Goal: Information Seeking & Learning: Learn about a topic

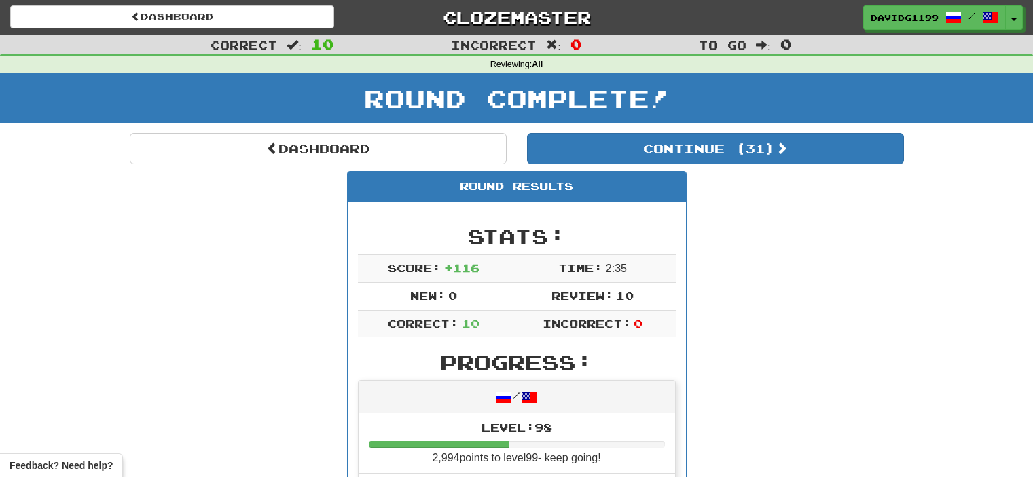
scroll to position [815, 0]
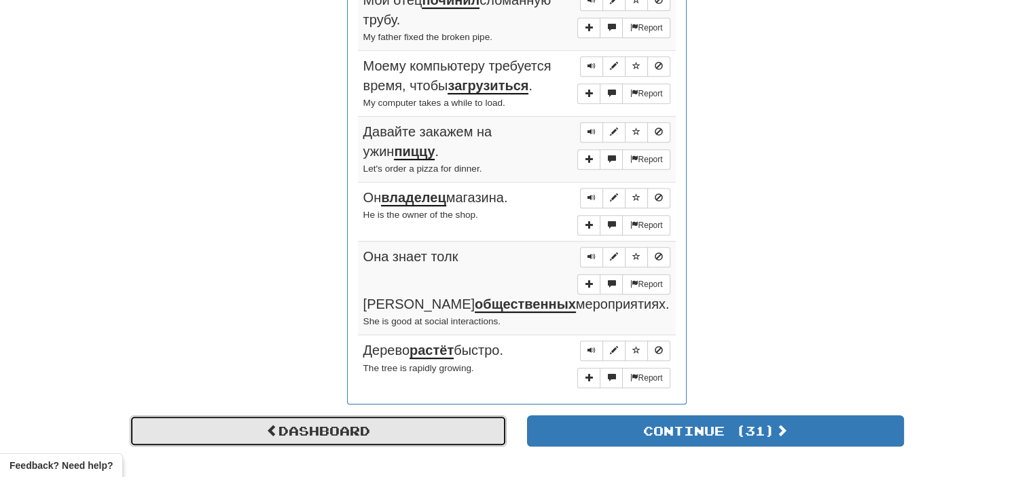
click at [323, 415] on link "Dashboard" at bounding box center [318, 430] width 377 height 31
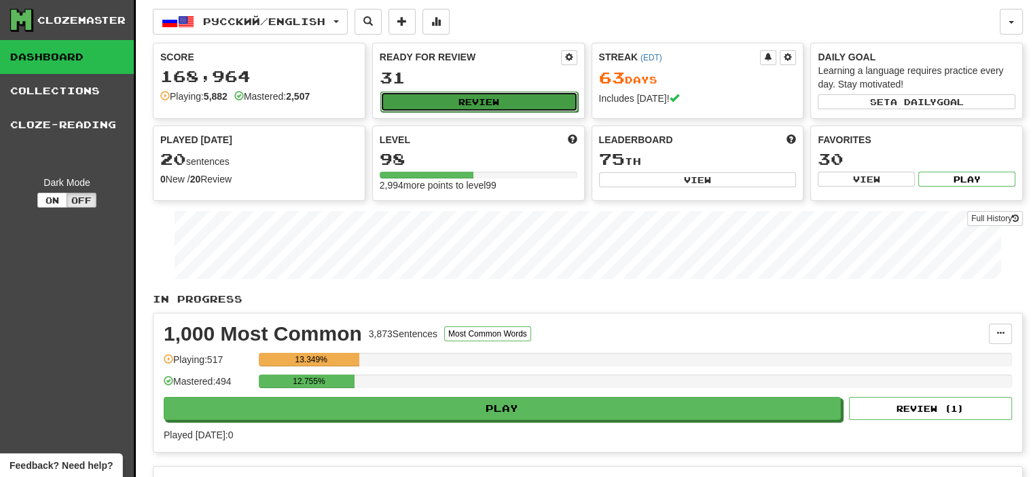
click at [481, 97] on button "Review" at bounding box center [479, 102] width 198 height 20
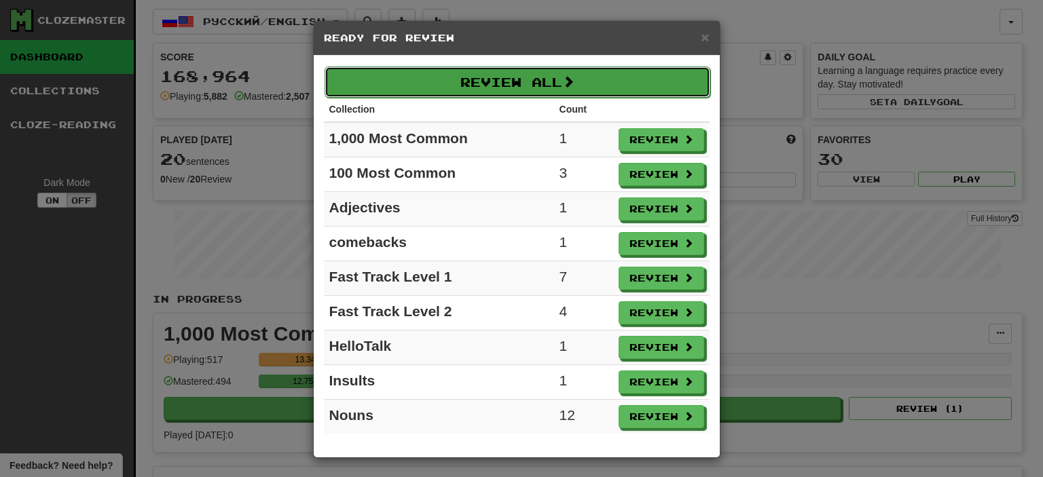
click at [528, 80] on button "Review All" at bounding box center [517, 82] width 386 height 31
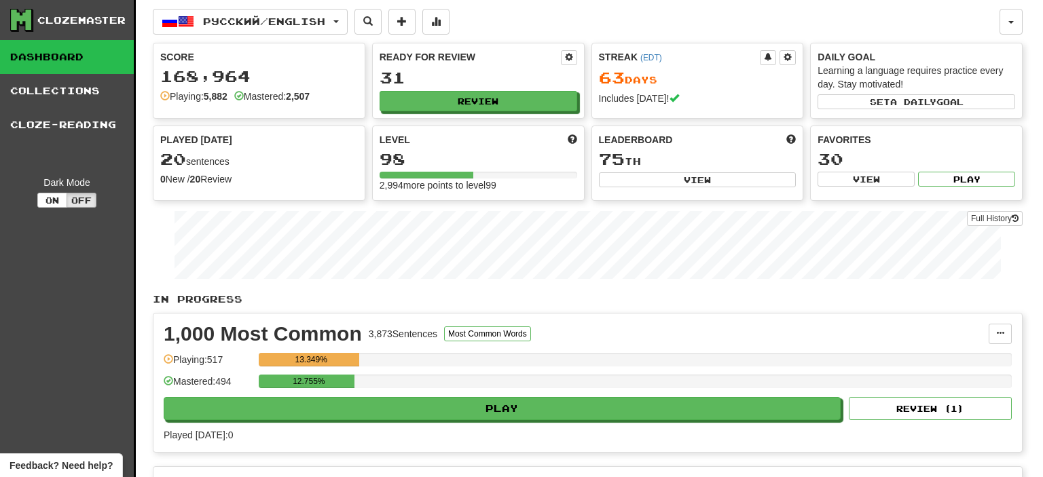
select select "**"
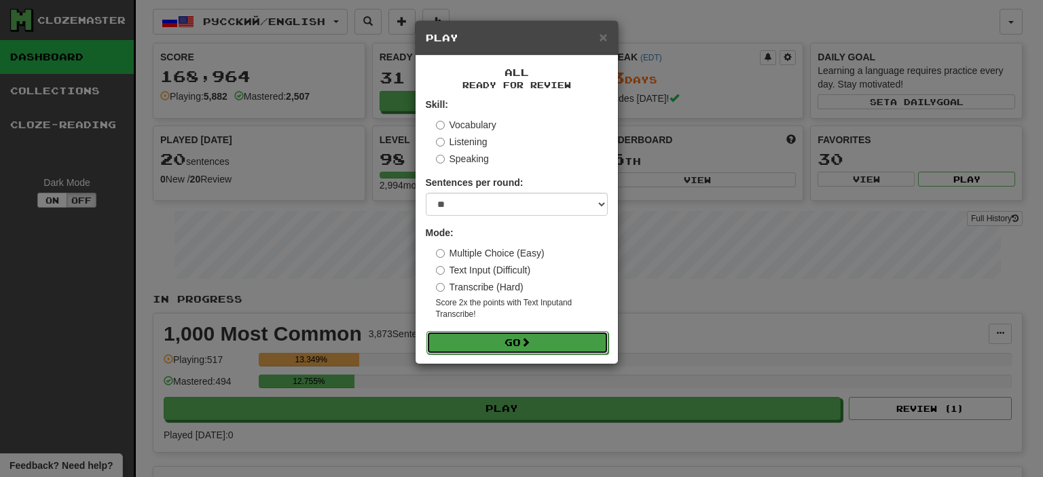
click at [491, 338] on button "Go" at bounding box center [517, 342] width 182 height 23
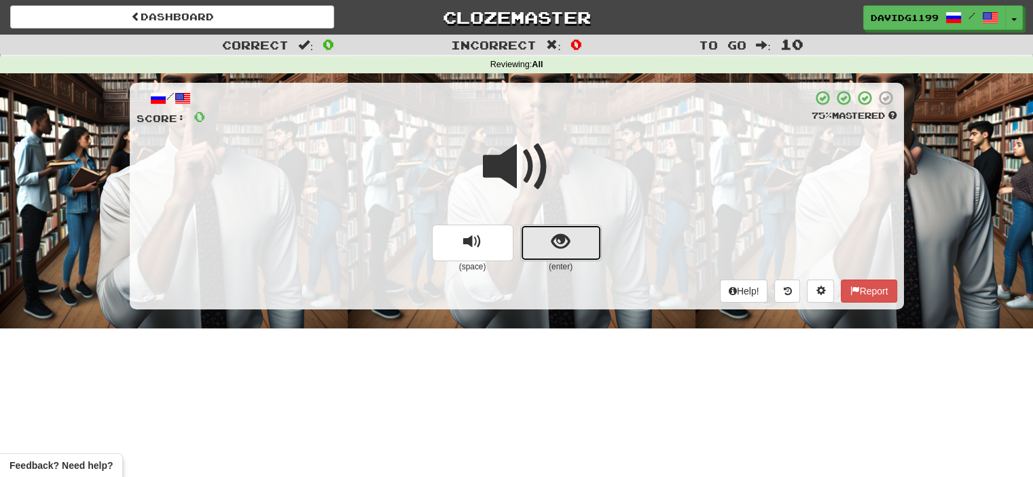
click at [540, 242] on button "show sentence" at bounding box center [560, 243] width 81 height 37
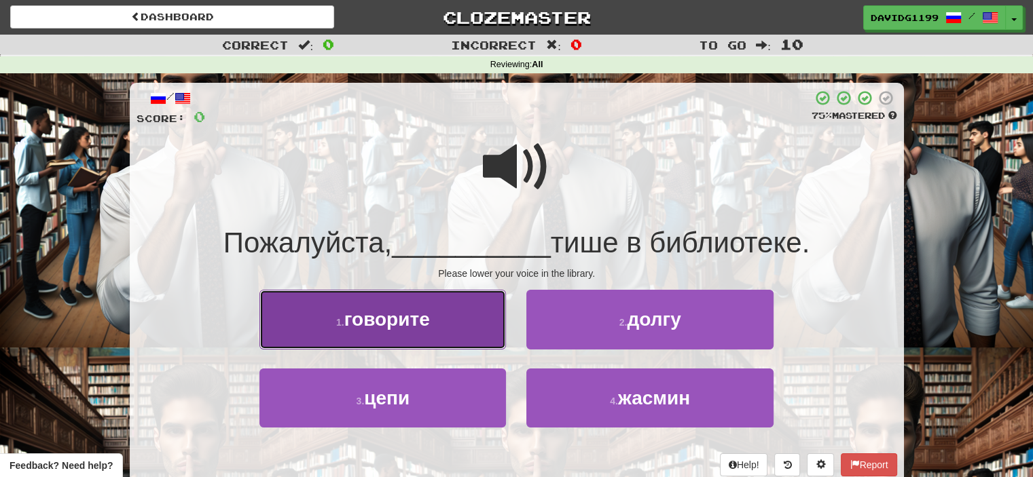
click at [442, 319] on button "1 . говорите" at bounding box center [382, 319] width 246 height 59
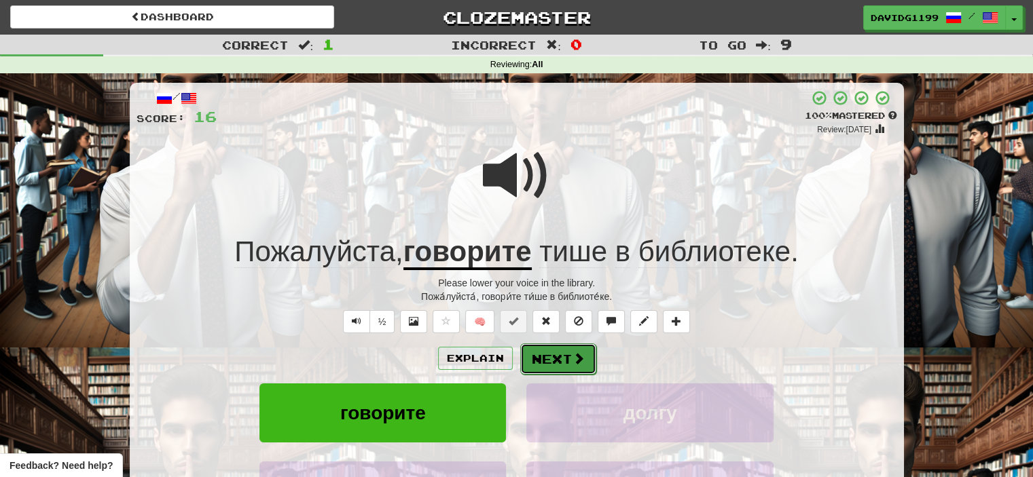
click at [574, 358] on span at bounding box center [578, 358] width 12 height 12
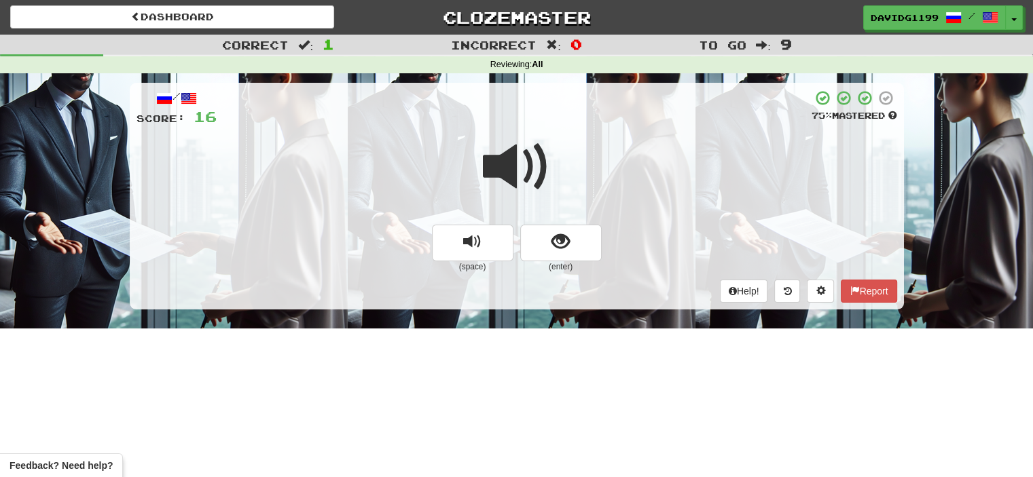
click at [530, 172] on span at bounding box center [517, 167] width 68 height 68
click at [535, 249] on button "show sentence" at bounding box center [560, 243] width 81 height 37
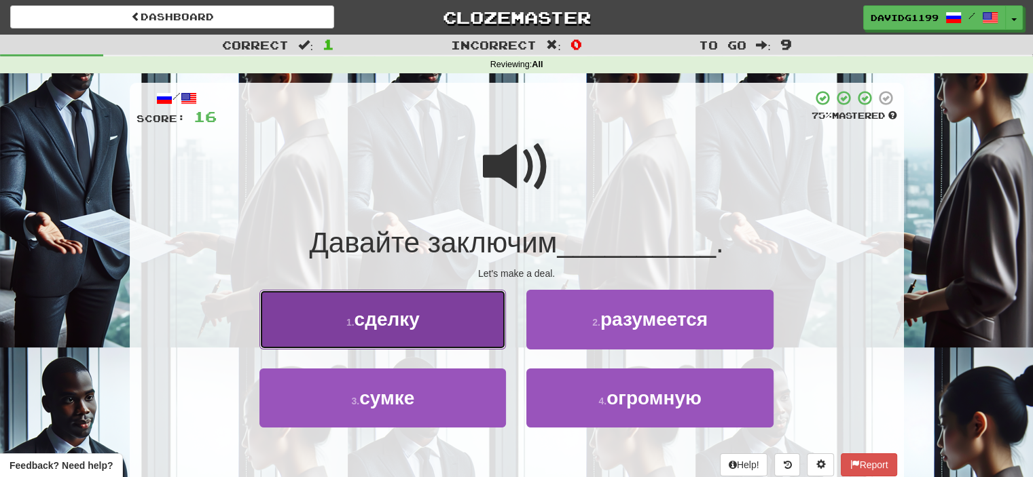
click at [456, 327] on button "1 . сделку" at bounding box center [382, 319] width 246 height 59
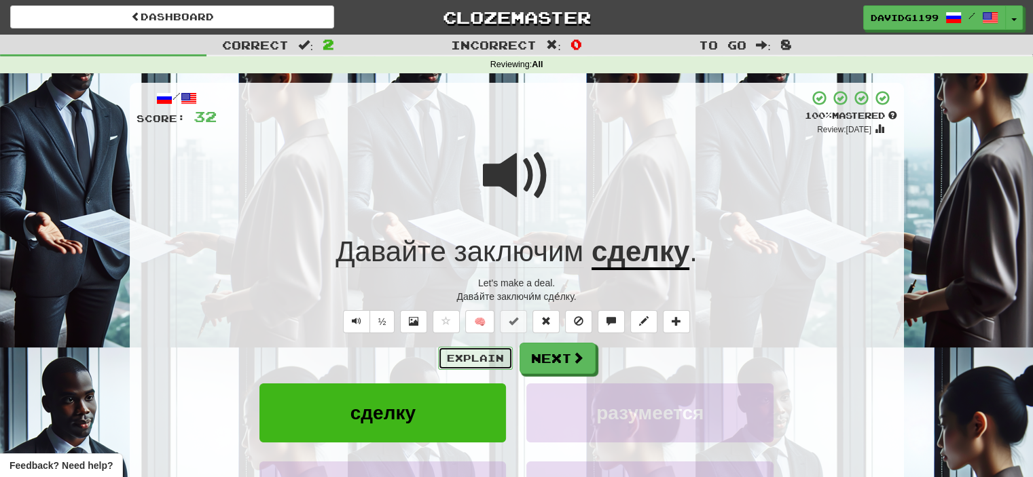
click at [494, 353] on button "Explain" at bounding box center [475, 358] width 75 height 23
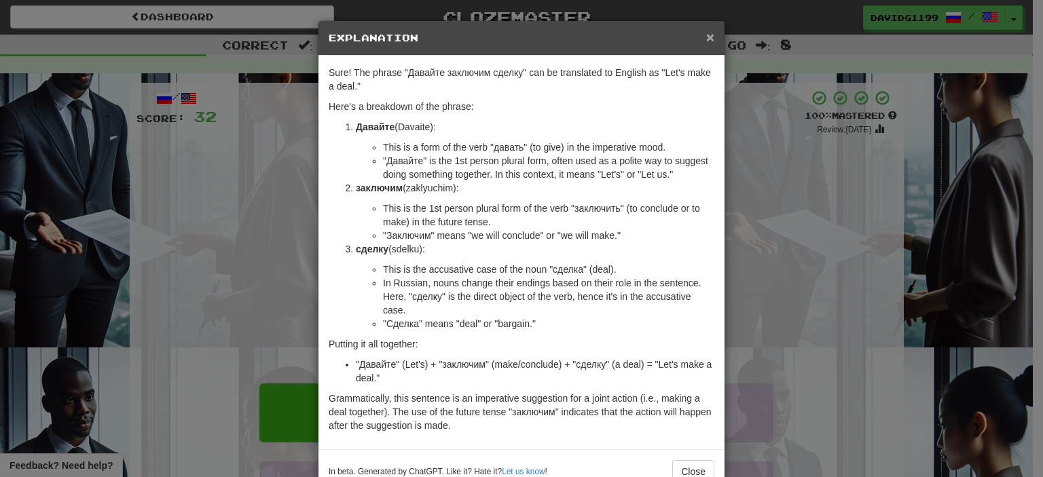
click at [706, 38] on span "×" at bounding box center [710, 37] width 8 height 16
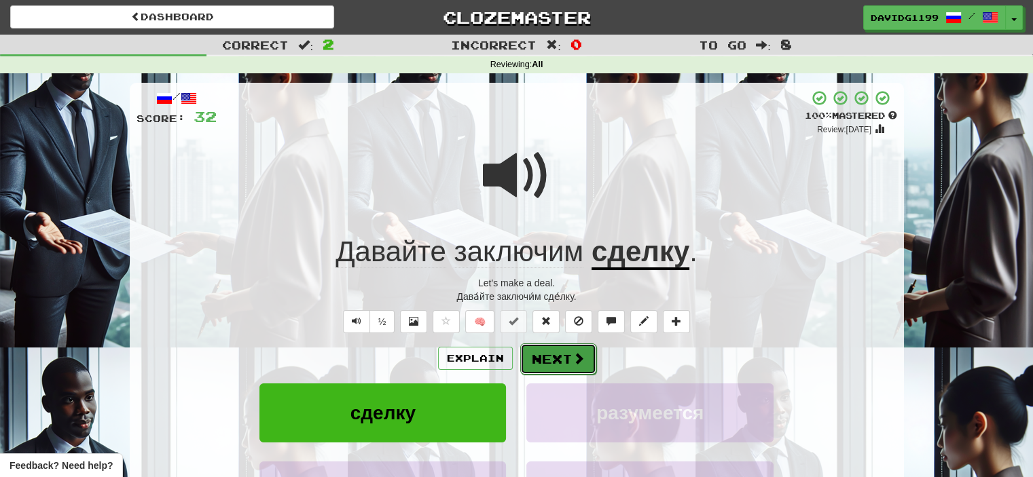
click at [551, 357] on button "Next" at bounding box center [558, 359] width 76 height 31
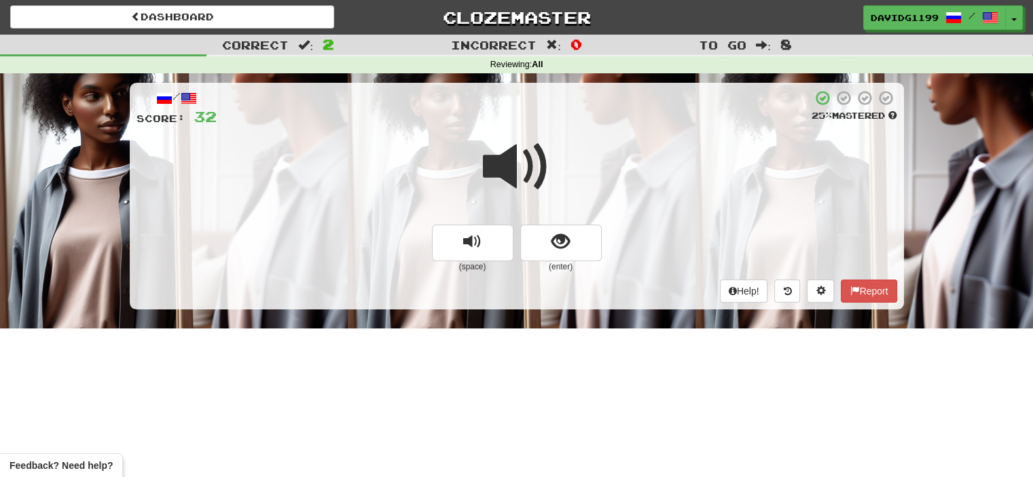
click at [521, 179] on span at bounding box center [517, 167] width 68 height 68
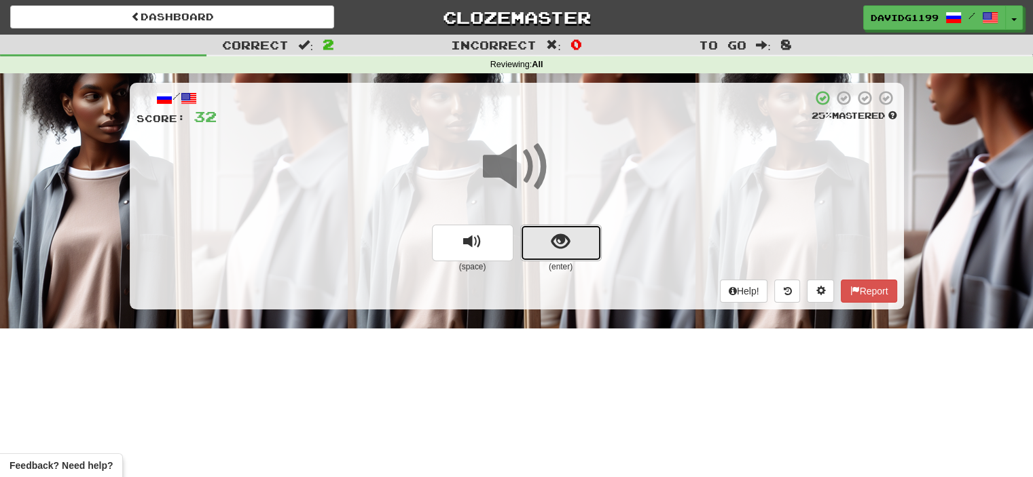
click at [546, 244] on button "show sentence" at bounding box center [560, 243] width 81 height 37
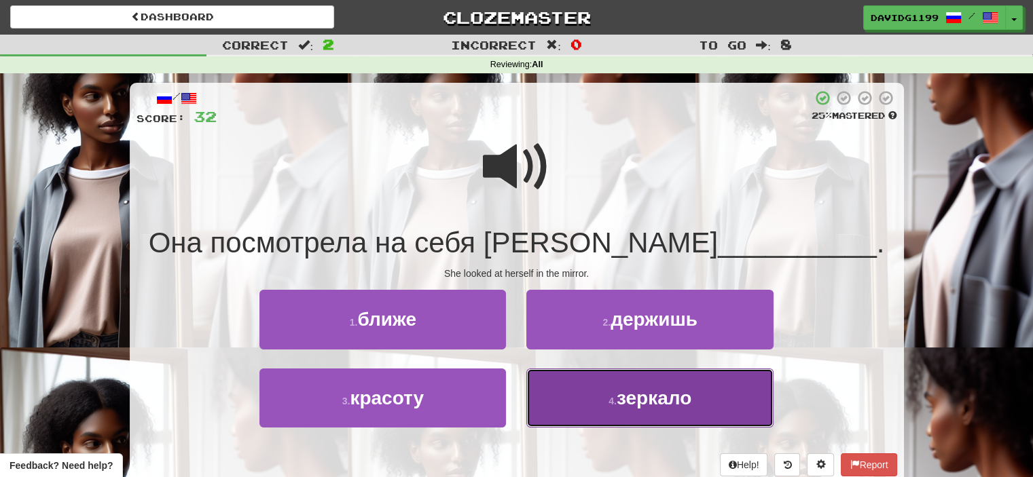
click at [605, 396] on button "4 . зеркало" at bounding box center [649, 398] width 246 height 59
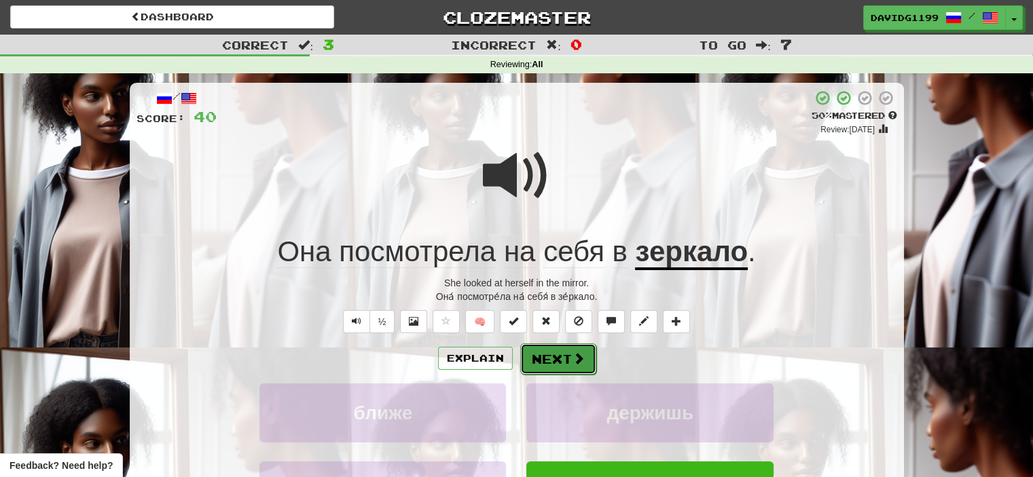
click at [556, 354] on button "Next" at bounding box center [558, 359] width 76 height 31
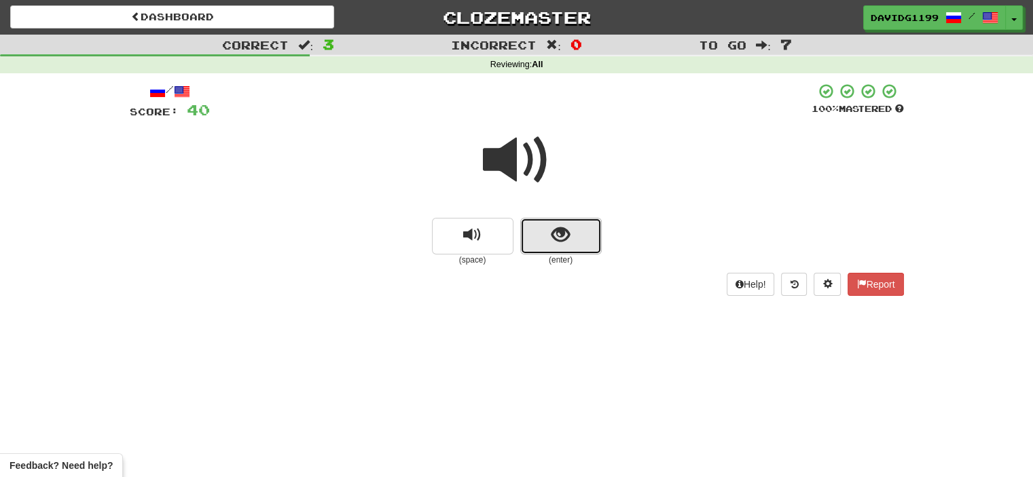
click at [544, 233] on button "show sentence" at bounding box center [560, 236] width 81 height 37
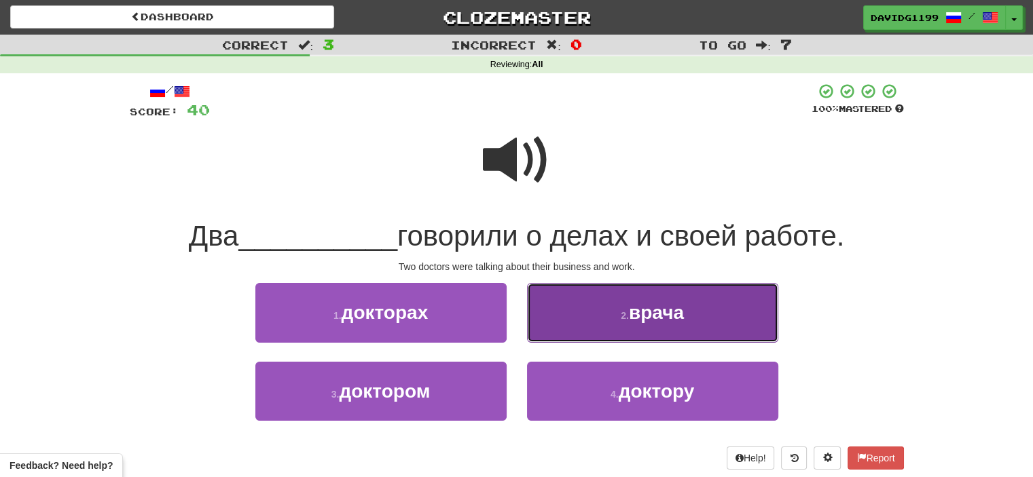
click at [582, 325] on button "2 . врача" at bounding box center [652, 312] width 251 height 59
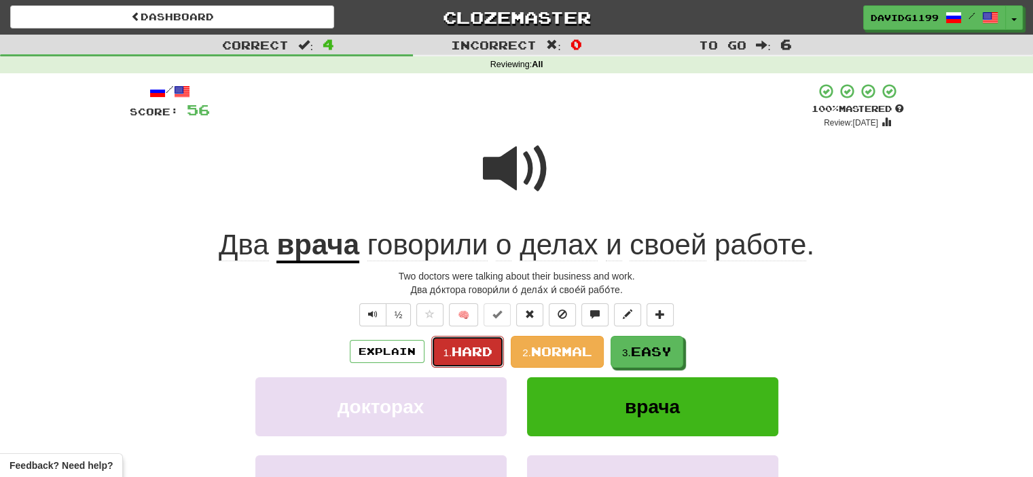
click at [468, 345] on span "Hard" at bounding box center [471, 351] width 41 height 15
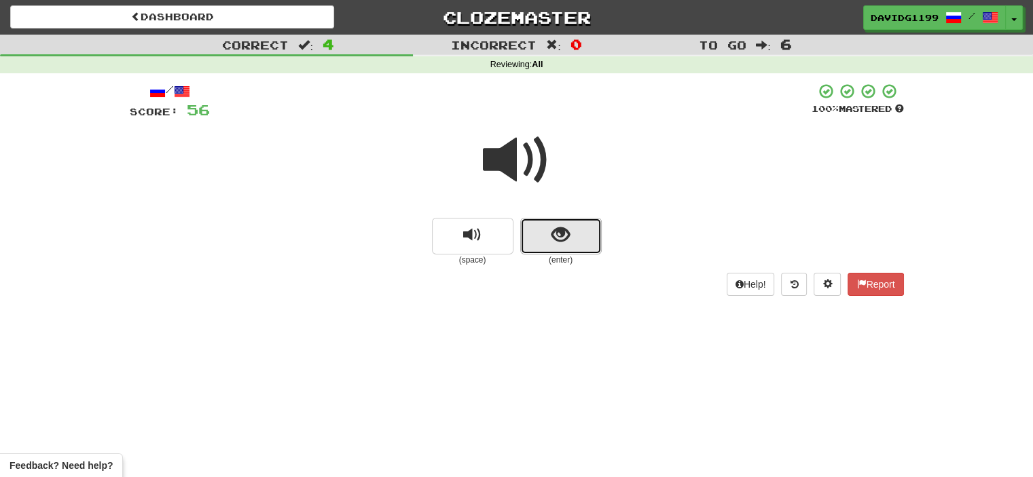
click at [544, 232] on button "show sentence" at bounding box center [560, 236] width 81 height 37
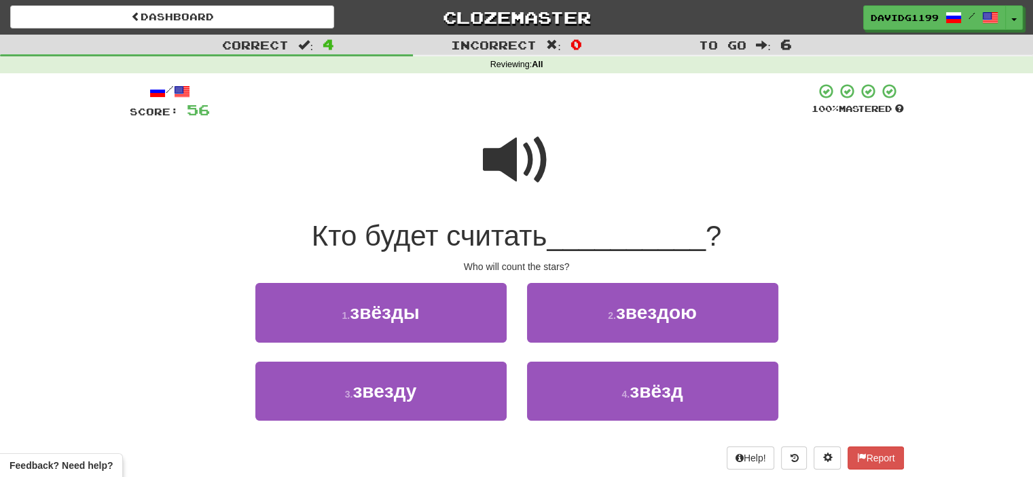
click at [523, 169] on span at bounding box center [517, 160] width 68 height 68
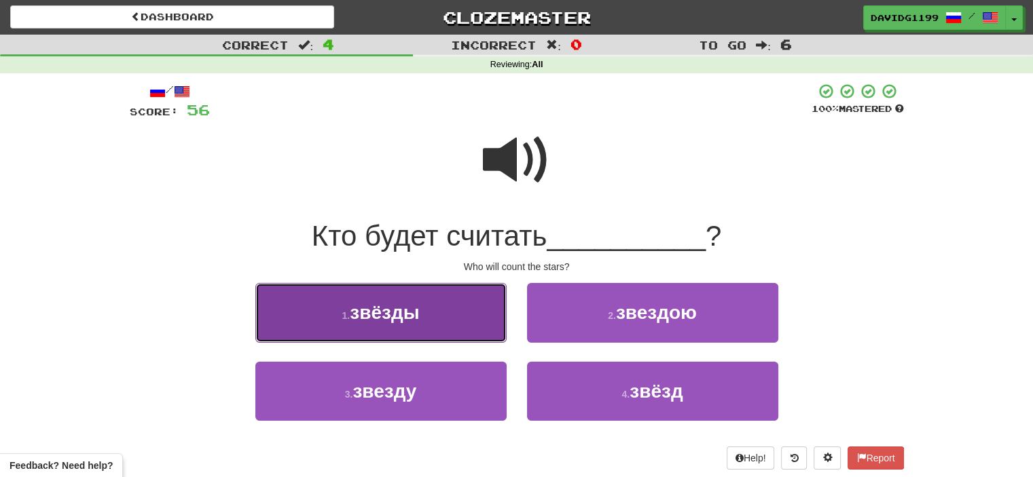
click at [437, 314] on button "1 . звёзды" at bounding box center [380, 312] width 251 height 59
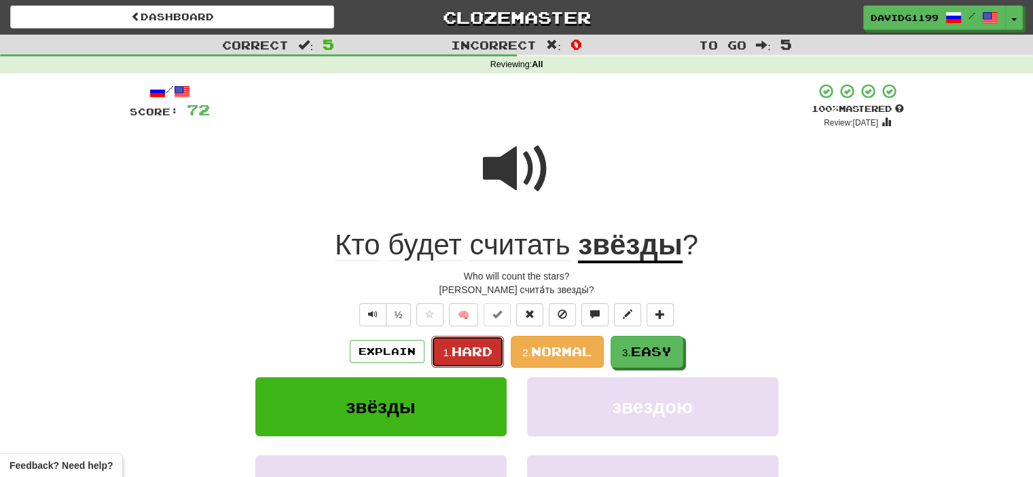
click at [475, 355] on span "Hard" at bounding box center [471, 351] width 41 height 15
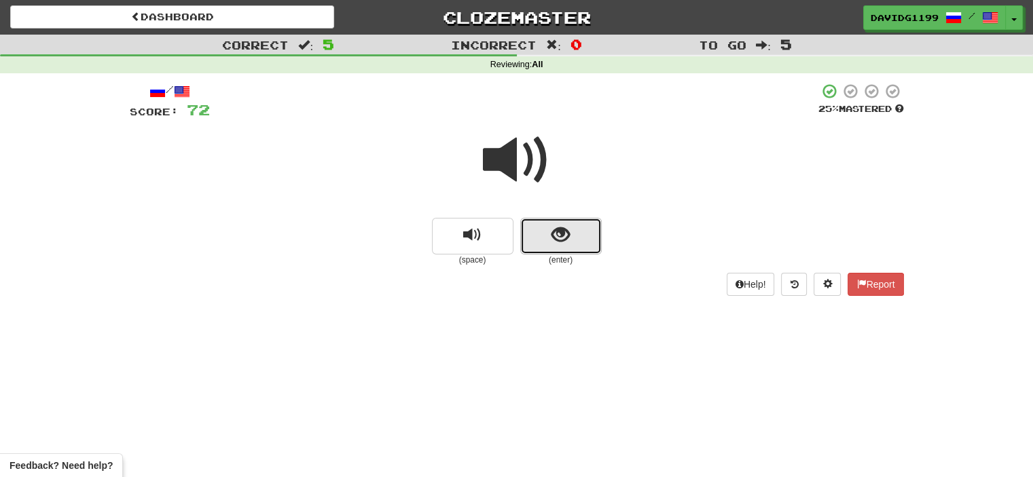
click at [543, 236] on button "show sentence" at bounding box center [560, 236] width 81 height 37
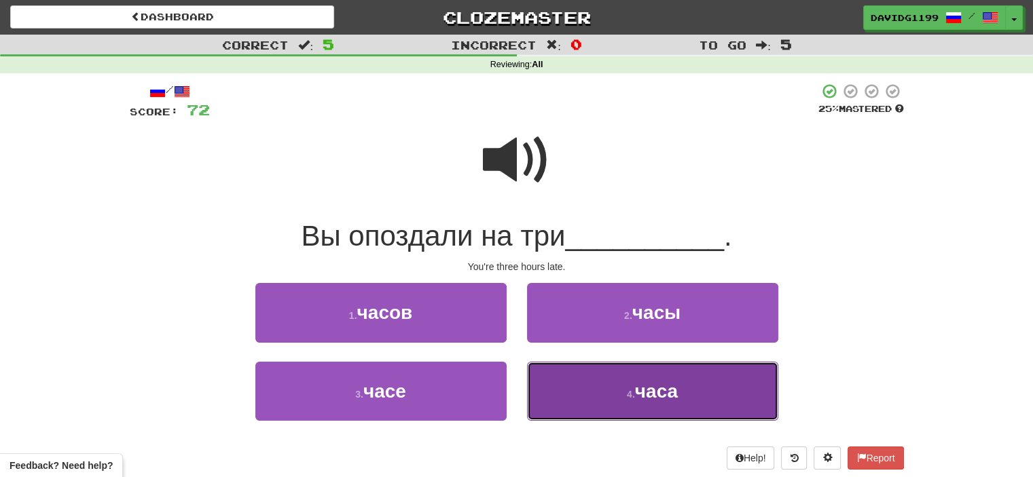
click at [621, 393] on button "4 . часа" at bounding box center [652, 391] width 251 height 59
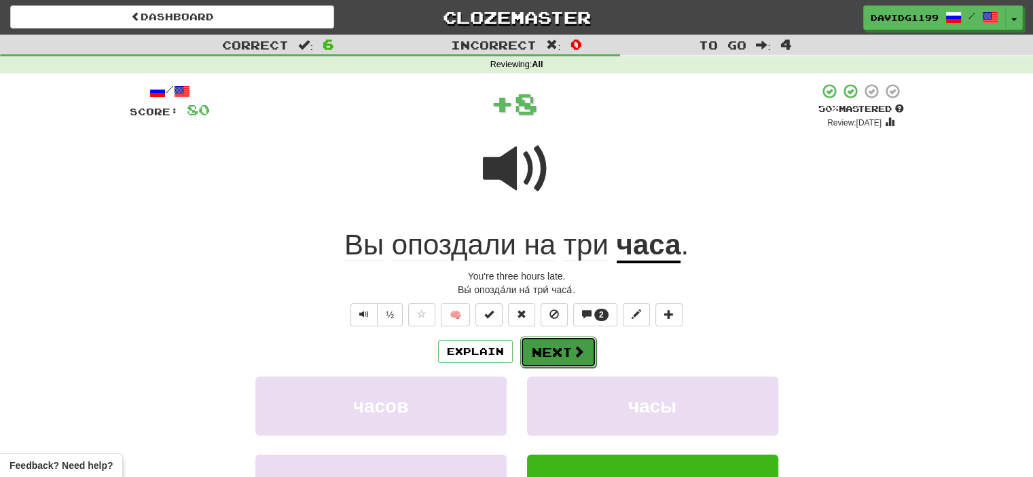
click at [552, 349] on button "Next" at bounding box center [558, 352] width 76 height 31
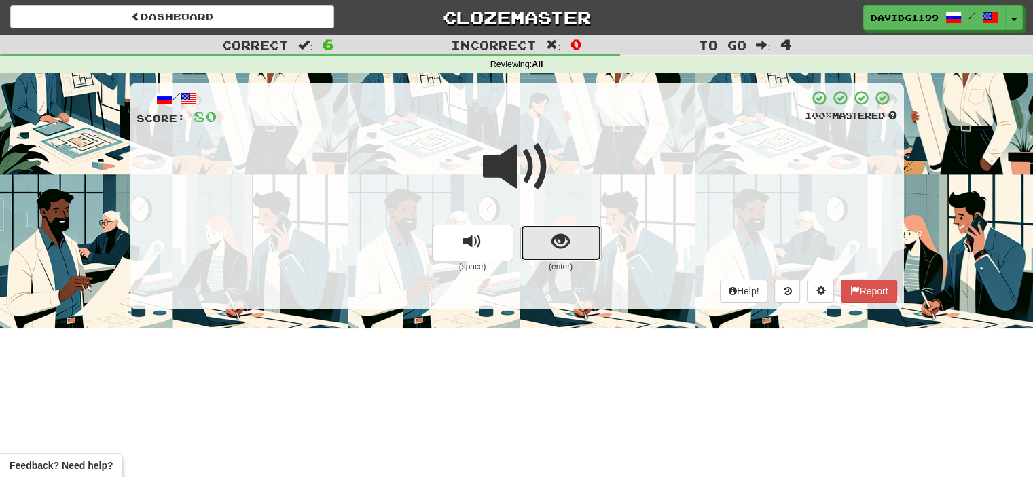
click at [539, 246] on button "show sentence" at bounding box center [560, 243] width 81 height 37
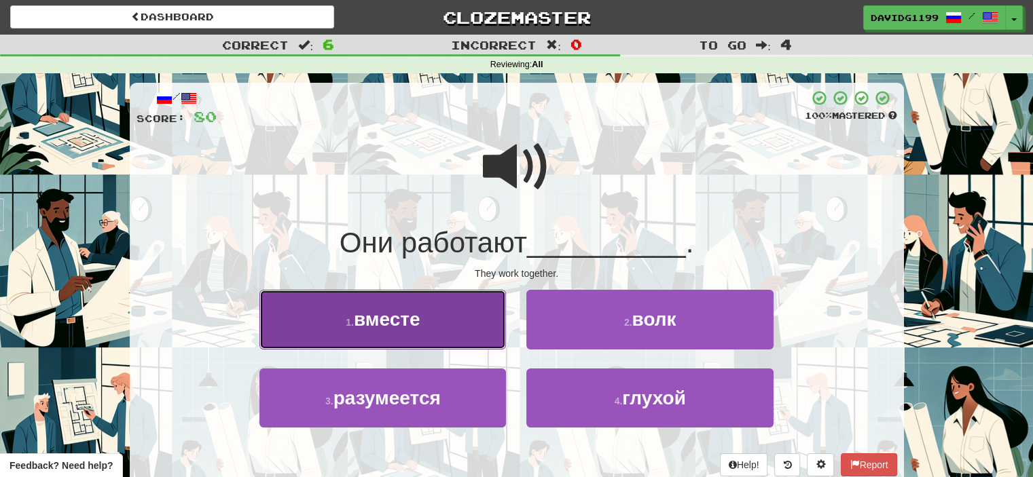
click at [473, 323] on button "1 . вместе" at bounding box center [382, 319] width 246 height 59
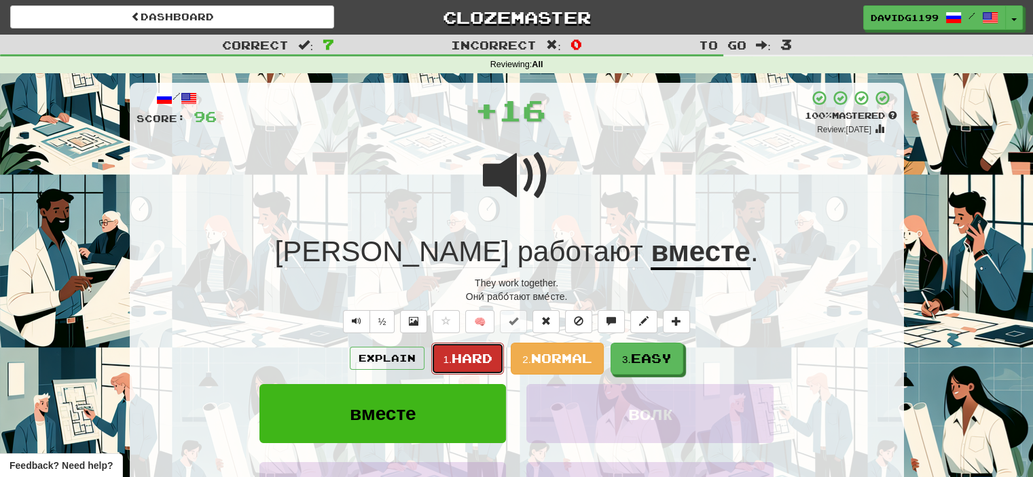
click at [466, 352] on span "Hard" at bounding box center [471, 358] width 41 height 15
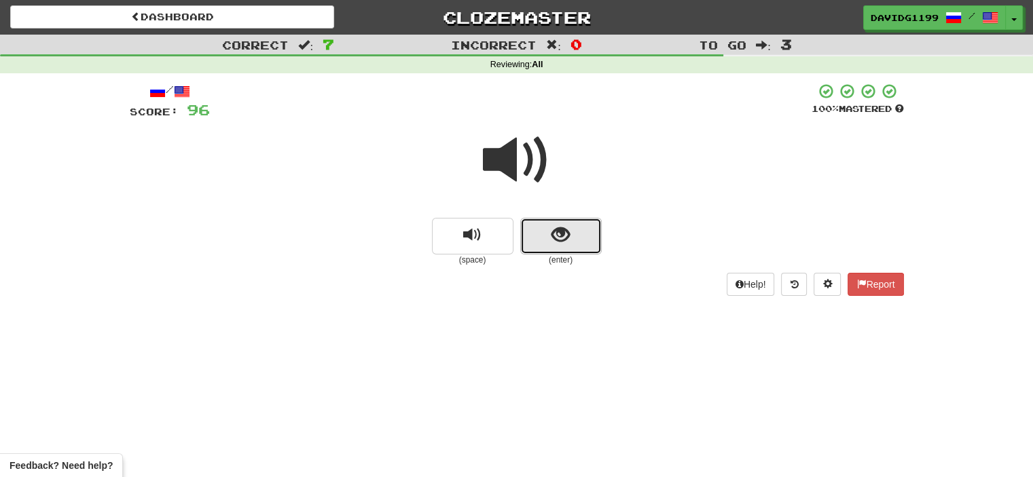
click at [544, 242] on button "show sentence" at bounding box center [560, 236] width 81 height 37
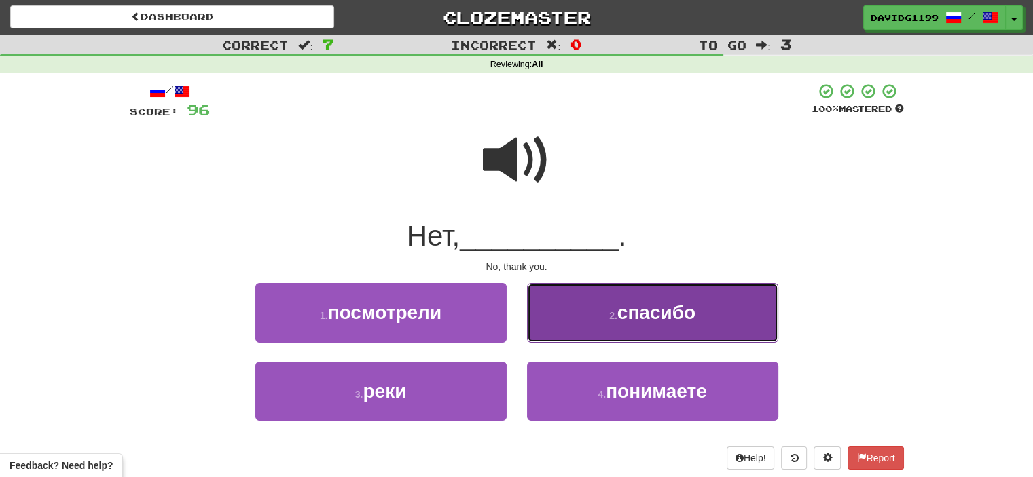
click at [599, 307] on button "2 . спасибо" at bounding box center [652, 312] width 251 height 59
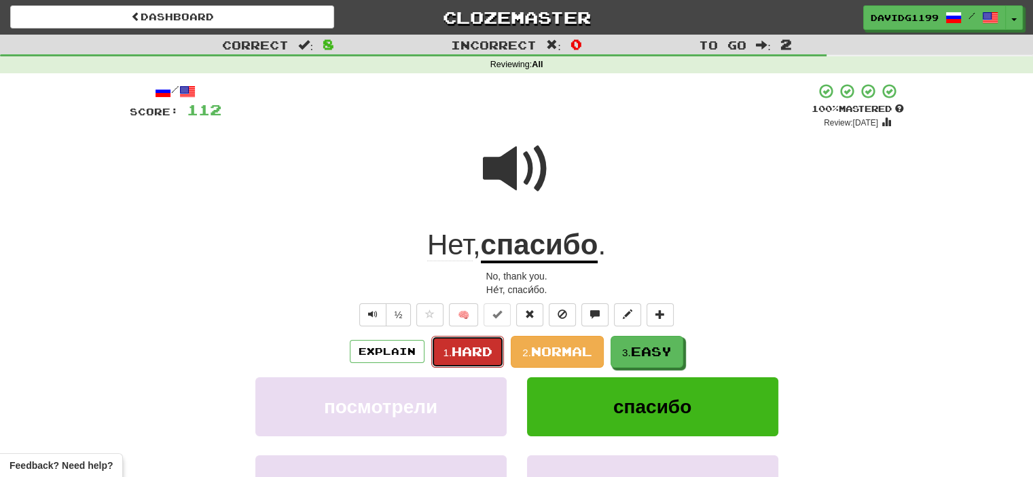
click at [489, 350] on span "Hard" at bounding box center [471, 351] width 41 height 15
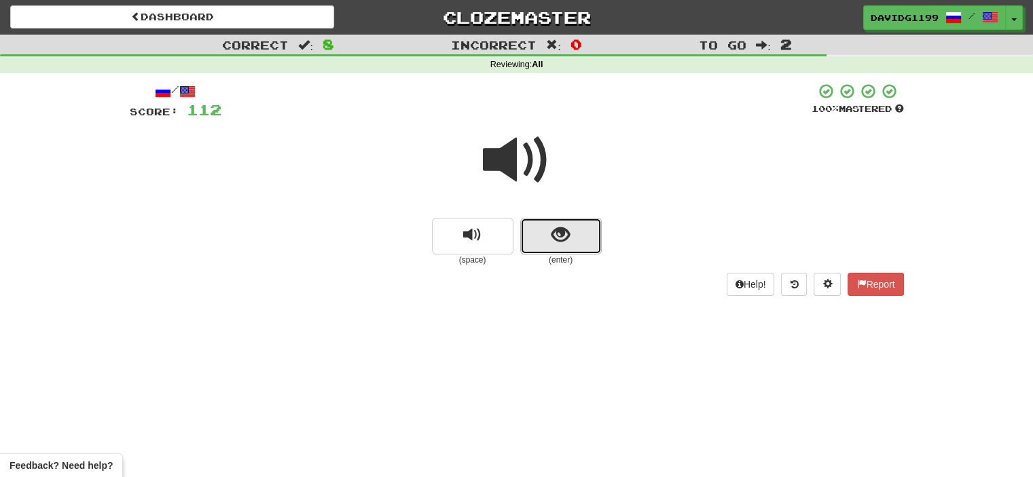
click at [553, 244] on span "show sentence" at bounding box center [560, 235] width 18 height 18
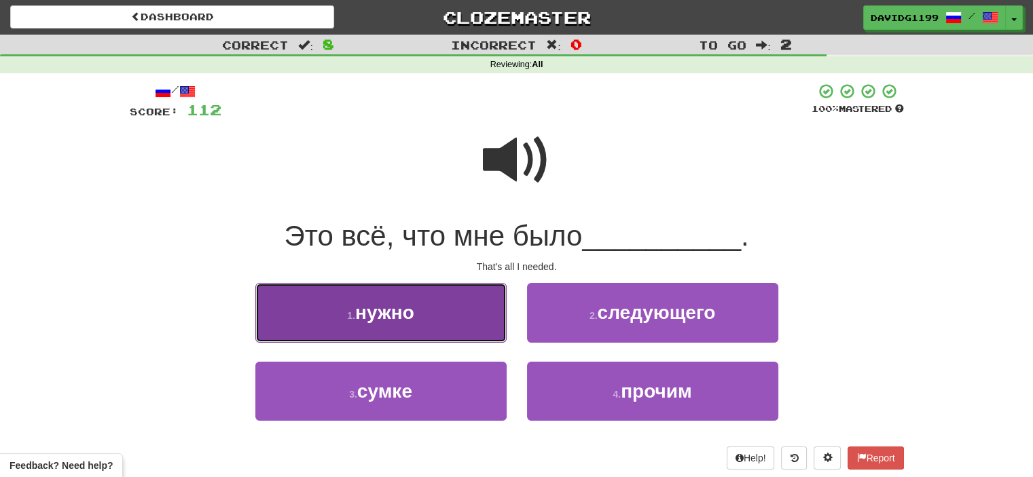
click at [449, 314] on button "1 . нужно" at bounding box center [380, 312] width 251 height 59
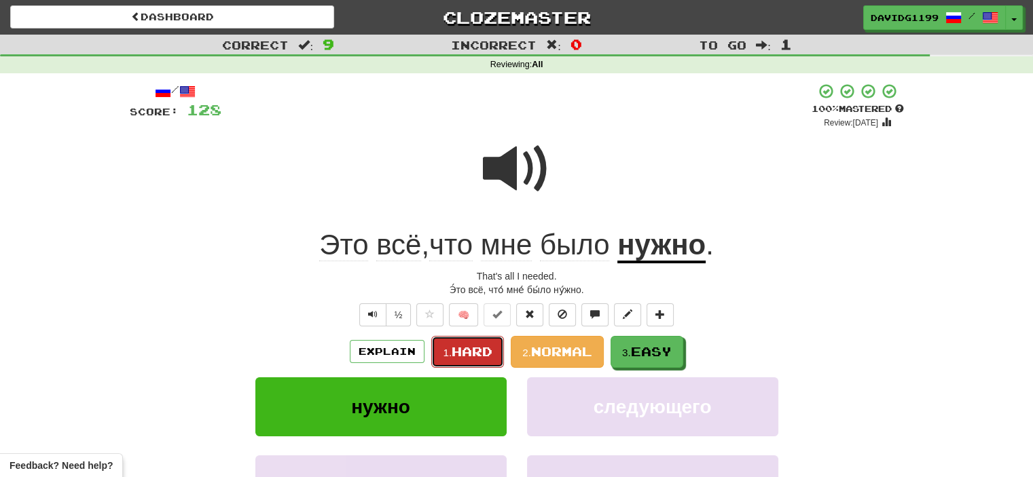
click at [479, 352] on span "Hard" at bounding box center [471, 351] width 41 height 15
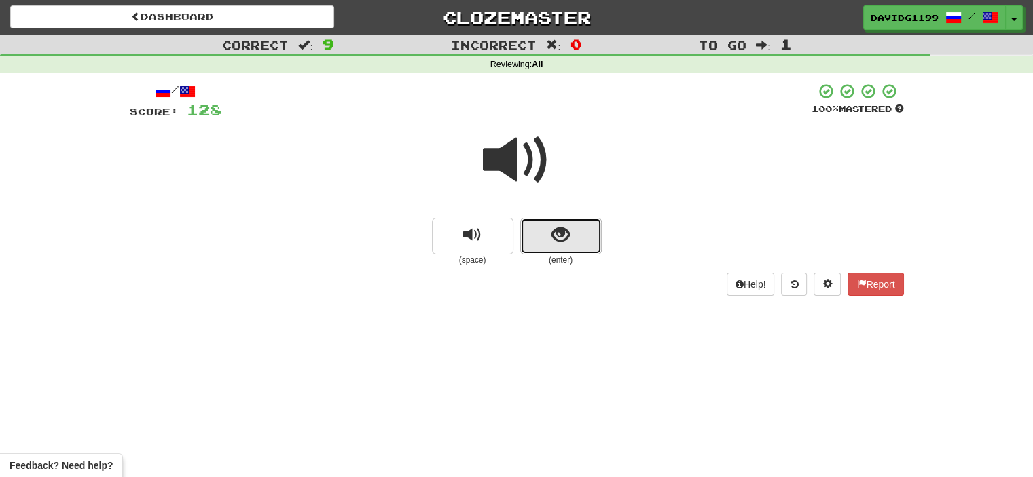
click at [546, 233] on button "show sentence" at bounding box center [560, 236] width 81 height 37
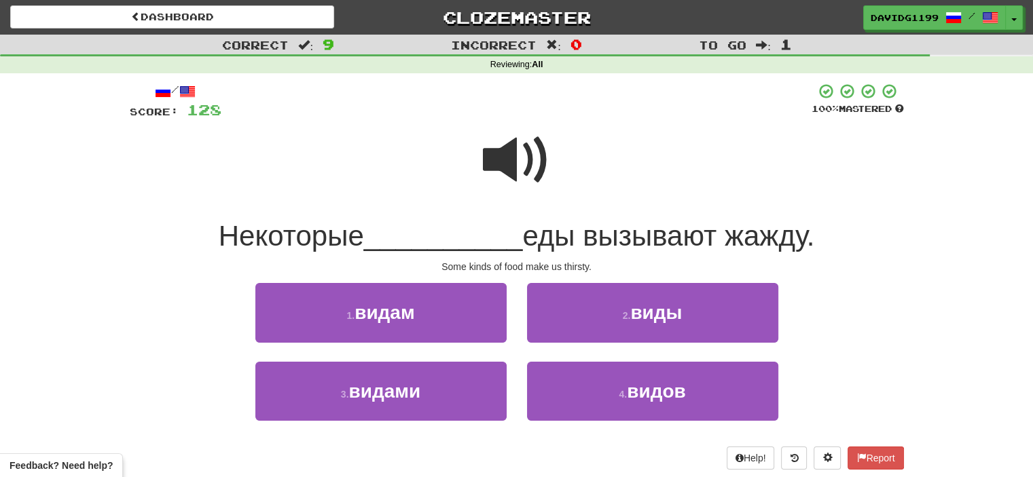
click at [525, 154] on span at bounding box center [517, 160] width 68 height 68
click at [511, 154] on span at bounding box center [517, 160] width 68 height 68
click at [502, 154] on span at bounding box center [517, 160] width 68 height 68
drag, startPoint x: 502, startPoint y: 154, endPoint x: 519, endPoint y: 145, distance: 19.1
click at [519, 145] on span at bounding box center [517, 160] width 68 height 68
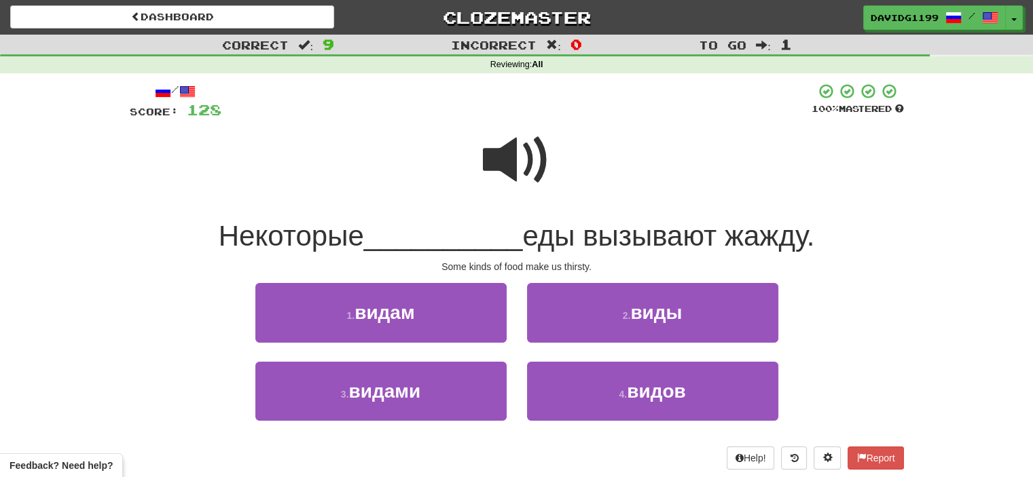
click at [519, 145] on span at bounding box center [517, 160] width 68 height 68
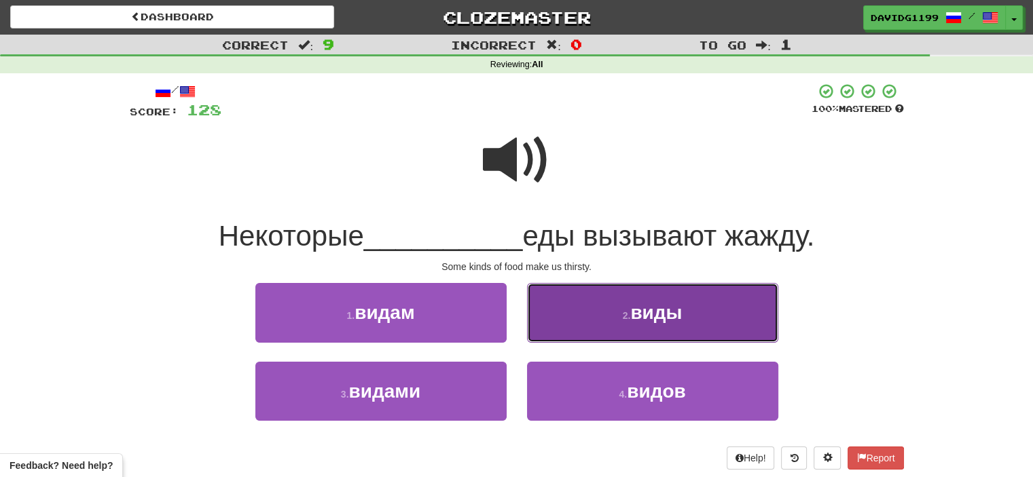
click at [592, 300] on button "2 . виды" at bounding box center [652, 312] width 251 height 59
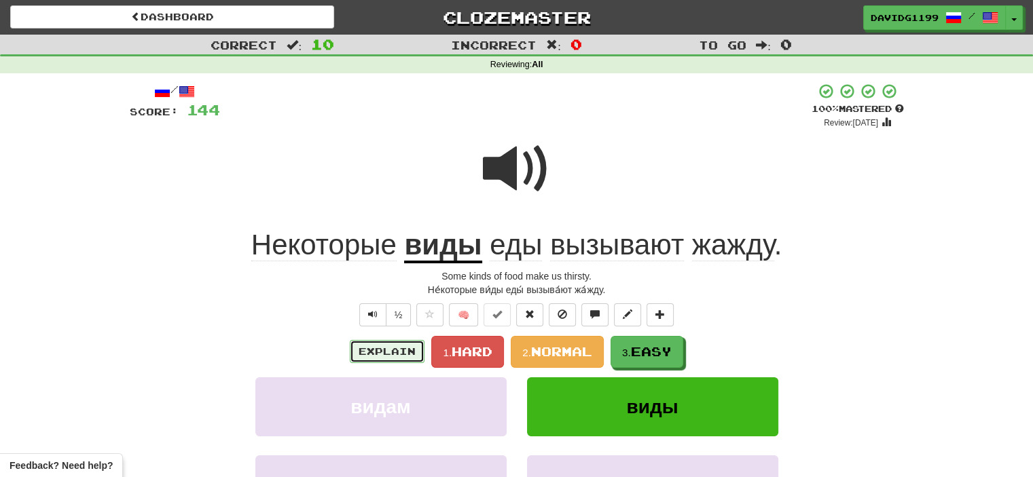
click at [386, 354] on button "Explain" at bounding box center [387, 351] width 75 height 23
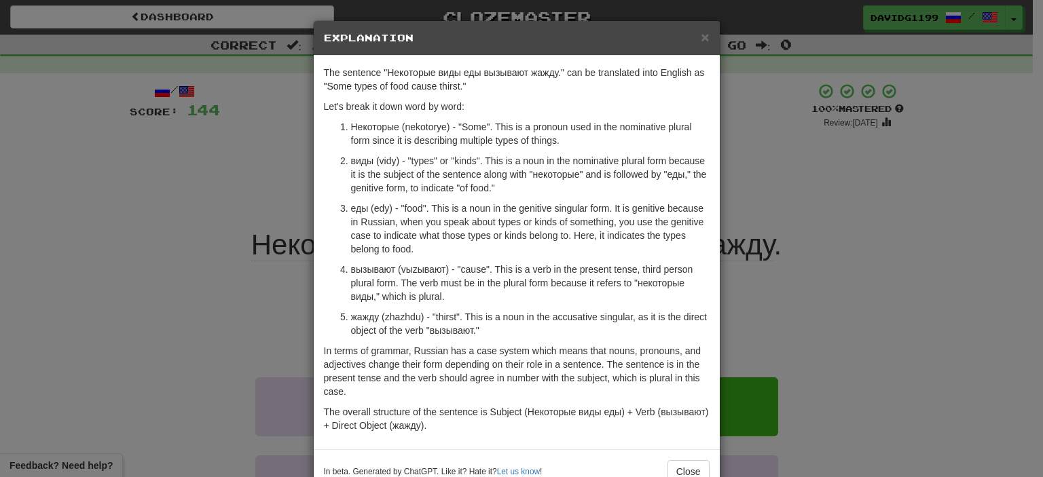
click at [695, 35] on h5 "Explanation" at bounding box center [517, 38] width 386 height 14
click at [701, 37] on span "×" at bounding box center [705, 37] width 8 height 16
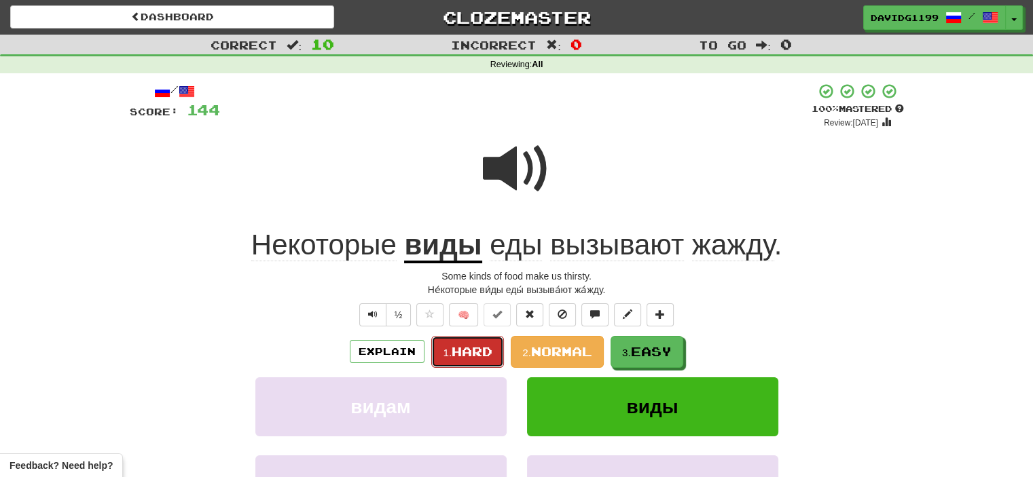
click at [475, 353] on span "Hard" at bounding box center [471, 351] width 41 height 15
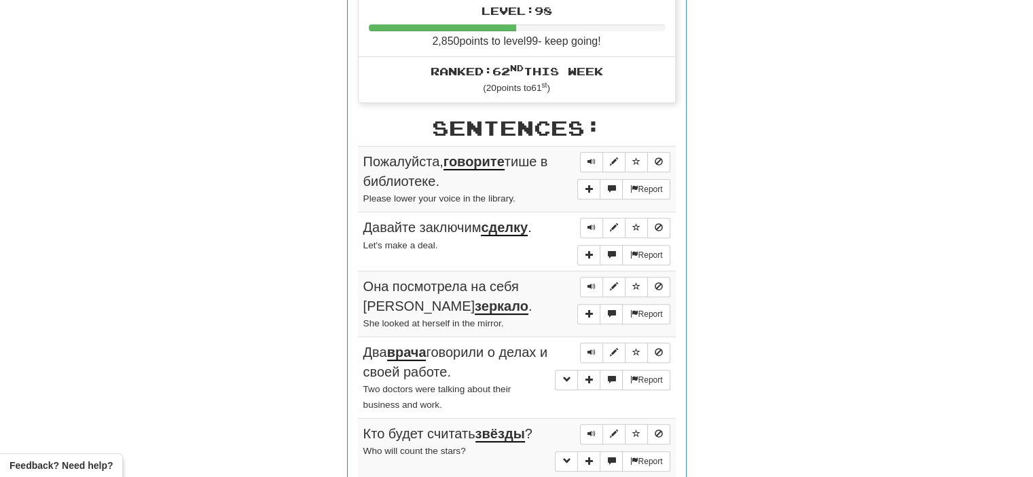
scroll to position [527, 0]
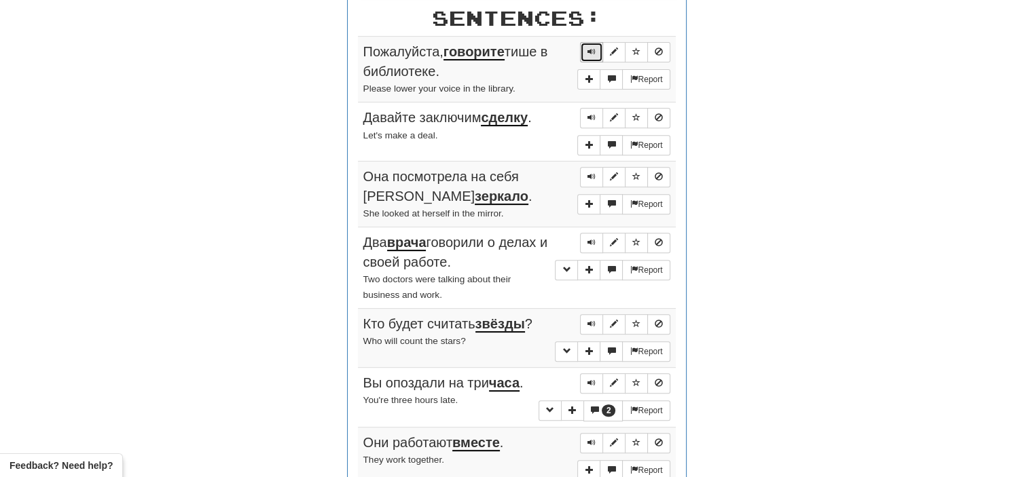
click at [591, 50] on span "Sentence controls" at bounding box center [591, 52] width 8 height 8
click at [597, 111] on button "Sentence controls" at bounding box center [591, 118] width 23 height 20
click at [588, 172] on span "Sentence controls" at bounding box center [591, 176] width 8 height 8
click at [591, 238] on span "Sentence controls" at bounding box center [591, 242] width 8 height 8
click at [591, 320] on span "Sentence controls" at bounding box center [591, 324] width 8 height 8
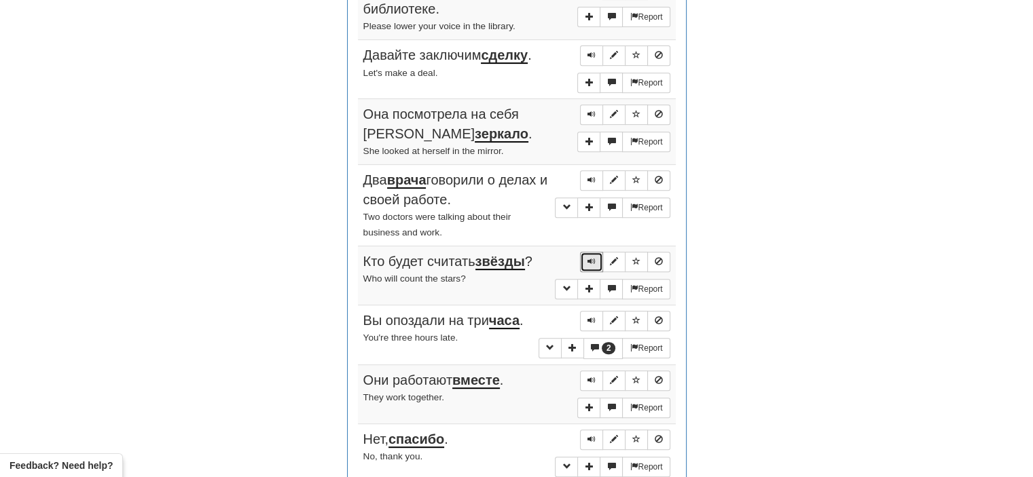
scroll to position [589, 0]
click at [592, 316] on span "Sentence controls" at bounding box center [591, 320] width 8 height 8
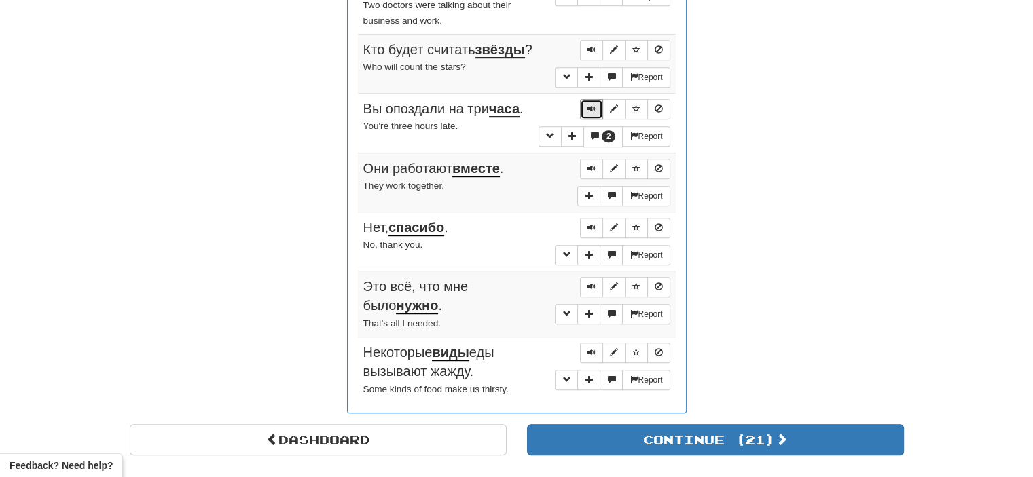
scroll to position [817, 0]
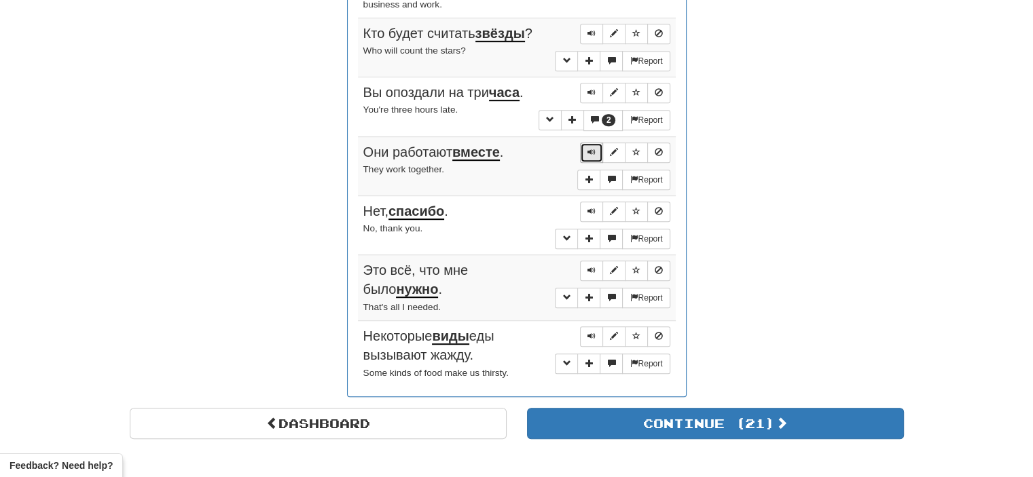
click at [589, 148] on span "Sentence controls" at bounding box center [591, 152] width 8 height 8
click at [591, 209] on span "Sentence controls" at bounding box center [591, 211] width 8 height 8
click at [594, 266] on span "Sentence controls" at bounding box center [591, 270] width 8 height 8
click at [589, 332] on span "Sentence controls" at bounding box center [591, 336] width 8 height 8
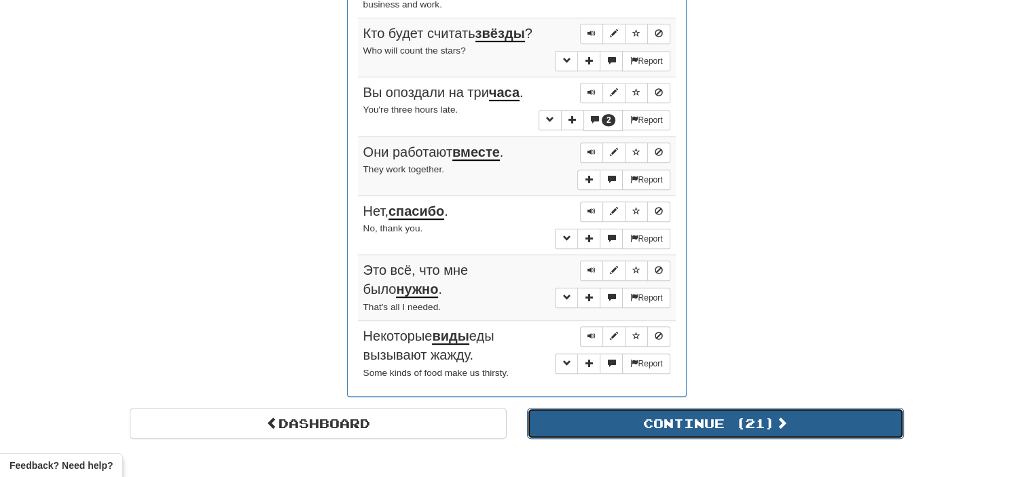
click at [623, 414] on button "Continue ( 21 )" at bounding box center [715, 423] width 377 height 31
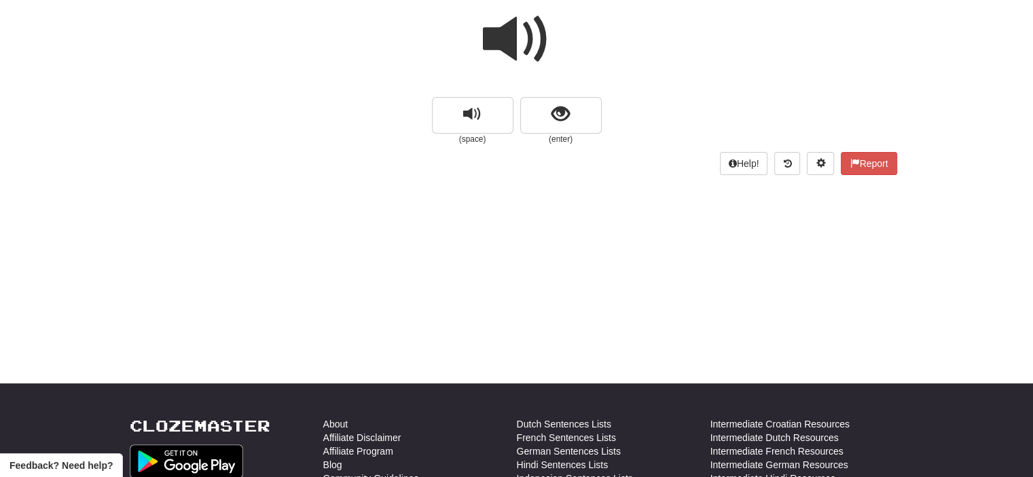
scroll to position [129, 0]
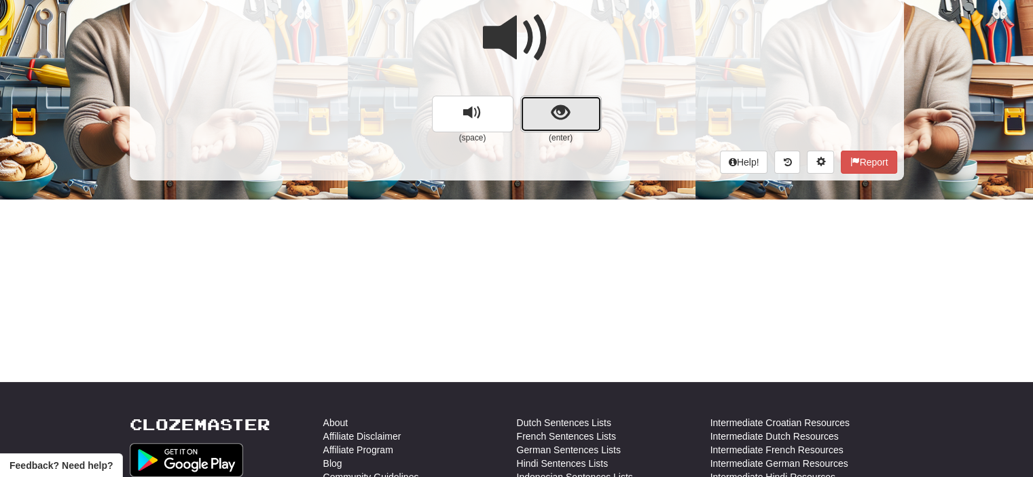
click at [546, 103] on button "show sentence" at bounding box center [560, 114] width 81 height 37
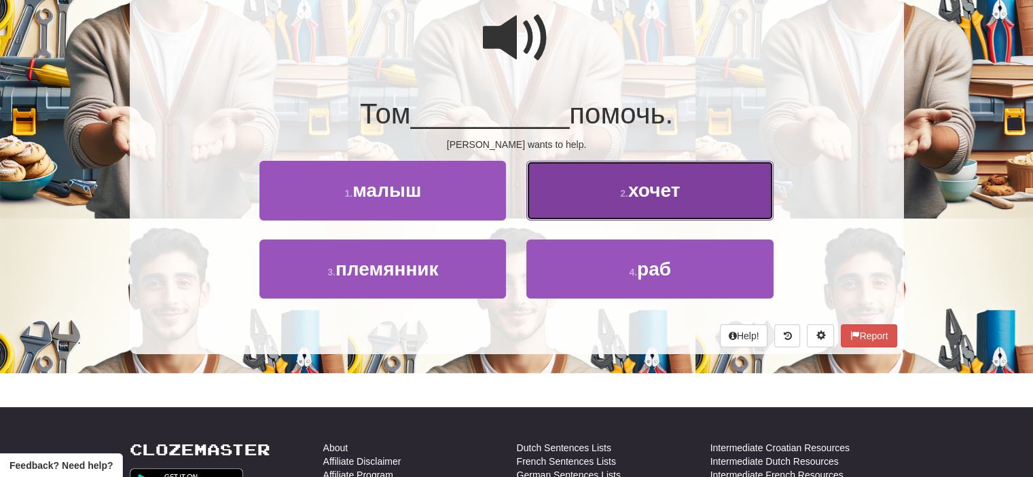
click at [581, 202] on button "2 . хочет" at bounding box center [649, 190] width 246 height 59
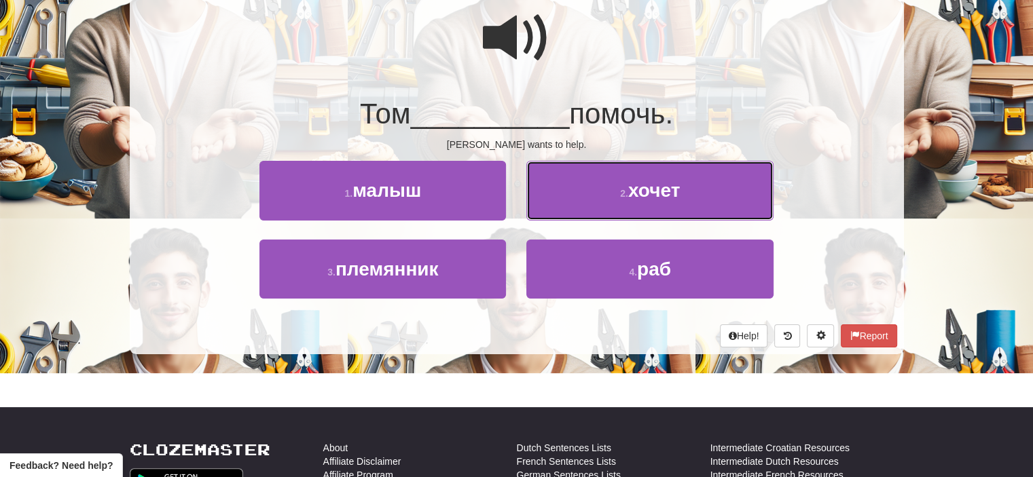
scroll to position [138, 0]
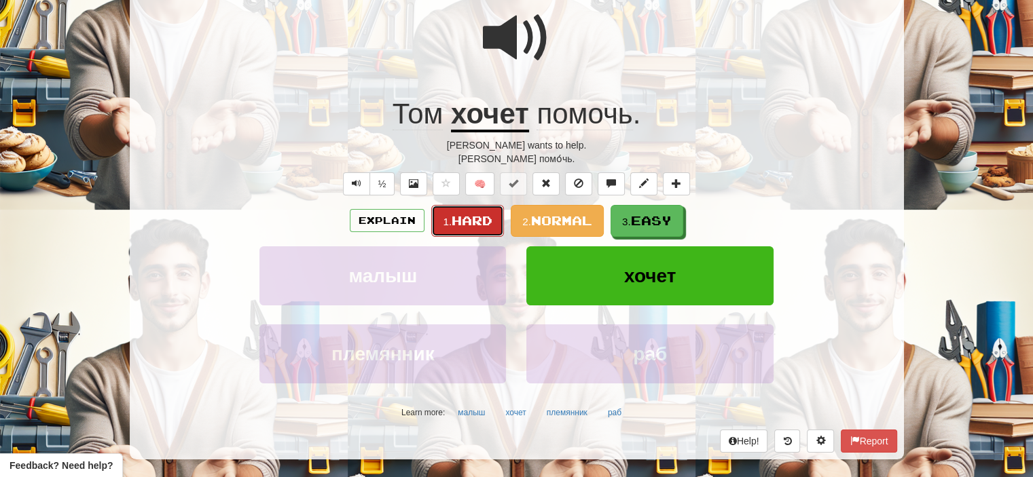
click at [477, 219] on span "Hard" at bounding box center [471, 220] width 41 height 15
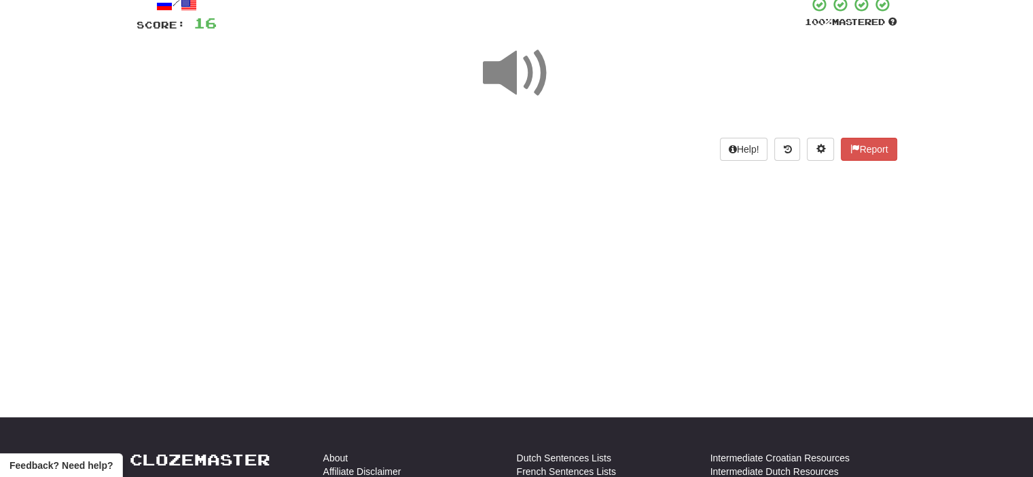
scroll to position [94, 0]
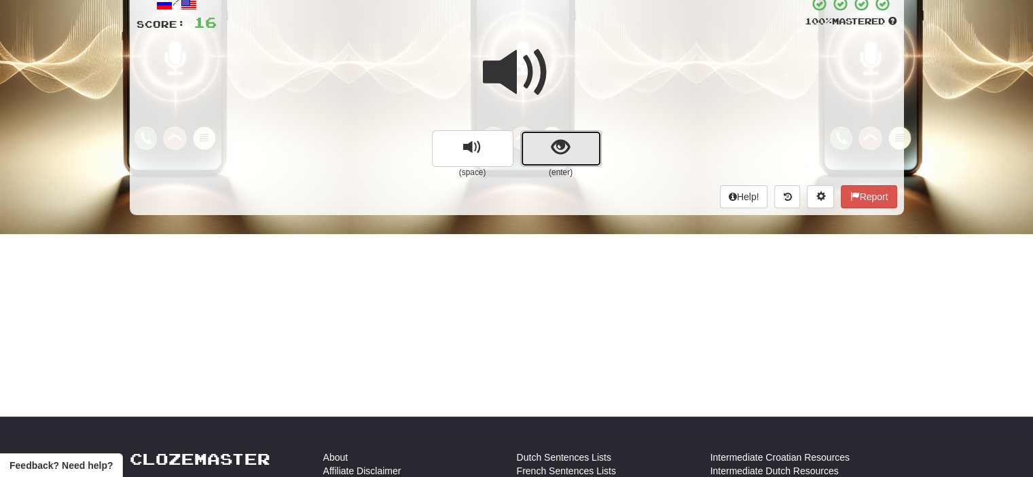
click at [544, 149] on button "show sentence" at bounding box center [560, 148] width 81 height 37
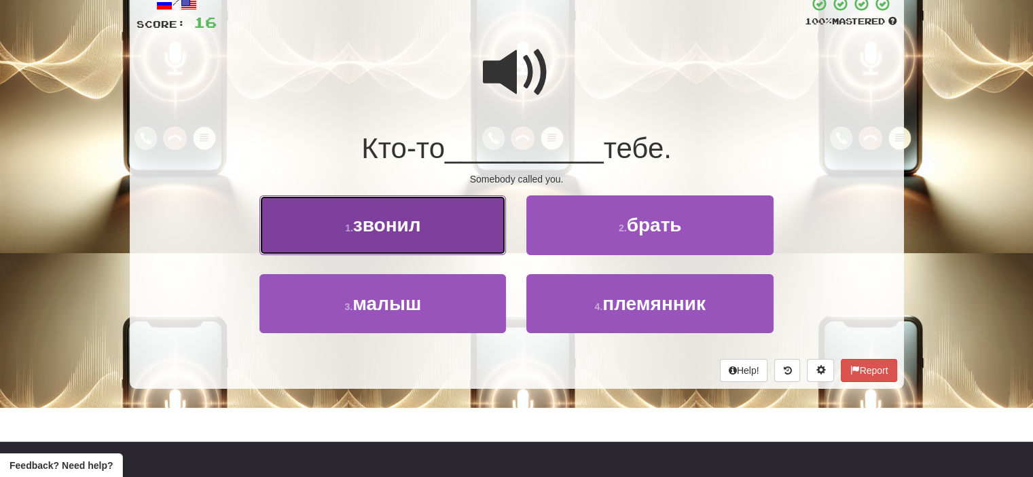
click at [454, 232] on button "1 . звонил" at bounding box center [382, 225] width 246 height 59
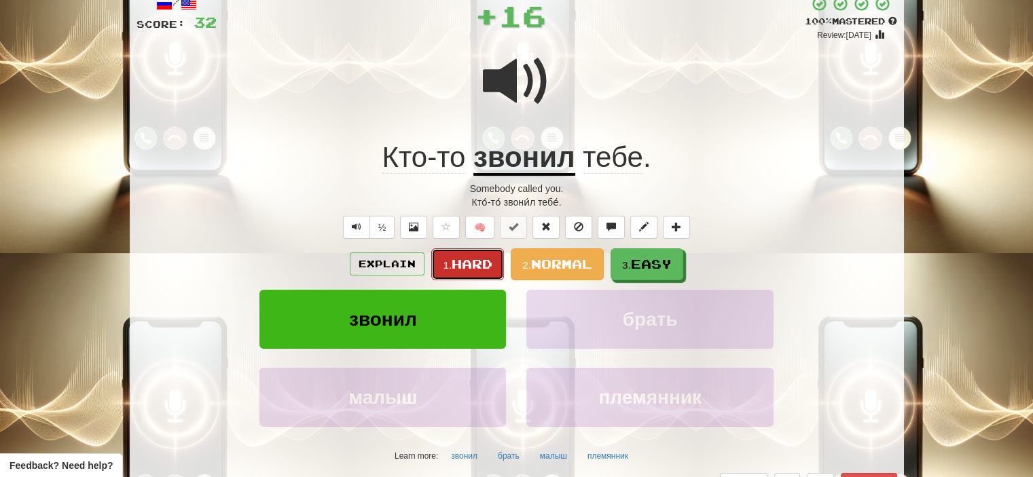
click at [462, 270] on span "Hard" at bounding box center [471, 264] width 41 height 15
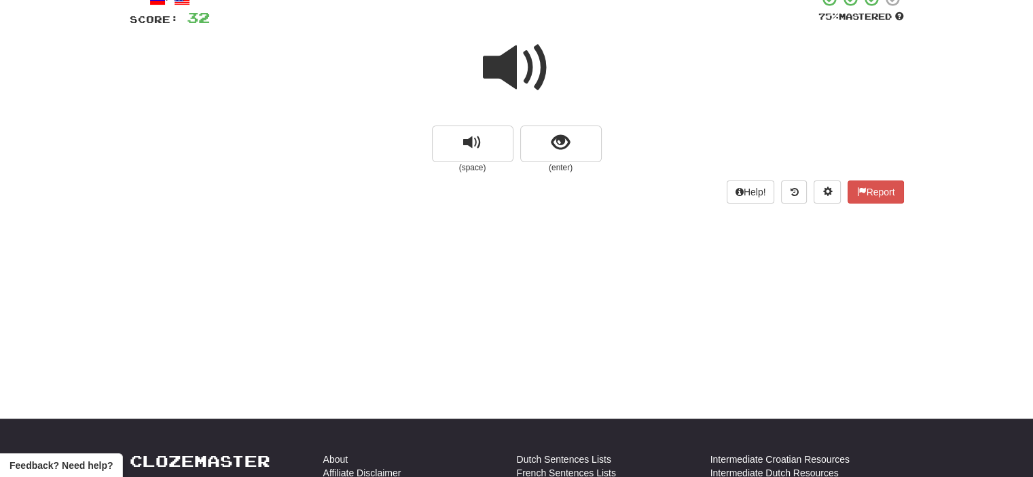
scroll to position [84, 0]
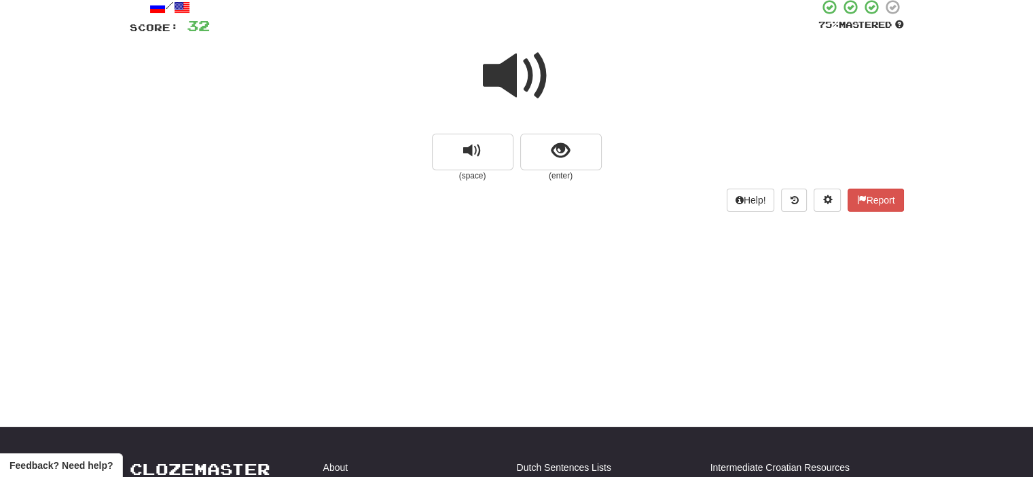
click at [515, 75] on span at bounding box center [517, 76] width 68 height 68
click at [539, 153] on button "show sentence" at bounding box center [560, 152] width 81 height 37
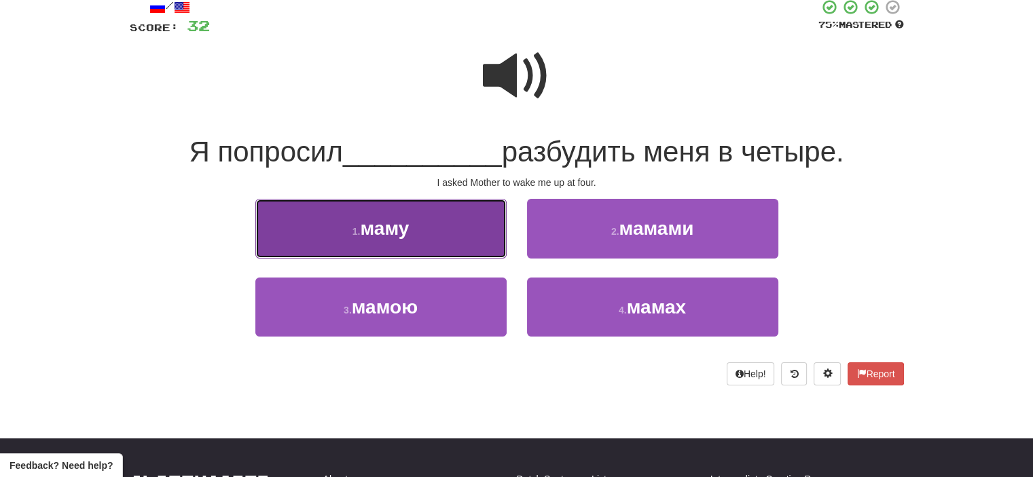
click at [467, 236] on button "1 . маму" at bounding box center [380, 228] width 251 height 59
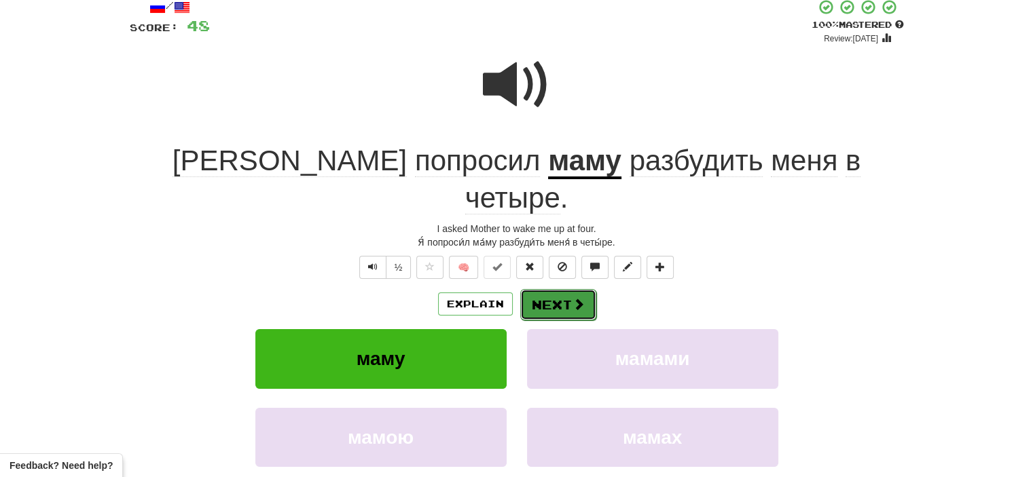
click at [556, 289] on button "Next" at bounding box center [558, 304] width 76 height 31
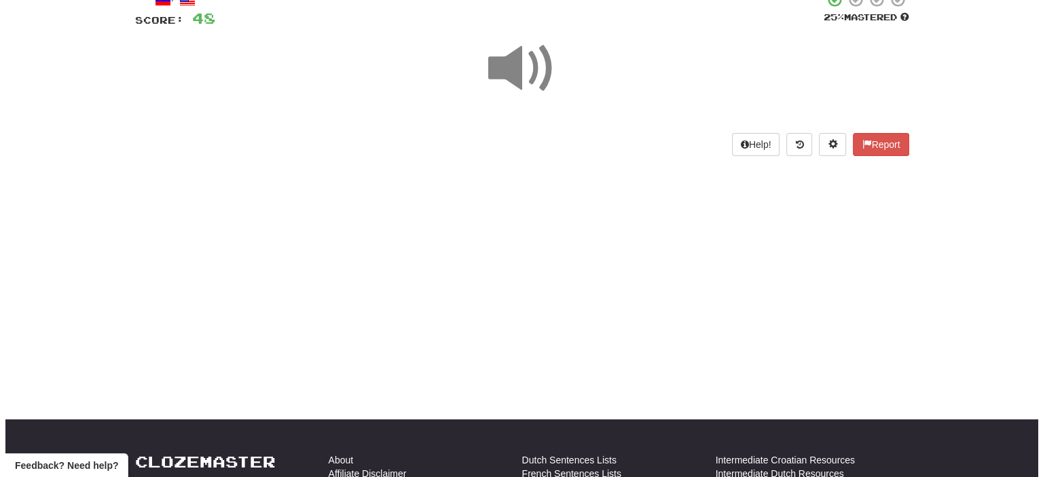
scroll to position [95, 0]
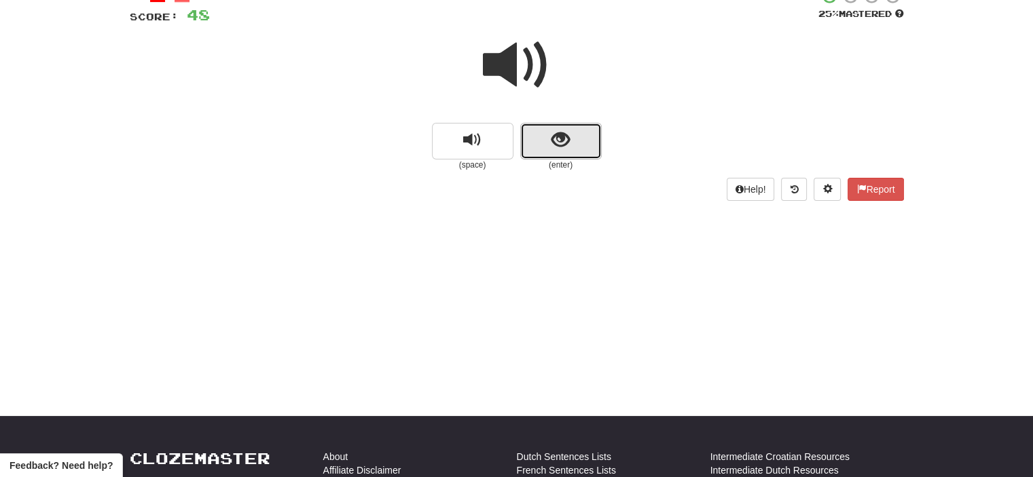
click at [538, 146] on button "show sentence" at bounding box center [560, 141] width 81 height 37
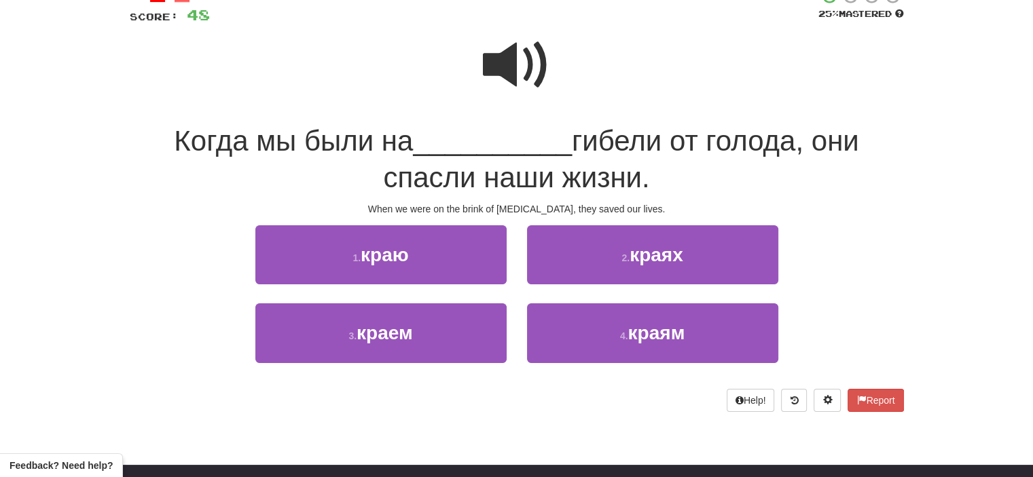
click at [521, 60] on span at bounding box center [517, 65] width 68 height 68
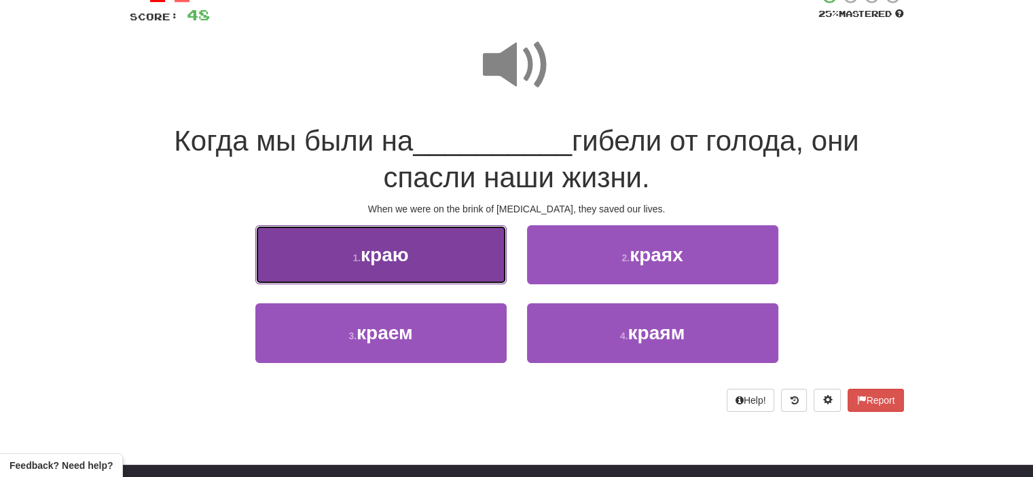
click at [467, 255] on button "1 . краю" at bounding box center [380, 254] width 251 height 59
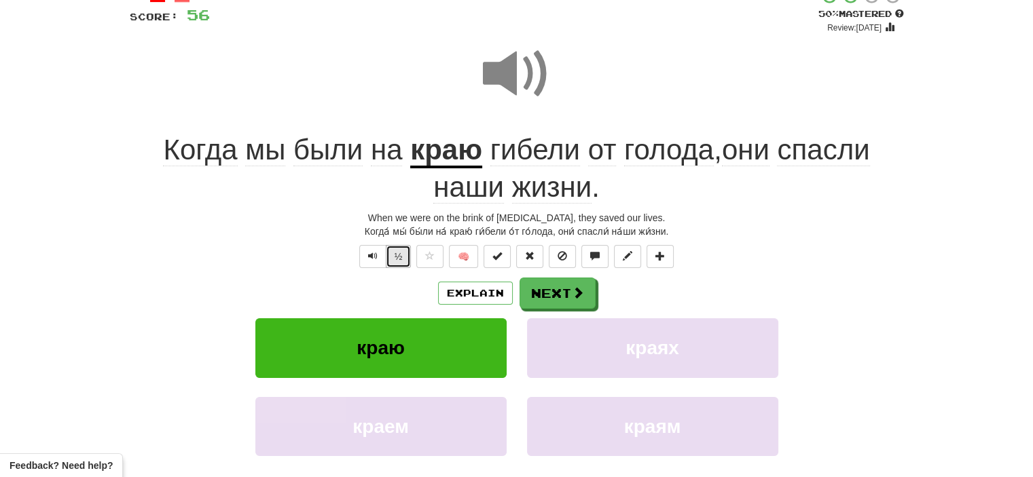
click at [401, 253] on button "½" at bounding box center [399, 256] width 26 height 23
click at [395, 253] on button "½" at bounding box center [399, 256] width 26 height 23
click at [394, 254] on button "½" at bounding box center [399, 256] width 26 height 23
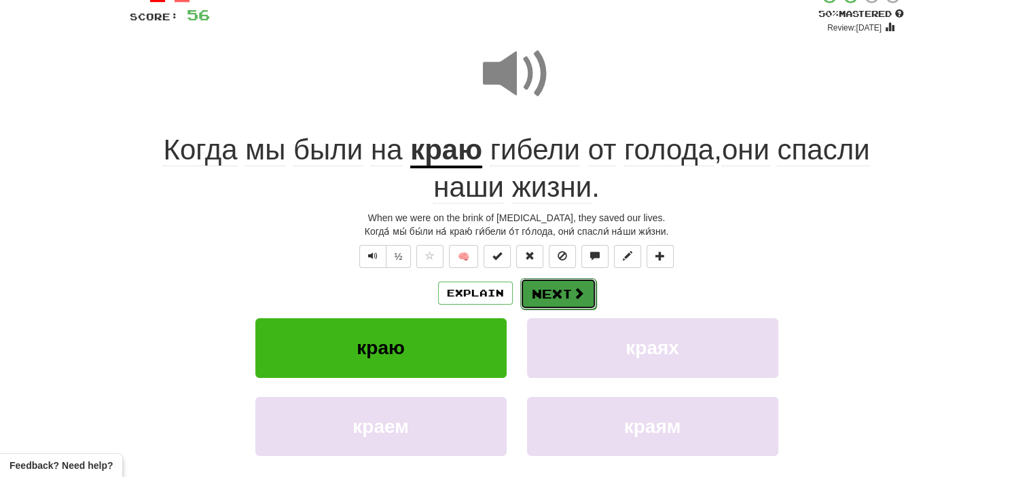
click at [572, 293] on span at bounding box center [578, 293] width 12 height 12
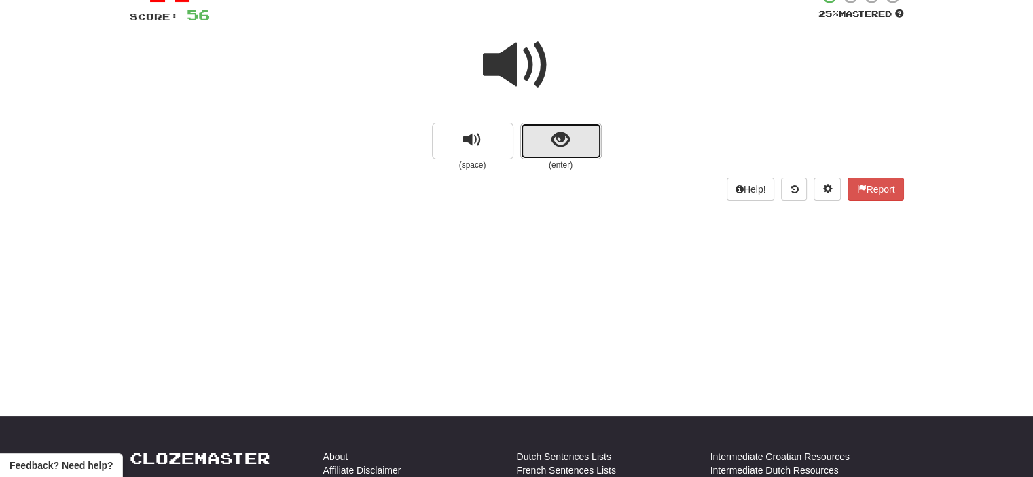
click at [538, 150] on button "show sentence" at bounding box center [560, 141] width 81 height 37
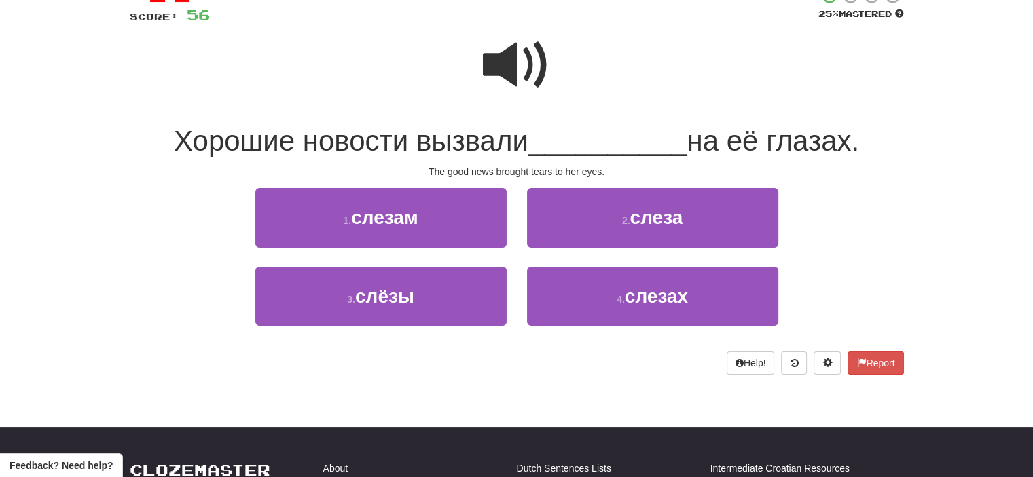
click at [499, 69] on span at bounding box center [517, 65] width 68 height 68
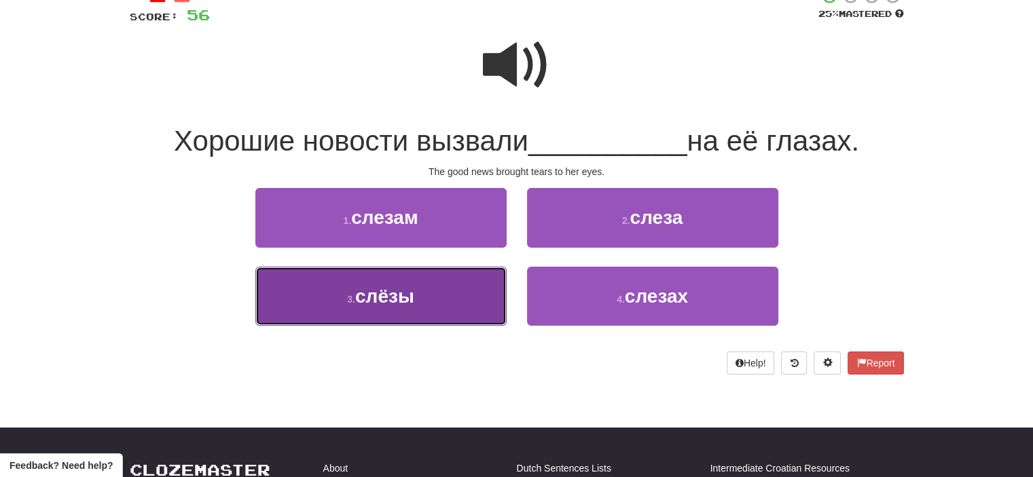
click at [453, 293] on button "3 . слёзы" at bounding box center [380, 296] width 251 height 59
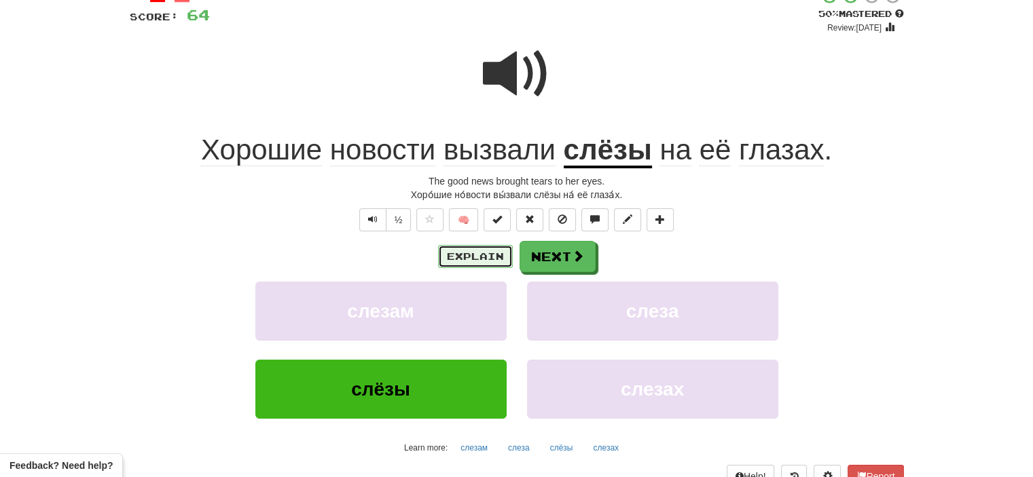
click at [493, 255] on button "Explain" at bounding box center [475, 256] width 75 height 23
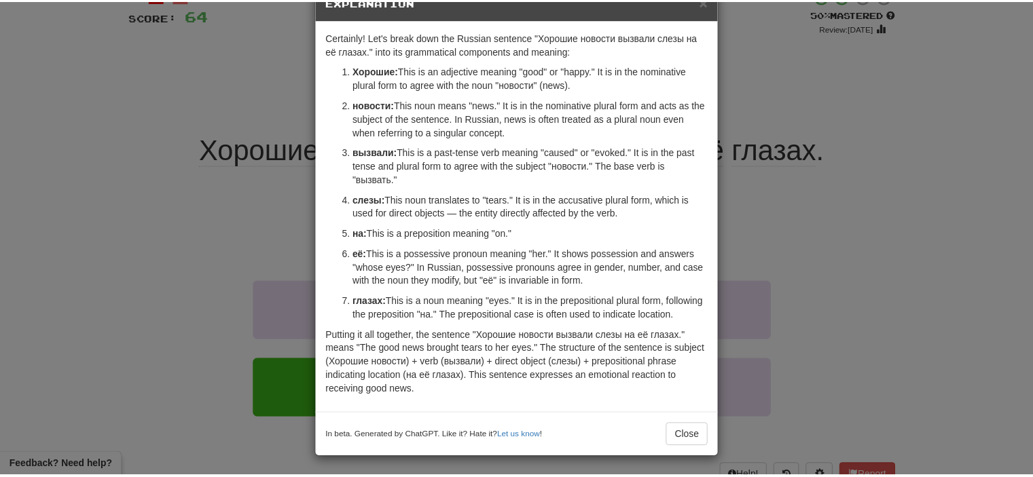
scroll to position [0, 0]
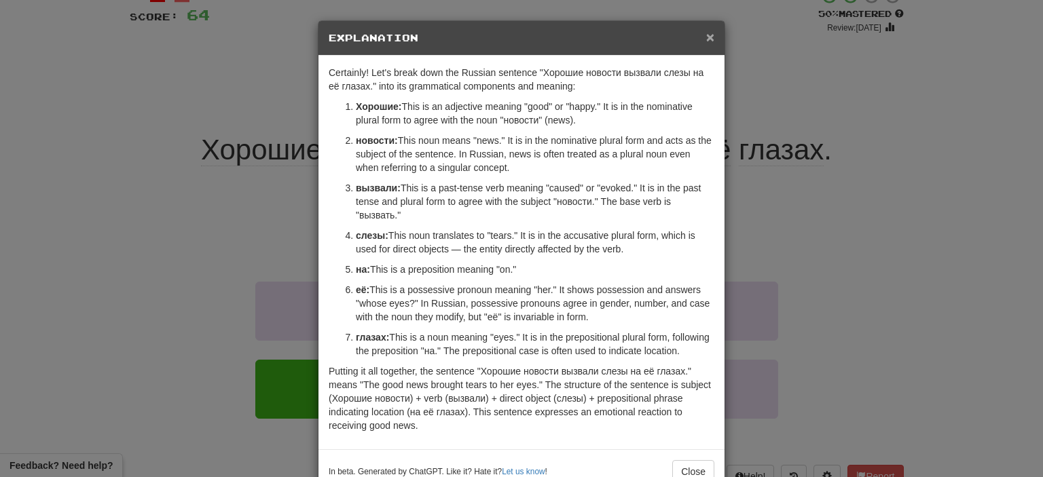
click at [706, 32] on span "×" at bounding box center [710, 37] width 8 height 16
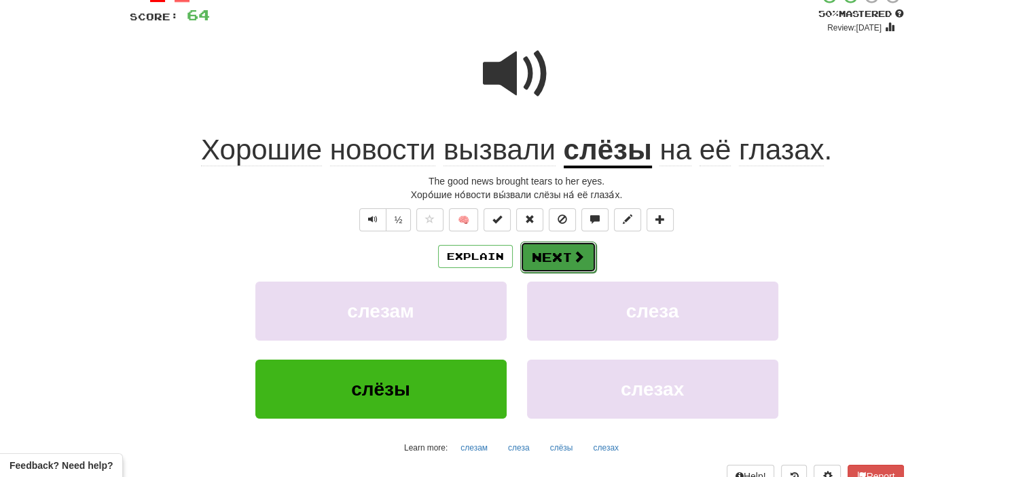
click at [568, 255] on button "Next" at bounding box center [558, 257] width 76 height 31
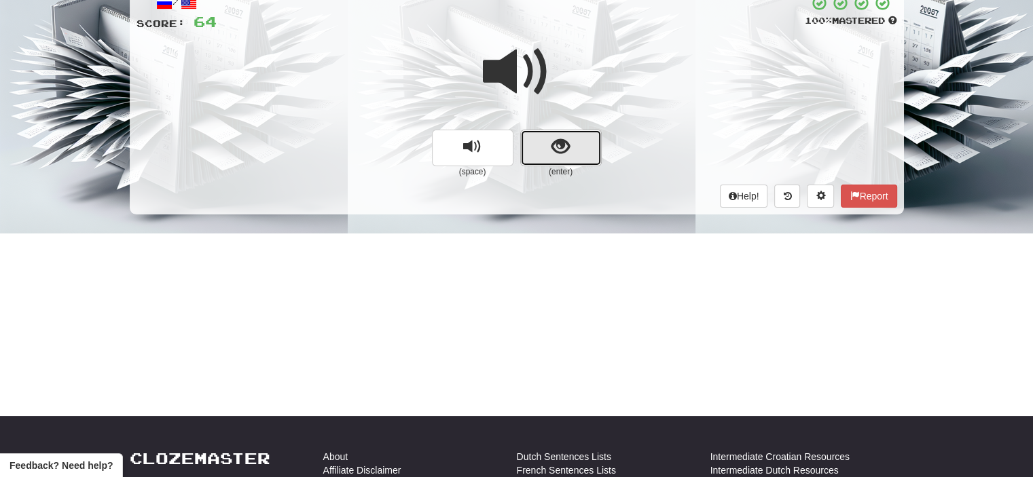
click at [541, 153] on button "show sentence" at bounding box center [560, 148] width 81 height 37
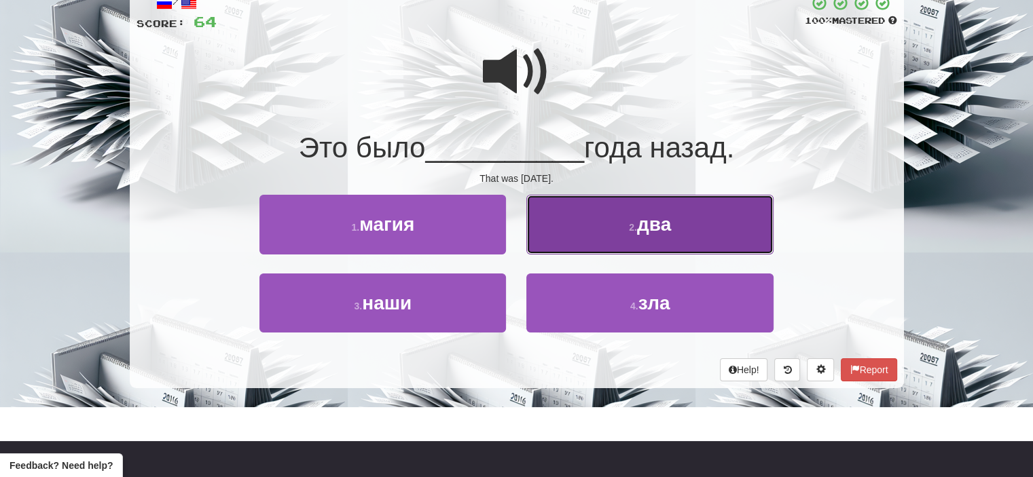
click at [614, 222] on button "2 . два" at bounding box center [649, 224] width 246 height 59
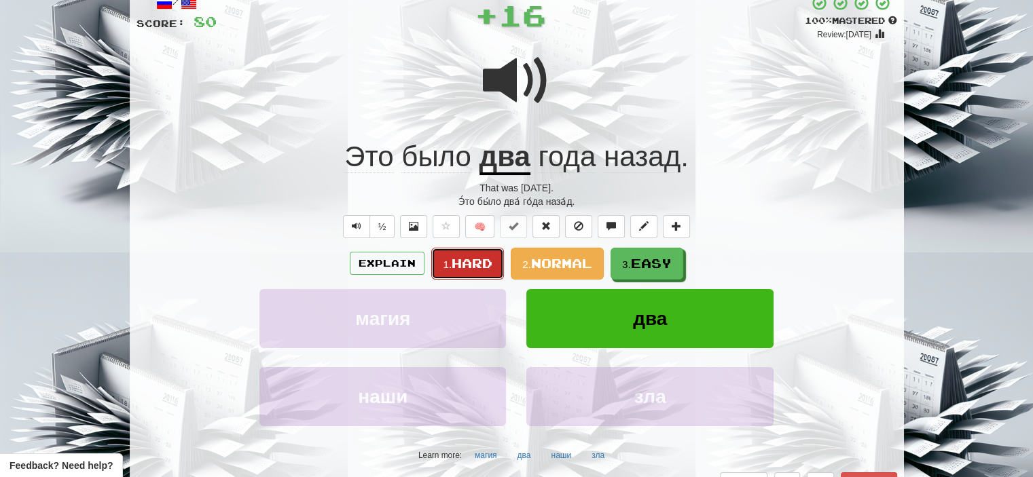
click at [470, 262] on span "Hard" at bounding box center [471, 263] width 41 height 15
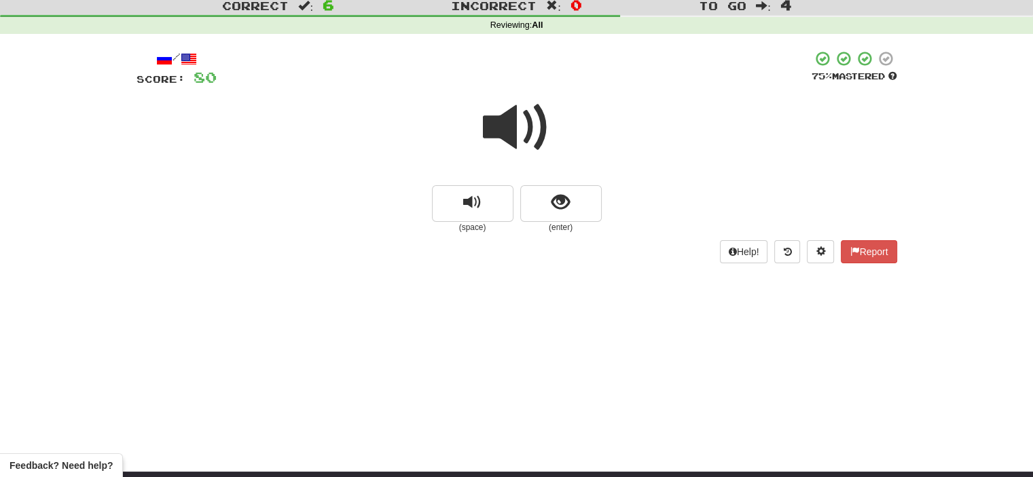
scroll to position [38, 0]
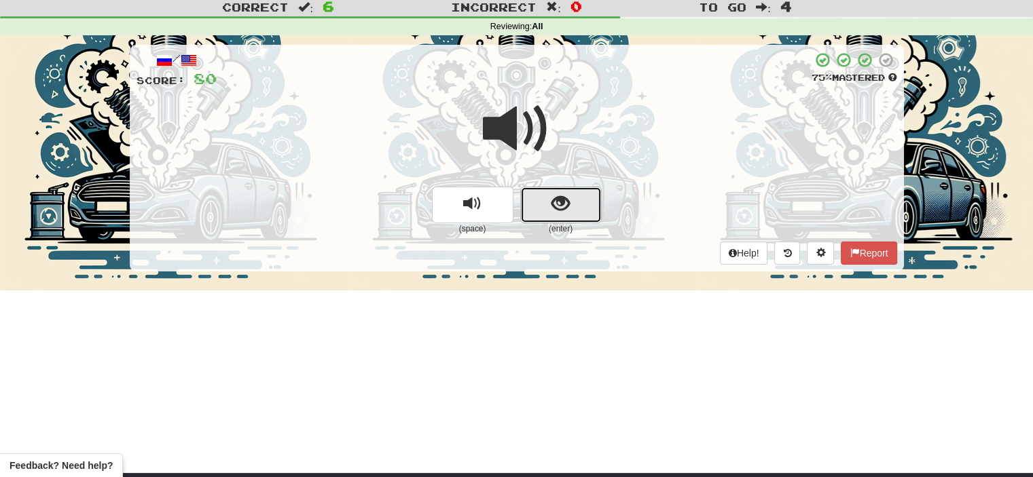
click at [536, 198] on button "show sentence" at bounding box center [560, 205] width 81 height 37
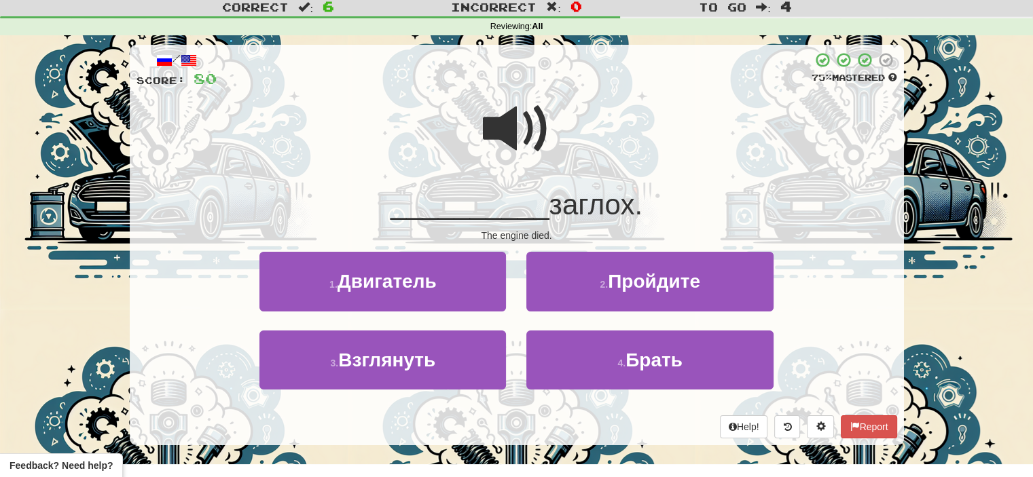
click at [531, 138] on span at bounding box center [517, 129] width 68 height 68
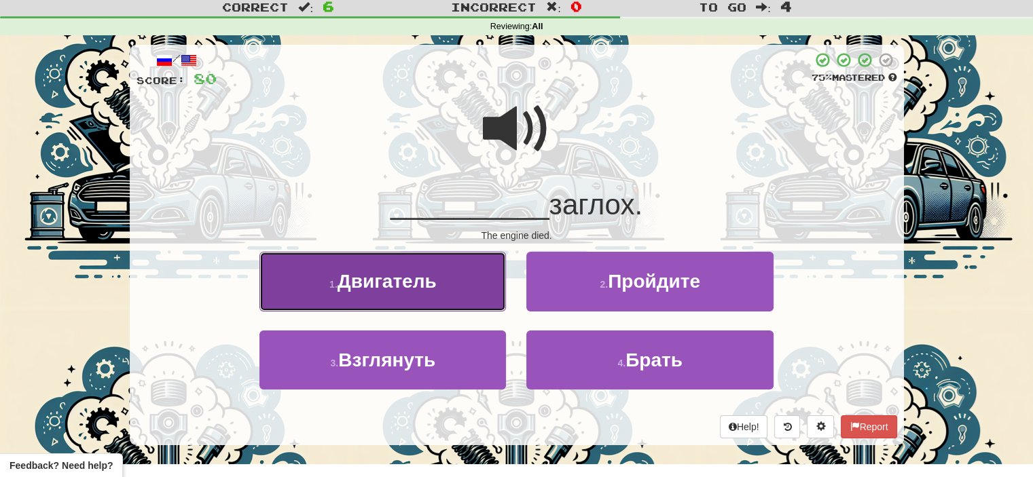
click at [463, 269] on button "1 . Двигатель" at bounding box center [382, 281] width 246 height 59
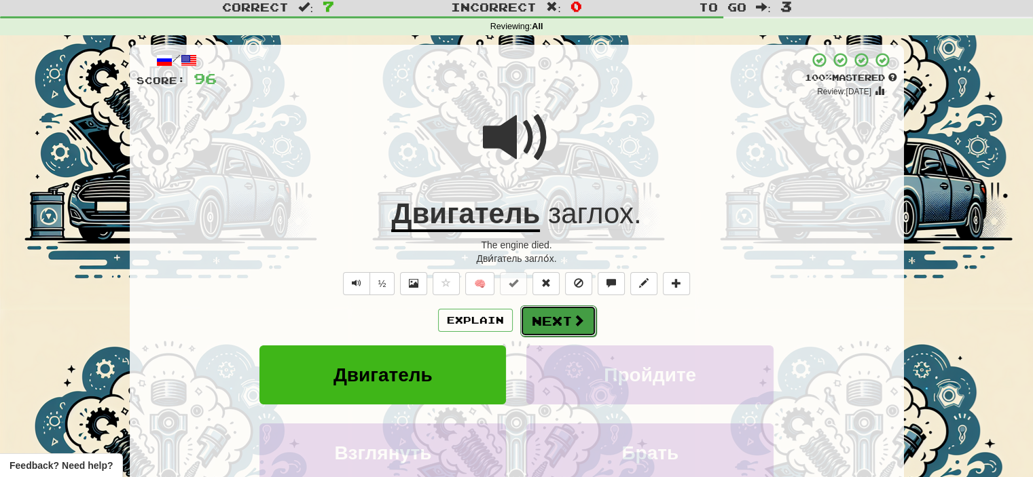
click at [552, 322] on button "Next" at bounding box center [558, 320] width 76 height 31
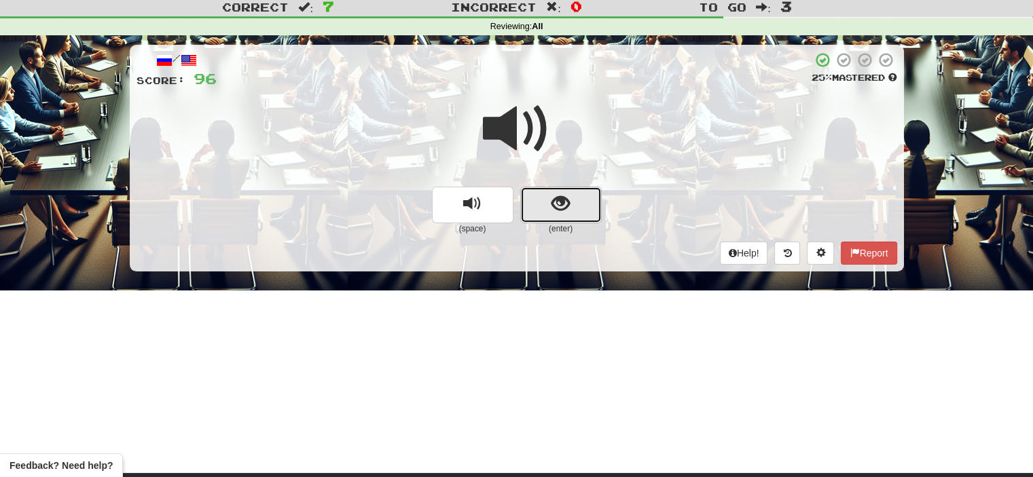
click at [543, 204] on button "show sentence" at bounding box center [560, 205] width 81 height 37
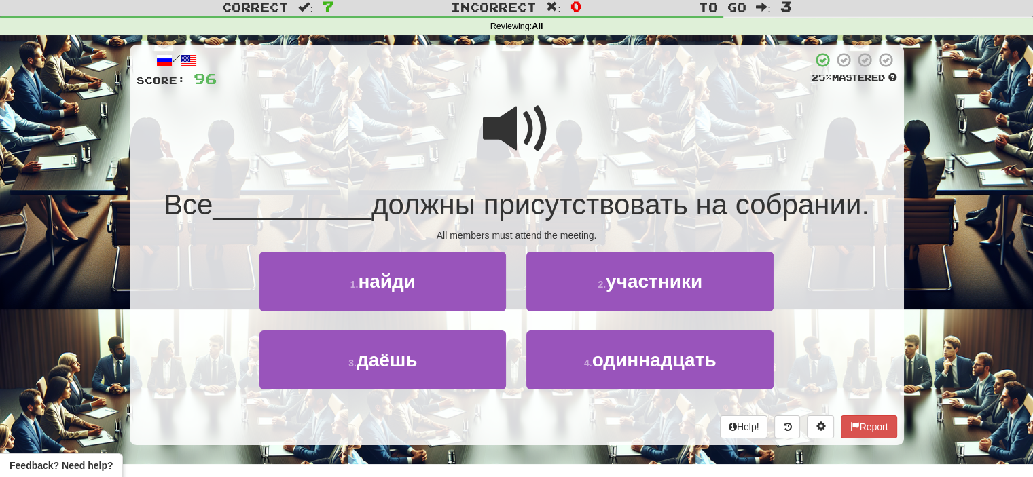
click at [515, 130] on span at bounding box center [517, 129] width 68 height 68
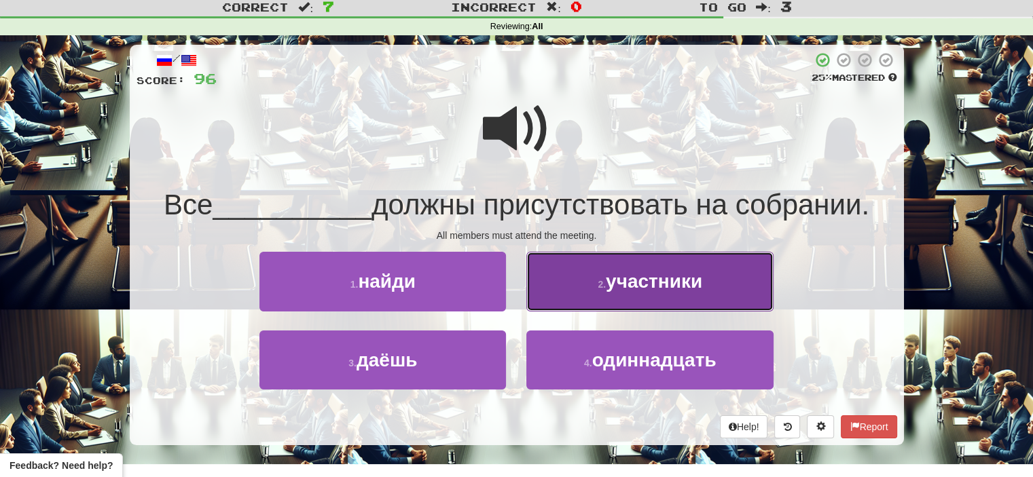
click at [656, 284] on span "участники" at bounding box center [654, 281] width 96 height 21
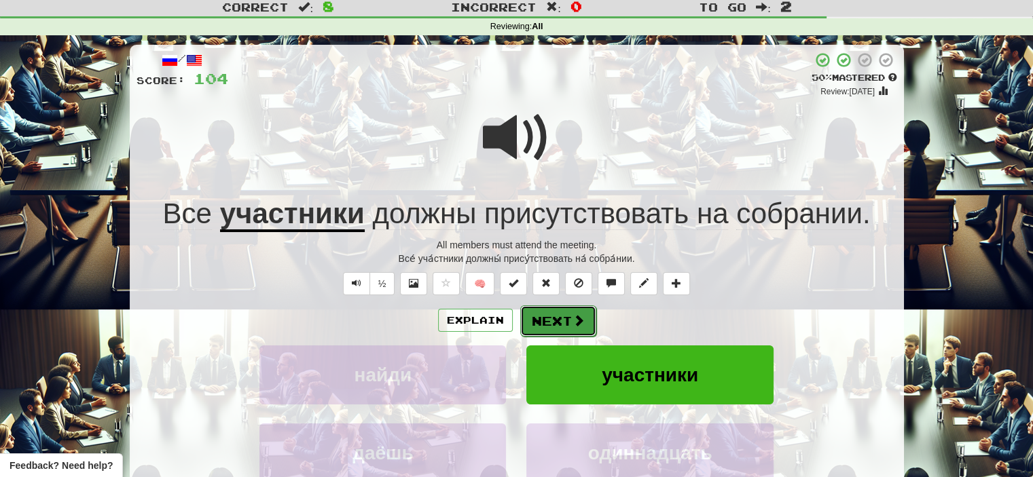
click at [559, 322] on button "Next" at bounding box center [558, 320] width 76 height 31
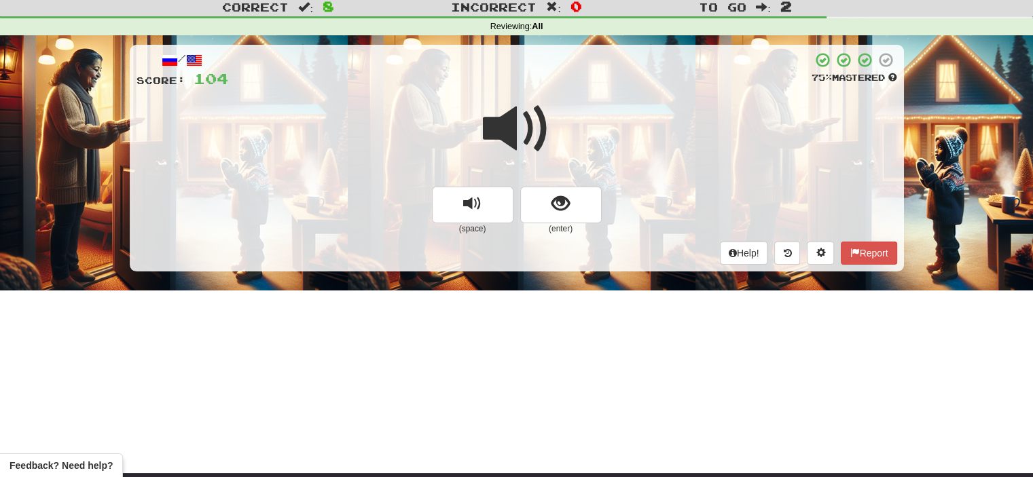
click at [512, 126] on span at bounding box center [517, 129] width 68 height 68
click at [549, 200] on button "show sentence" at bounding box center [560, 205] width 81 height 37
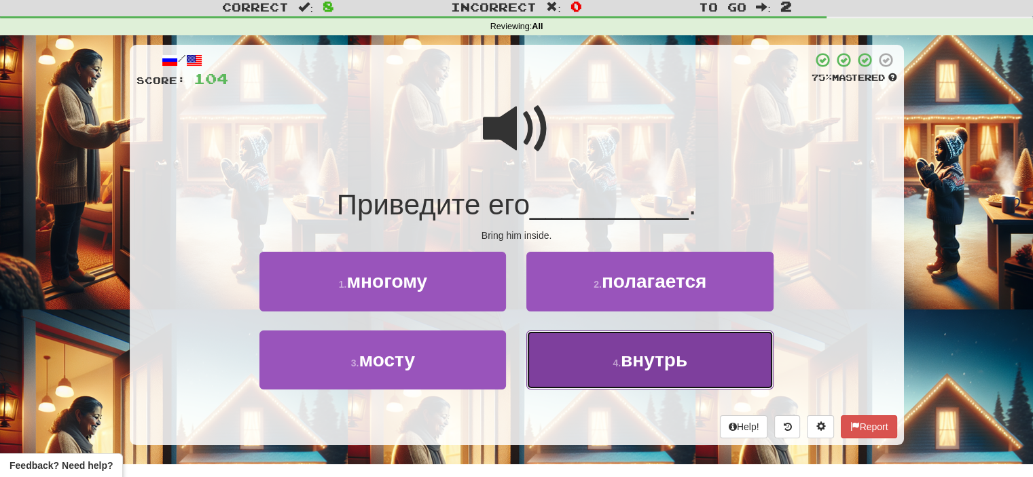
click at [599, 369] on button "4 . внутрь" at bounding box center [649, 360] width 246 height 59
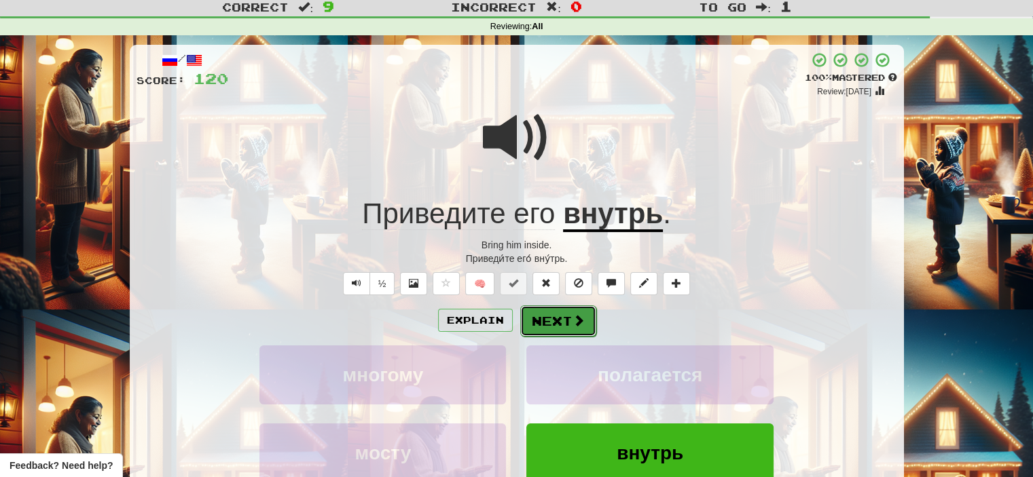
click at [572, 321] on span at bounding box center [578, 320] width 12 height 12
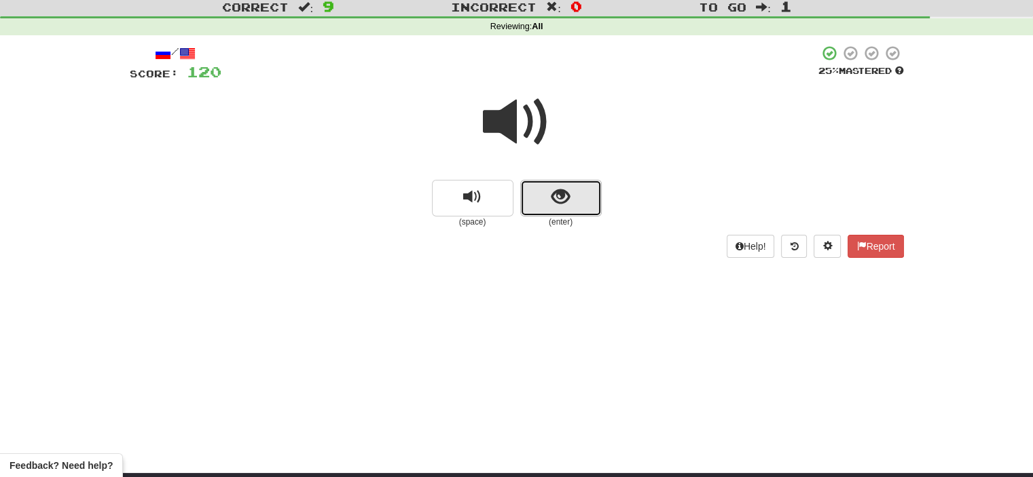
click at [533, 198] on button "show sentence" at bounding box center [560, 198] width 81 height 37
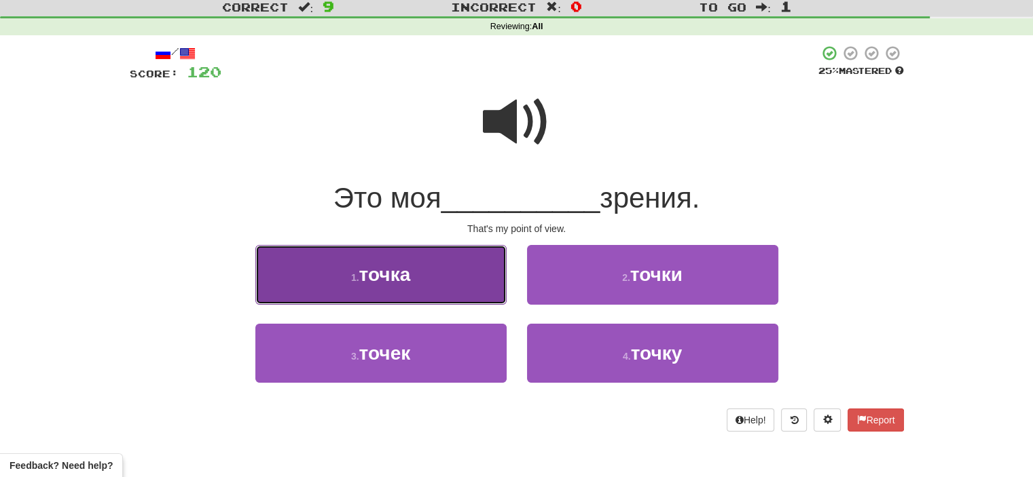
click at [456, 273] on button "1 . точка" at bounding box center [380, 274] width 251 height 59
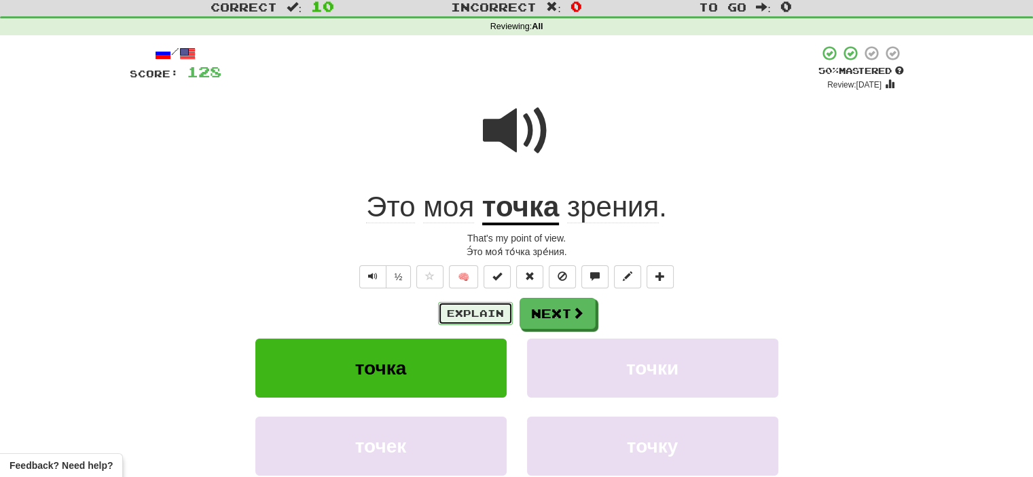
click at [479, 305] on button "Explain" at bounding box center [475, 313] width 75 height 23
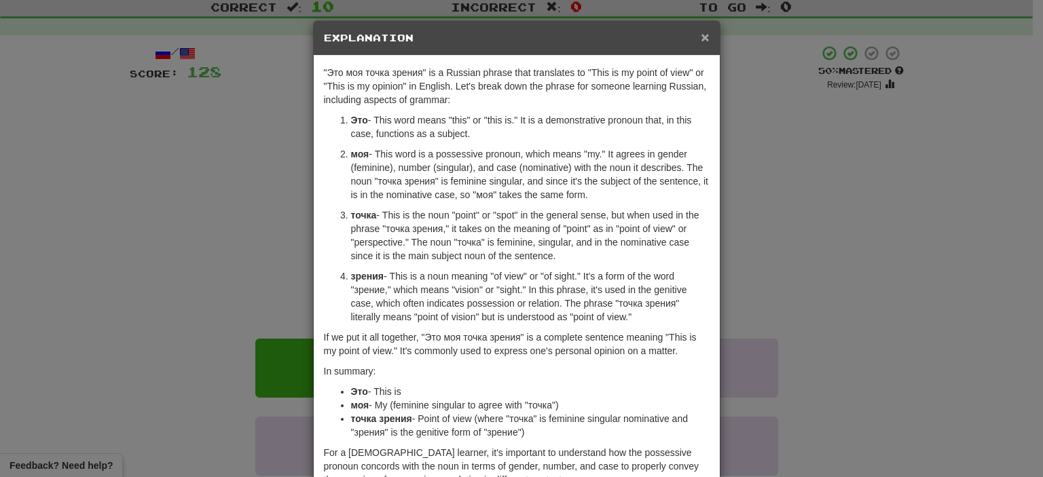
click at [701, 35] on span "×" at bounding box center [705, 37] width 8 height 16
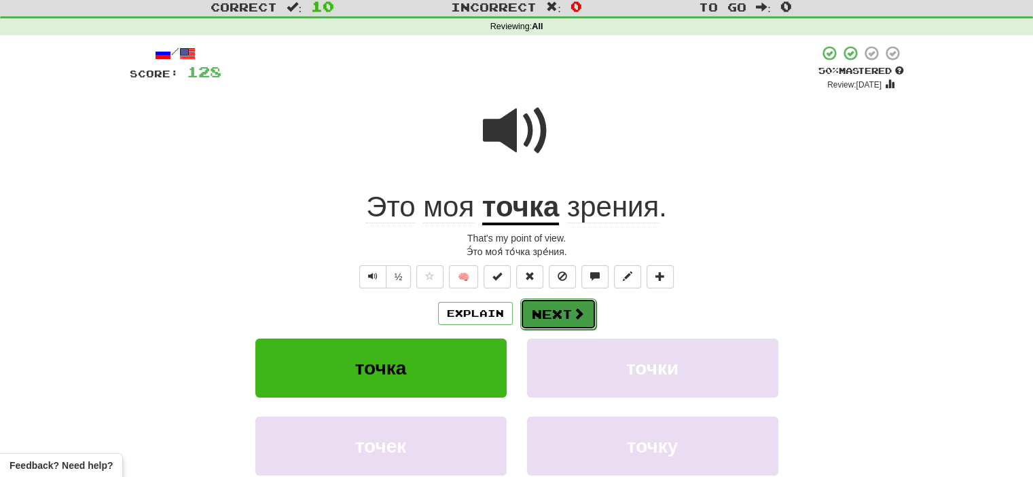
click at [553, 312] on button "Next" at bounding box center [558, 314] width 76 height 31
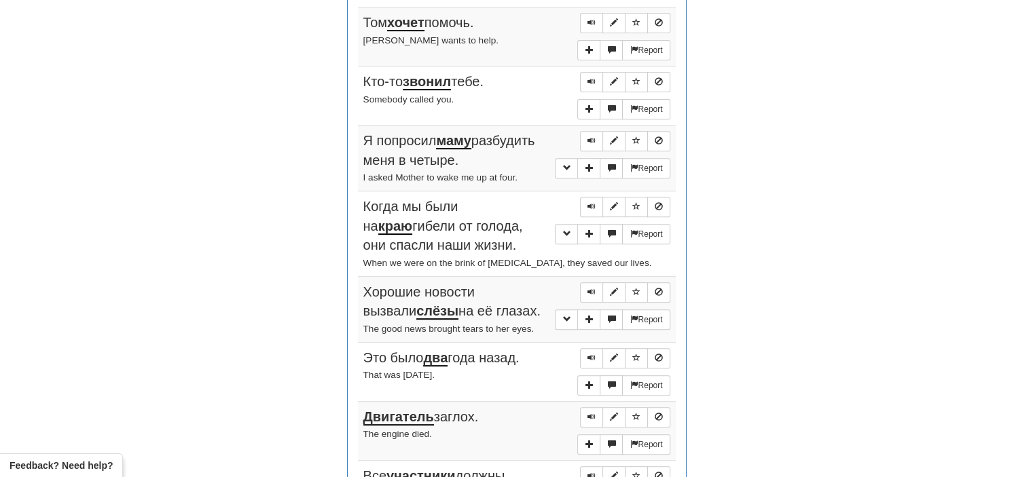
scroll to position [542, 0]
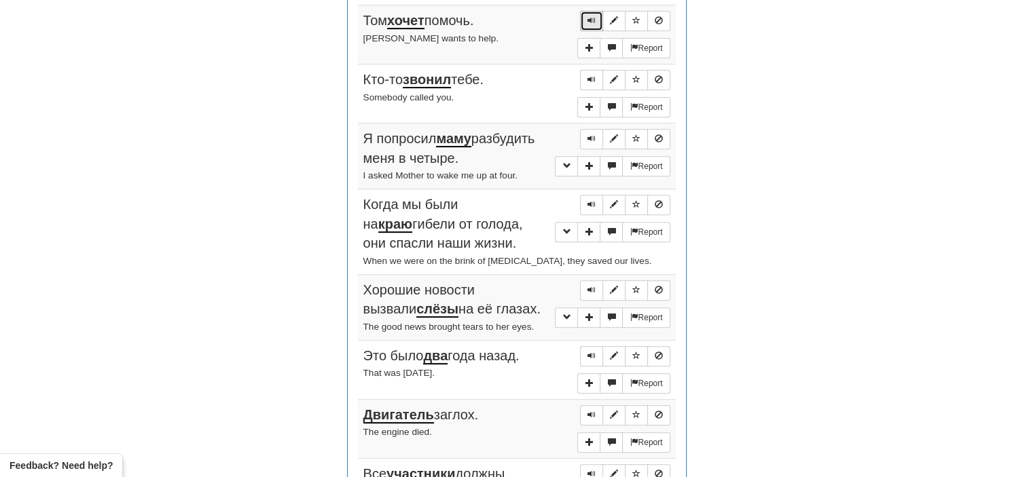
click at [591, 19] on span "Sentence controls" at bounding box center [591, 20] width 8 height 8
click at [591, 78] on span "Sentence controls" at bounding box center [591, 79] width 8 height 8
click at [593, 134] on span "Sentence controls" at bounding box center [591, 138] width 8 height 8
click at [589, 200] on span "Sentence controls" at bounding box center [591, 204] width 8 height 8
click at [594, 286] on span "Sentence controls" at bounding box center [591, 290] width 8 height 8
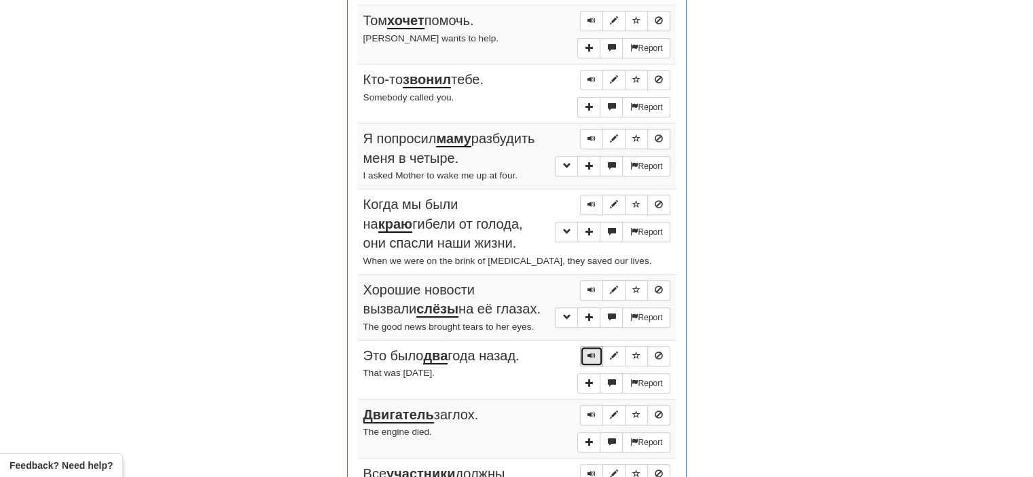
click at [595, 353] on span "Sentence controls" at bounding box center [591, 356] width 8 height 8
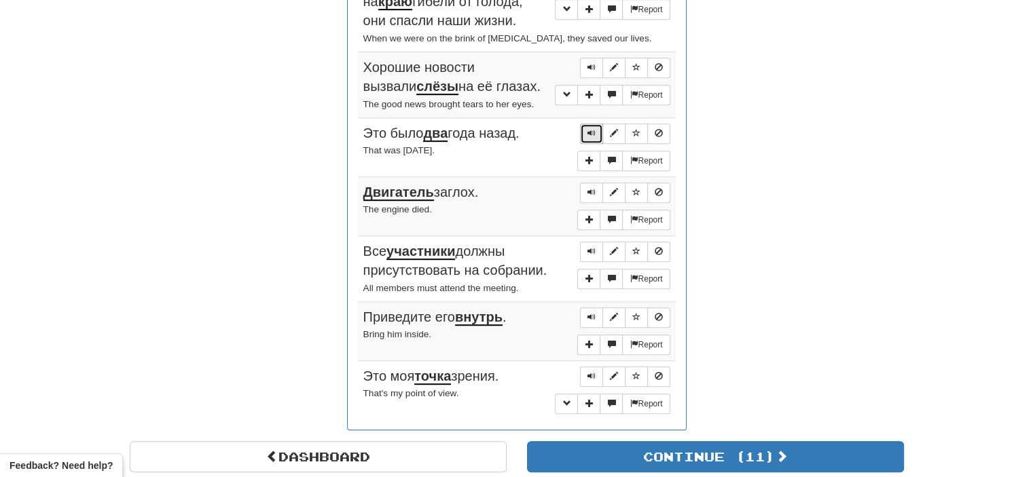
scroll to position [766, 0]
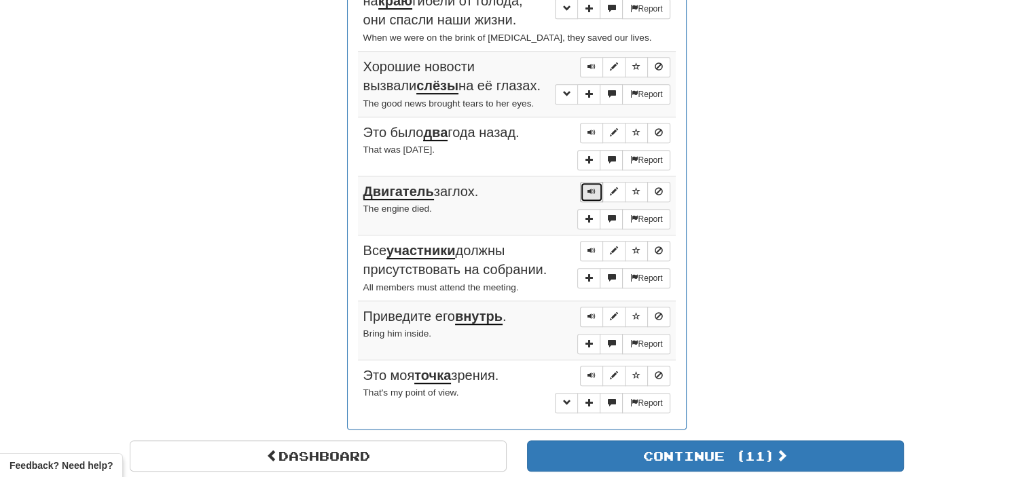
click at [590, 182] on button "Sentence controls" at bounding box center [591, 192] width 23 height 20
click at [591, 246] on span "Sentence controls" at bounding box center [591, 250] width 8 height 8
click at [593, 312] on span "Sentence controls" at bounding box center [591, 316] width 8 height 8
click at [588, 371] on span "Sentence controls" at bounding box center [591, 375] width 8 height 8
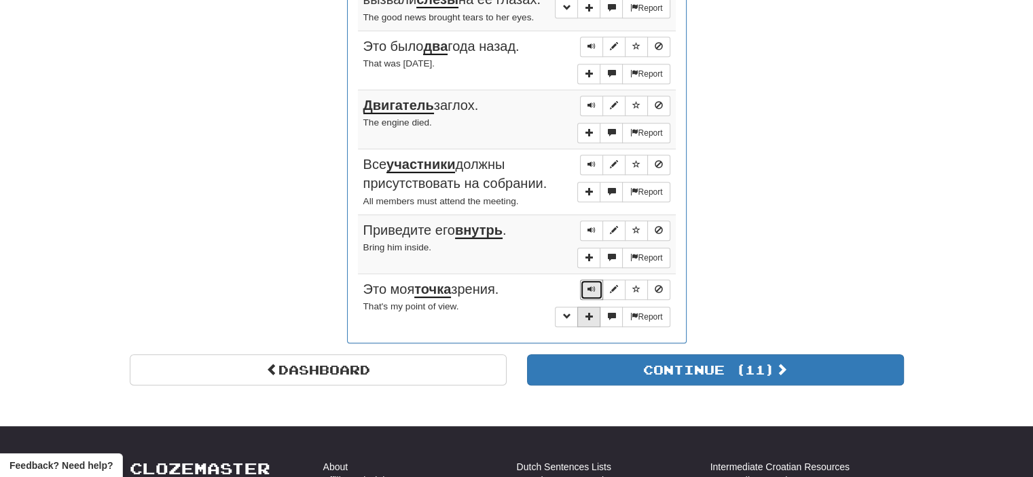
scroll to position [855, 0]
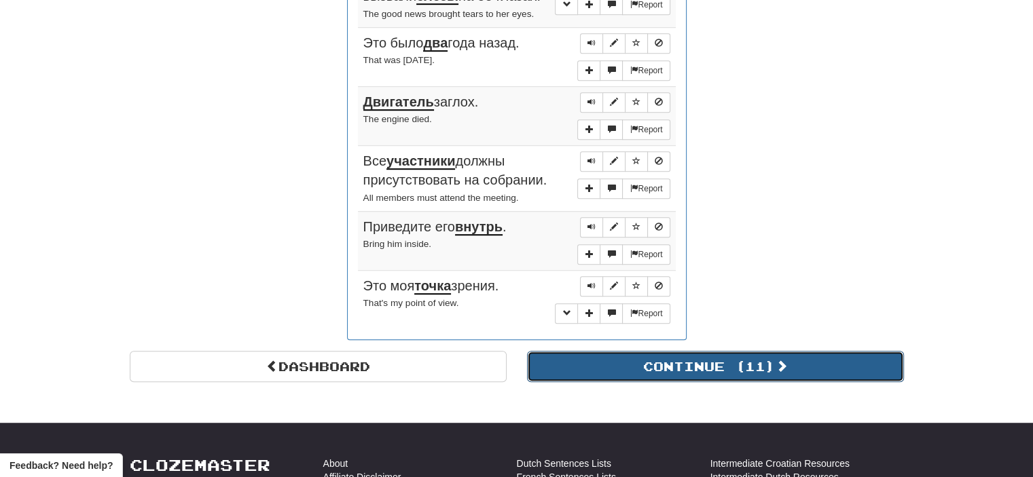
click at [682, 352] on button "Continue ( 11 )" at bounding box center [715, 366] width 377 height 31
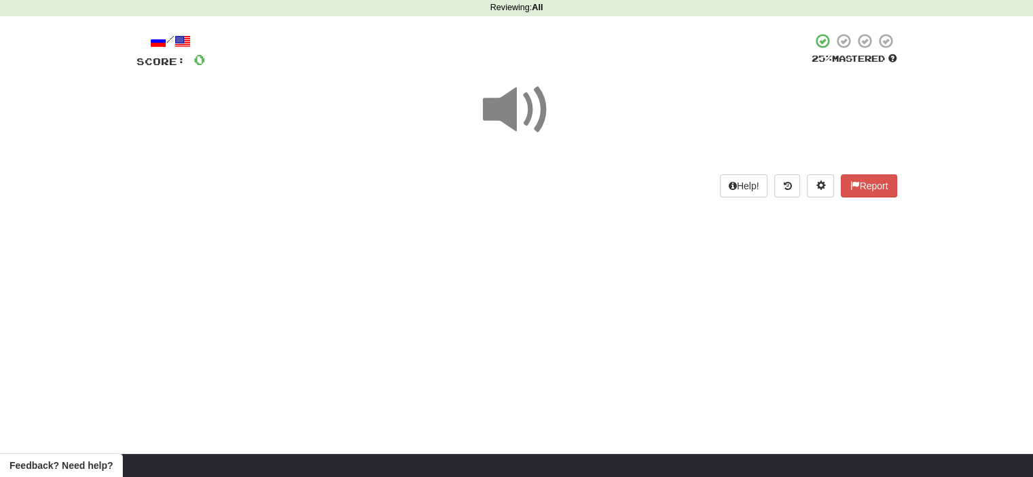
scroll to position [71, 0]
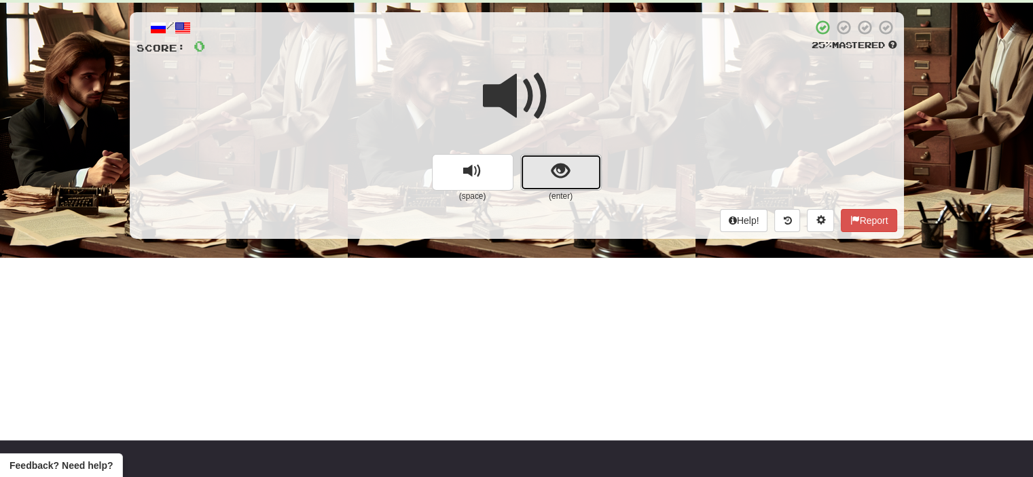
click at [543, 175] on button "show sentence" at bounding box center [560, 172] width 81 height 37
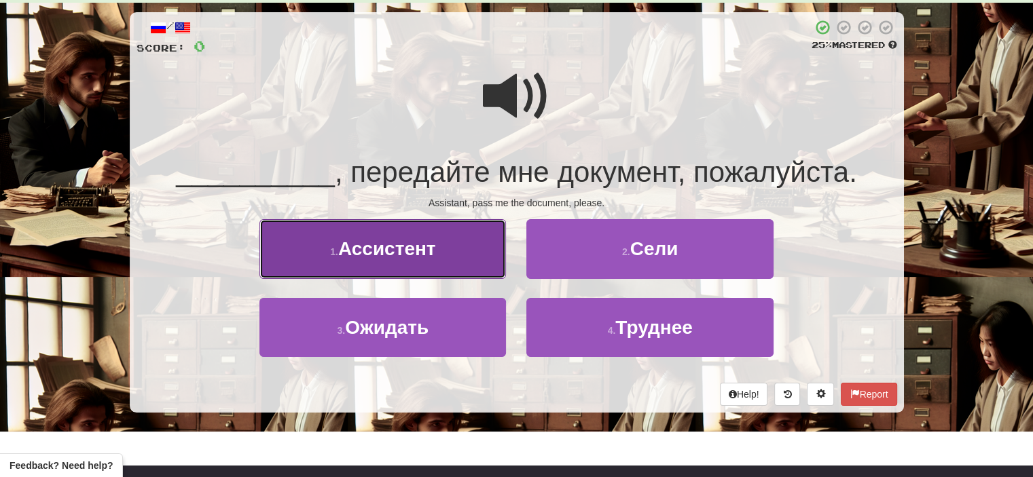
click at [452, 255] on button "1 . Ассистент" at bounding box center [382, 248] width 246 height 59
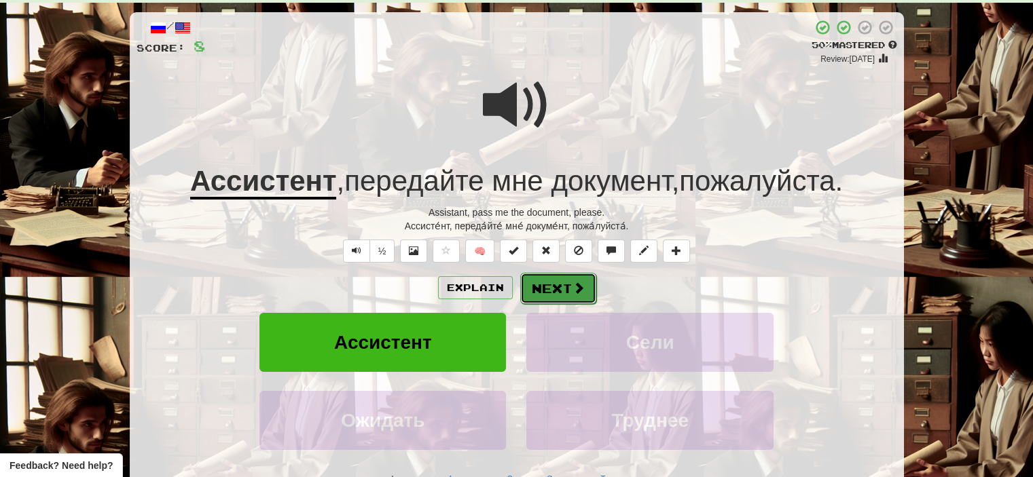
click at [549, 287] on button "Next" at bounding box center [558, 288] width 76 height 31
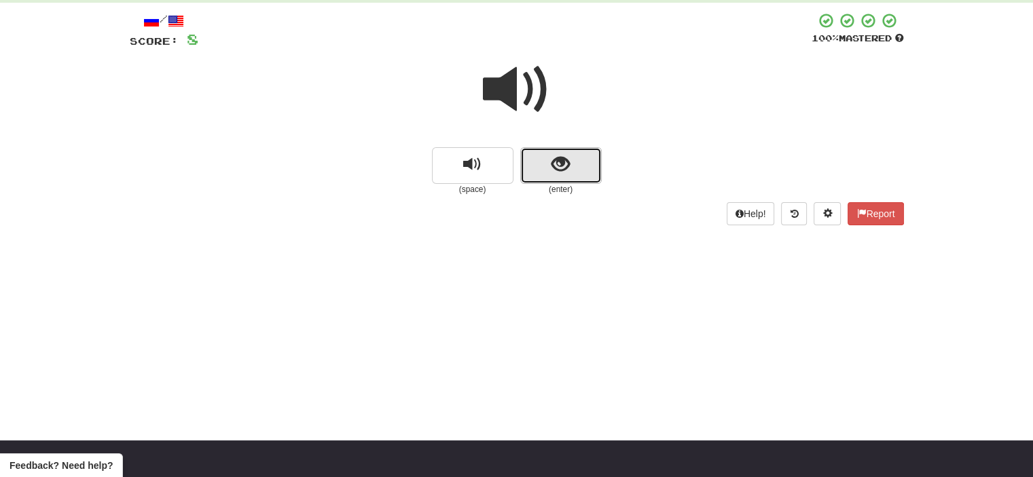
click at [538, 166] on button "show sentence" at bounding box center [560, 165] width 81 height 37
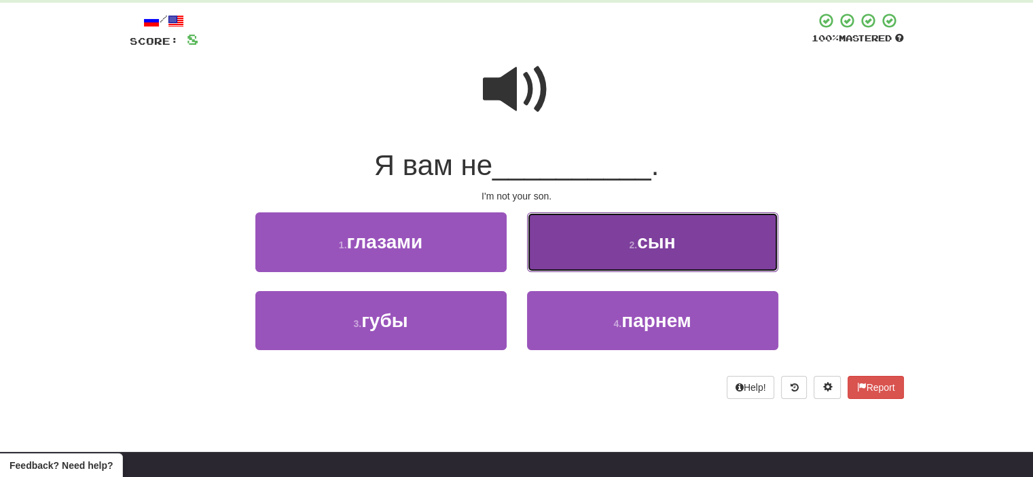
click at [587, 239] on button "2 . сын" at bounding box center [652, 241] width 251 height 59
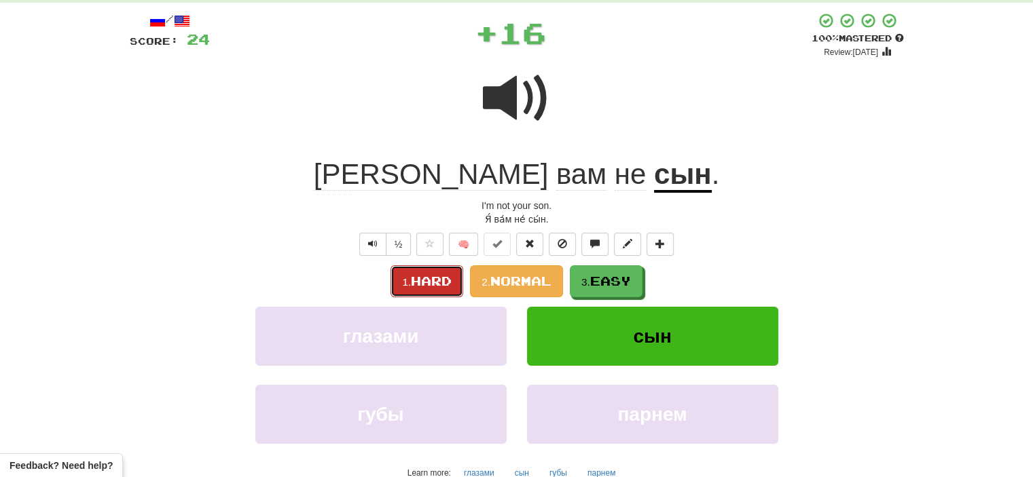
click at [445, 280] on span "Hard" at bounding box center [431, 281] width 41 height 15
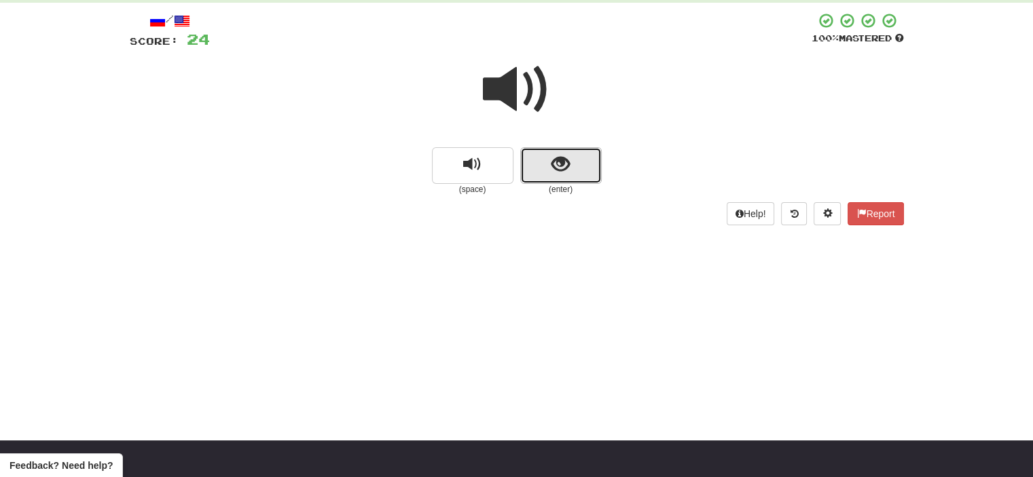
click at [532, 162] on button "show sentence" at bounding box center [560, 165] width 81 height 37
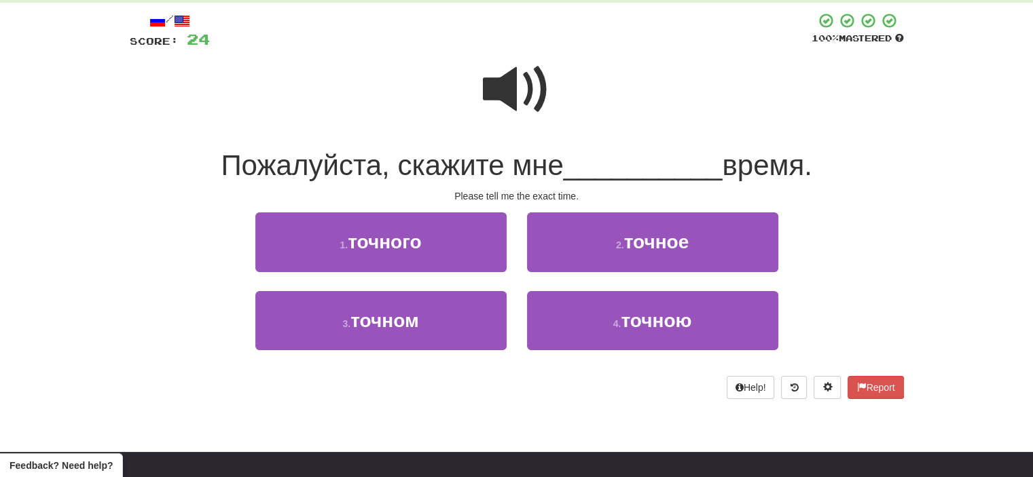
click at [522, 100] on span at bounding box center [517, 90] width 68 height 68
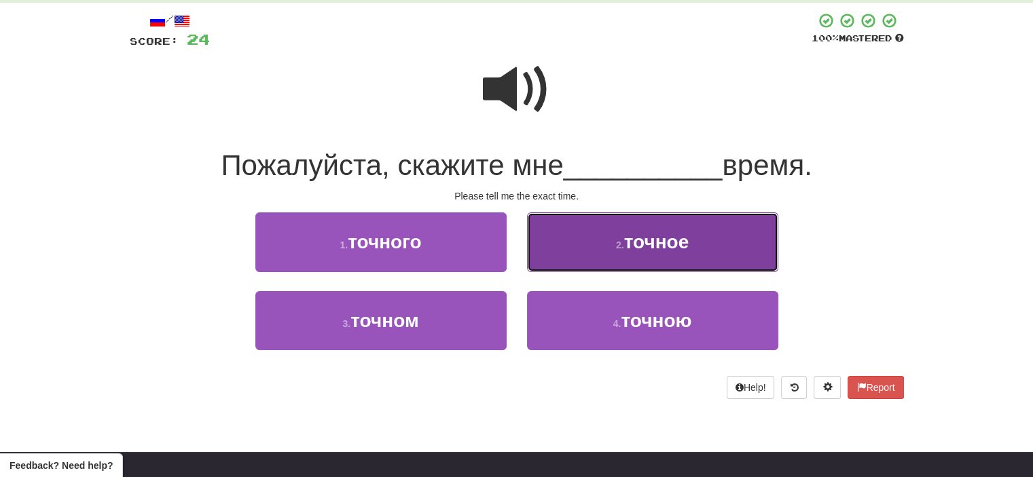
click at [606, 265] on button "2 . точное" at bounding box center [652, 241] width 251 height 59
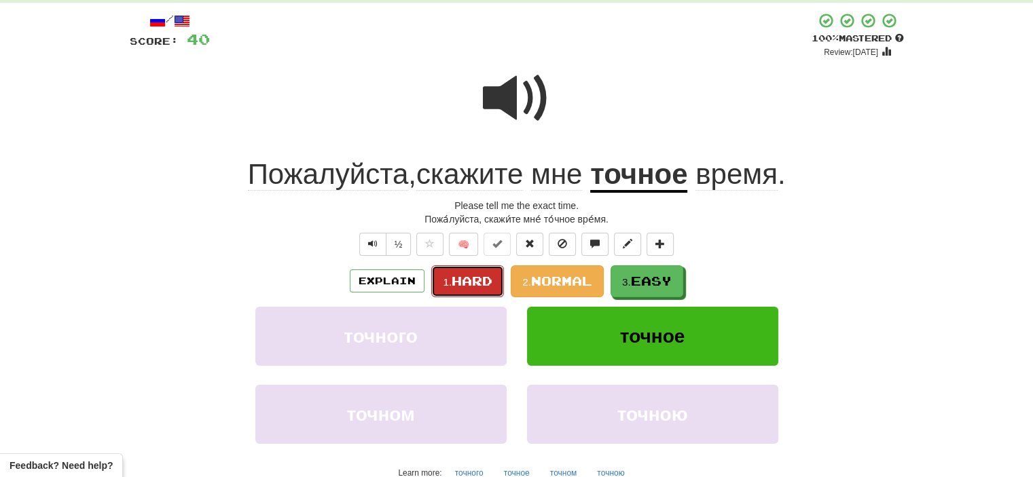
click at [467, 284] on span "Hard" at bounding box center [471, 281] width 41 height 15
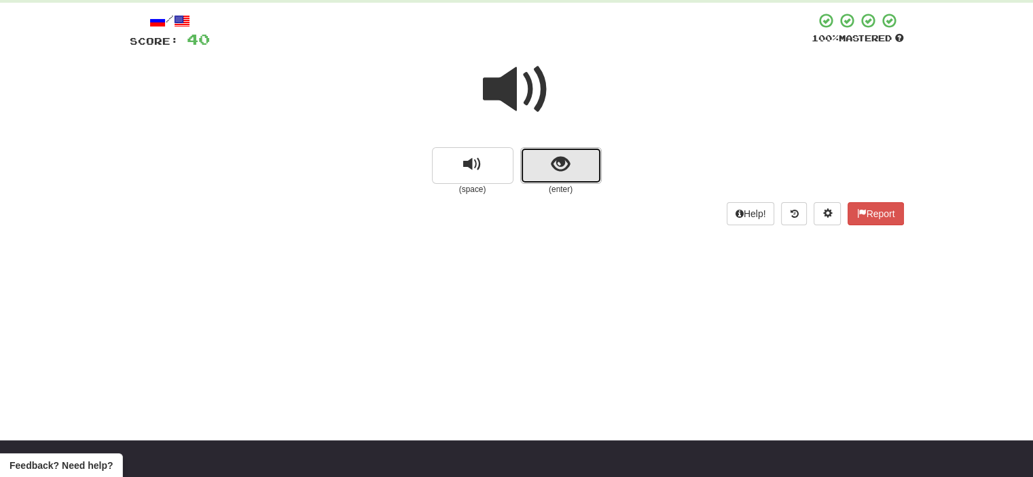
click at [531, 159] on button "show sentence" at bounding box center [560, 165] width 81 height 37
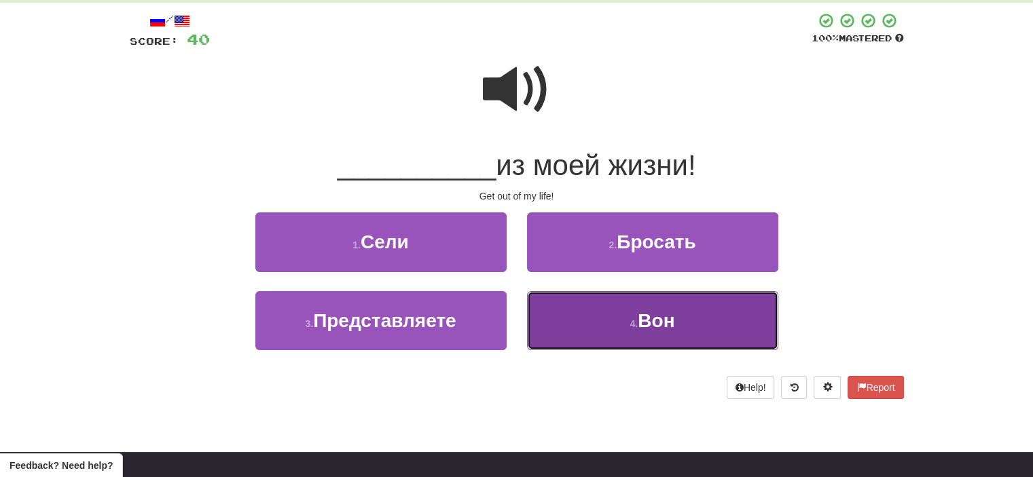
click at [622, 320] on button "4 . Вон" at bounding box center [652, 320] width 251 height 59
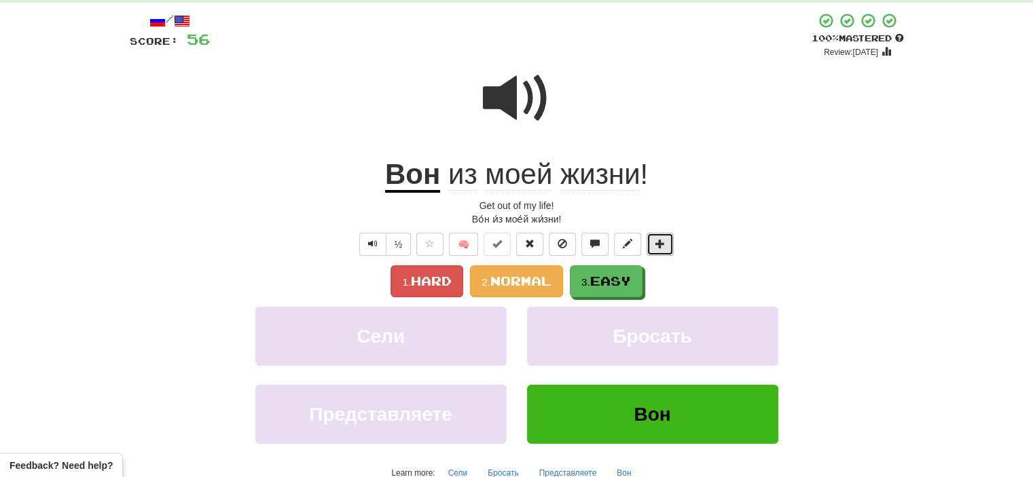
click at [661, 241] on span at bounding box center [660, 244] width 10 height 10
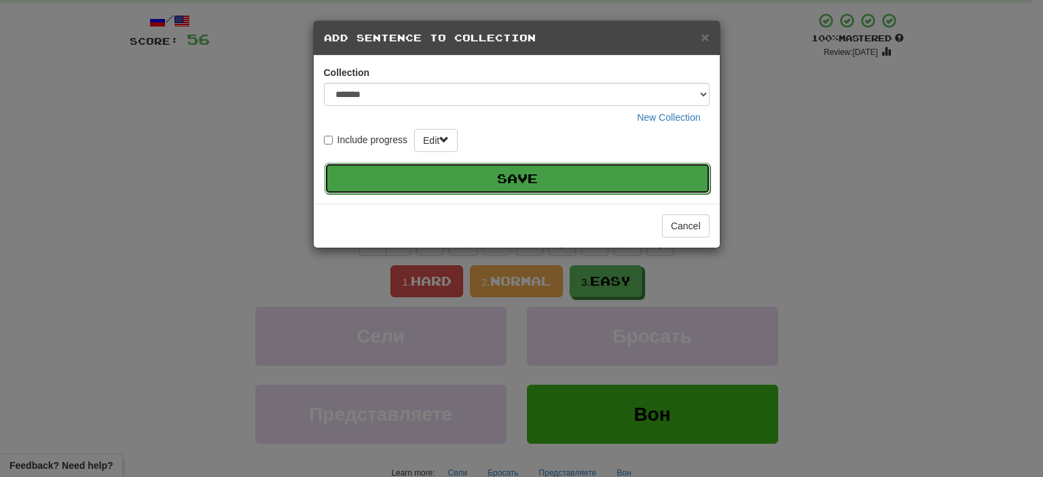
click at [568, 181] on button "Save" at bounding box center [517, 178] width 386 height 31
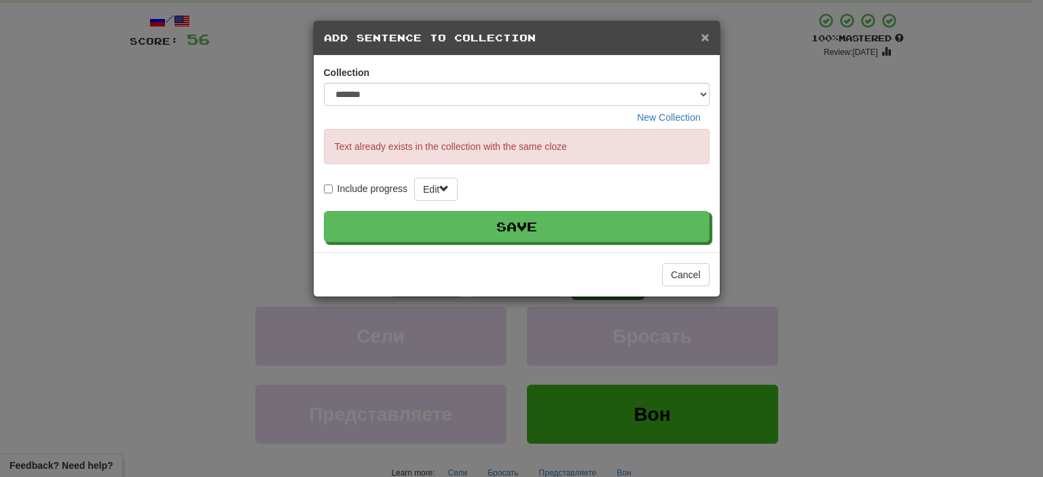
click at [703, 37] on span "×" at bounding box center [705, 37] width 8 height 16
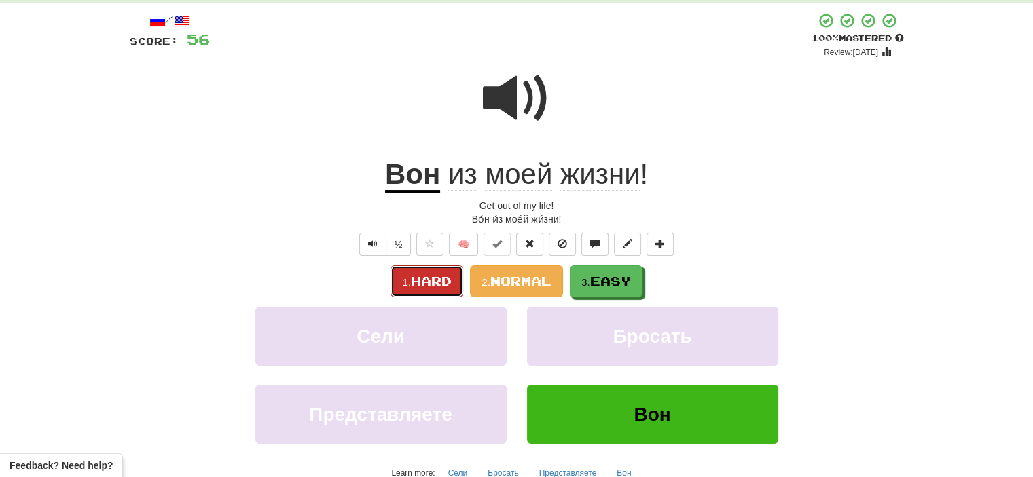
click at [443, 279] on span "Hard" at bounding box center [431, 281] width 41 height 15
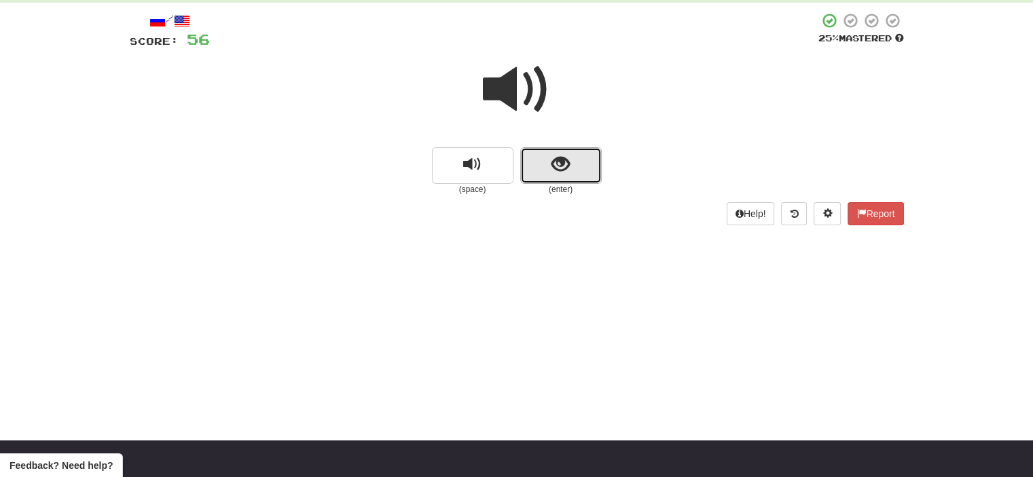
click at [580, 161] on button "show sentence" at bounding box center [560, 165] width 81 height 37
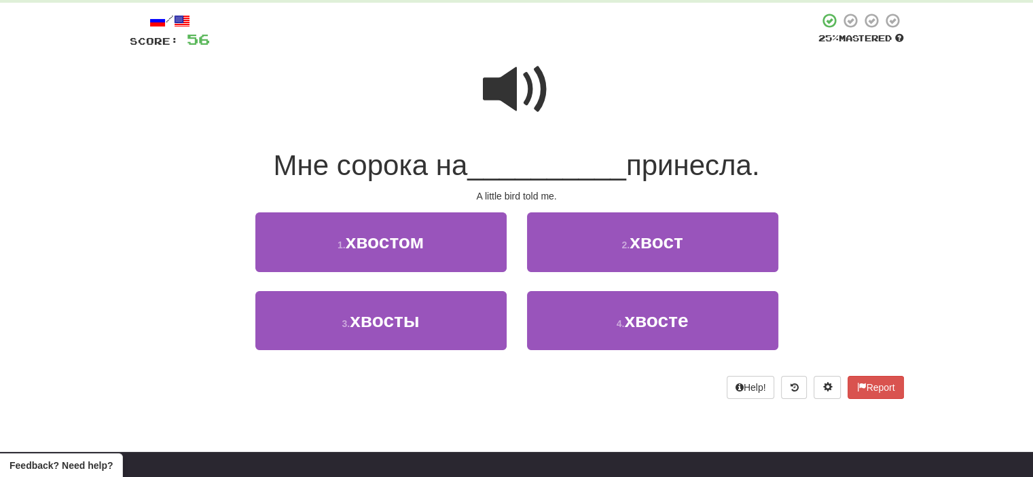
click at [522, 102] on span at bounding box center [517, 90] width 68 height 68
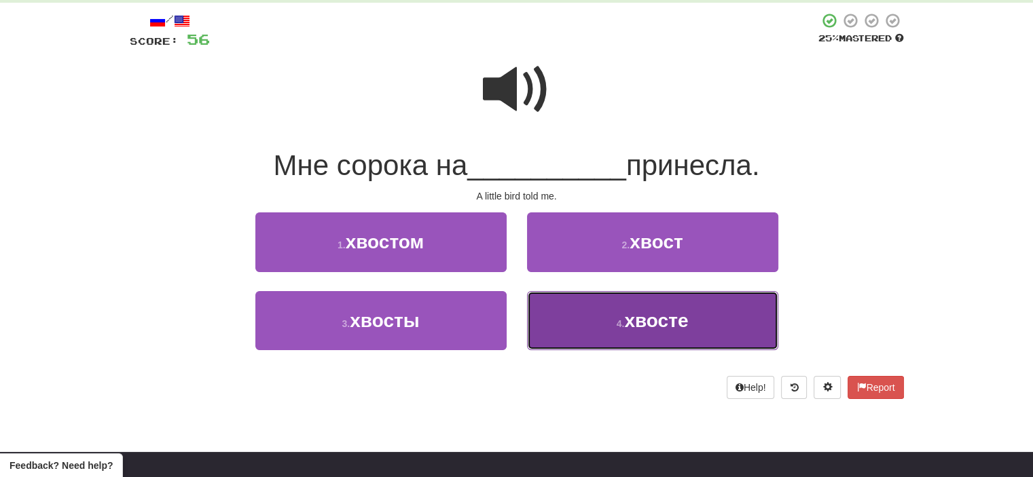
click at [585, 312] on button "4 . хвосте" at bounding box center [652, 320] width 251 height 59
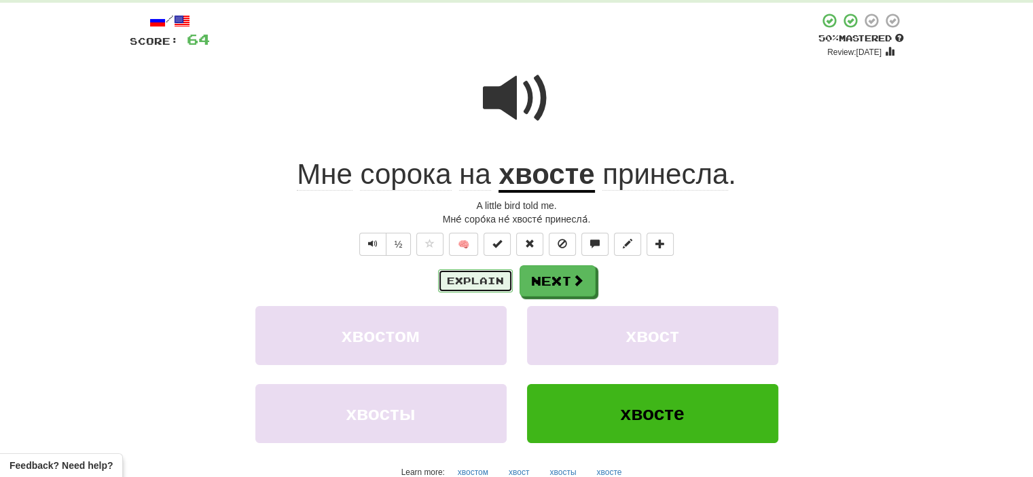
click at [489, 277] on button "Explain" at bounding box center [475, 281] width 75 height 23
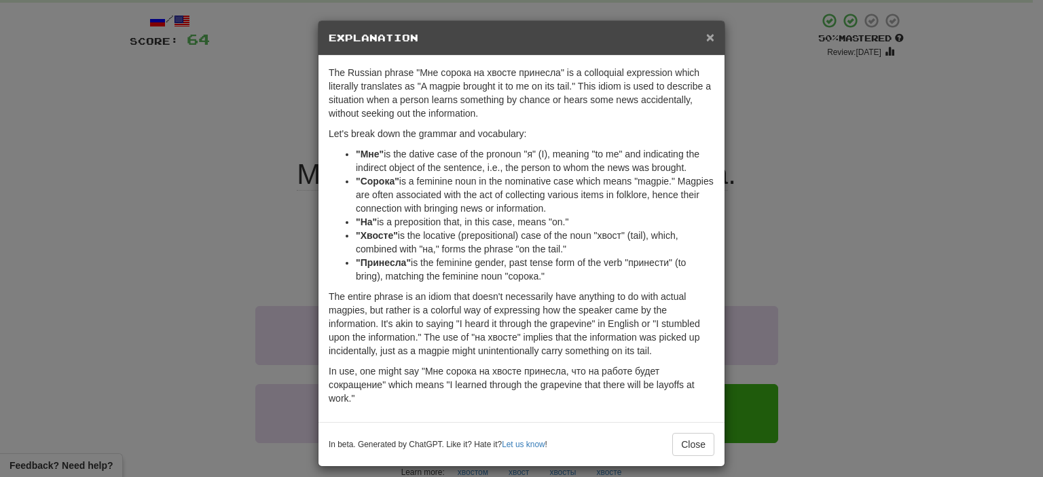
click at [706, 35] on span "×" at bounding box center [710, 37] width 8 height 16
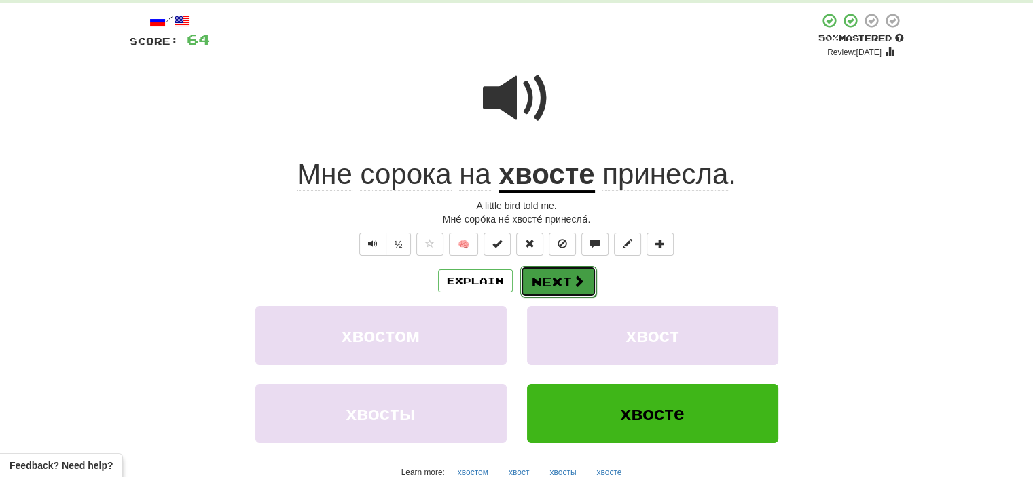
click at [566, 286] on button "Next" at bounding box center [558, 281] width 76 height 31
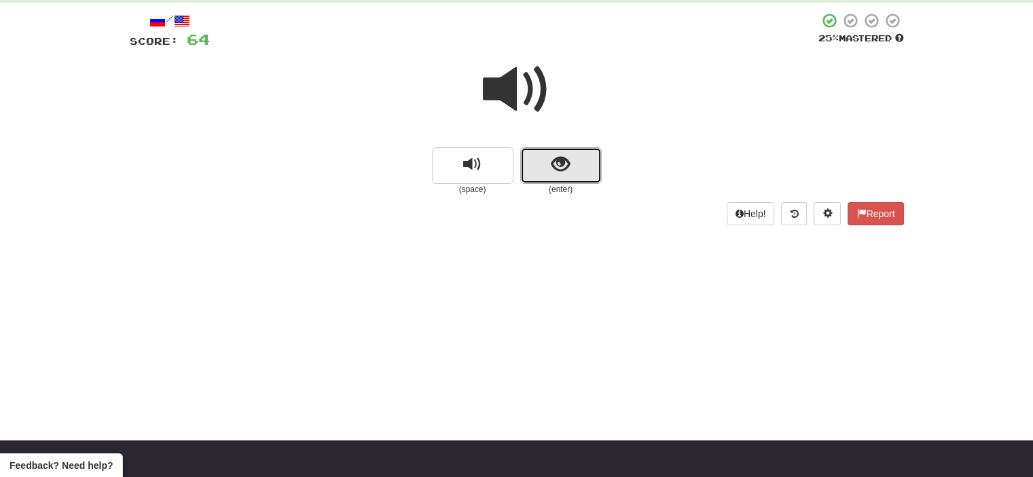
click at [544, 172] on button "show sentence" at bounding box center [560, 165] width 81 height 37
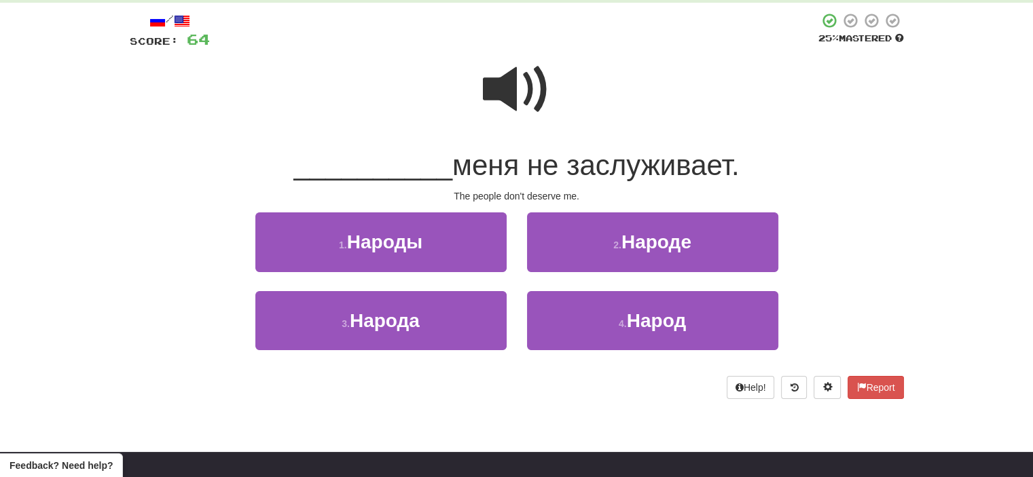
click at [515, 92] on span at bounding box center [517, 90] width 68 height 68
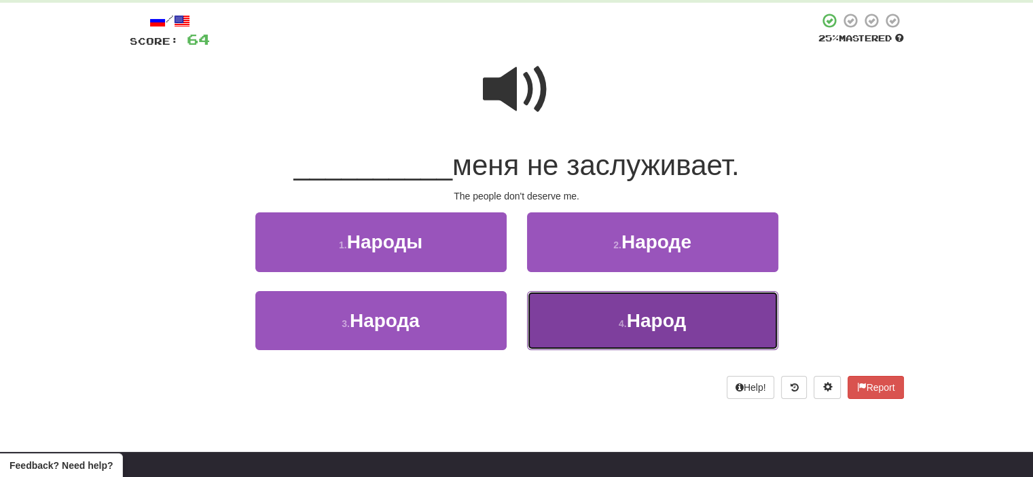
click at [614, 326] on button "4 . Народ" at bounding box center [652, 320] width 251 height 59
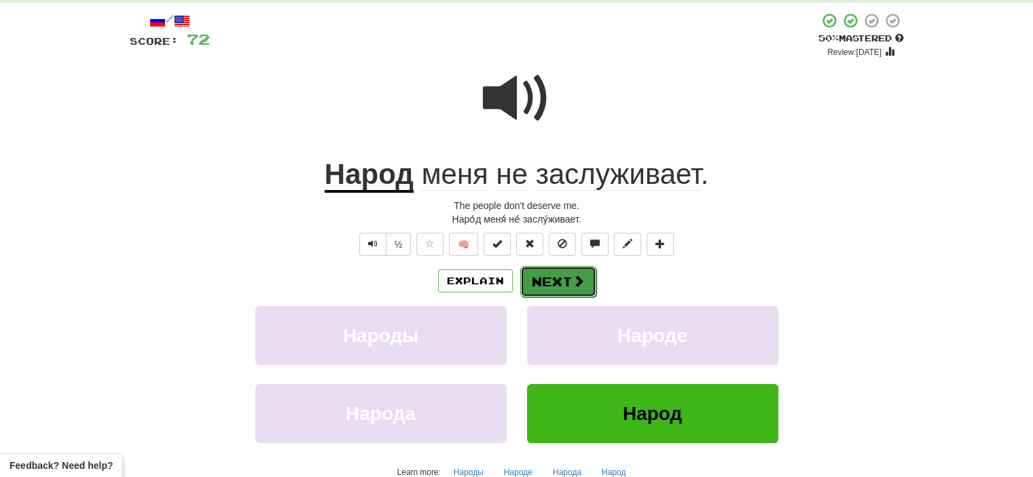
click at [549, 276] on button "Next" at bounding box center [558, 281] width 76 height 31
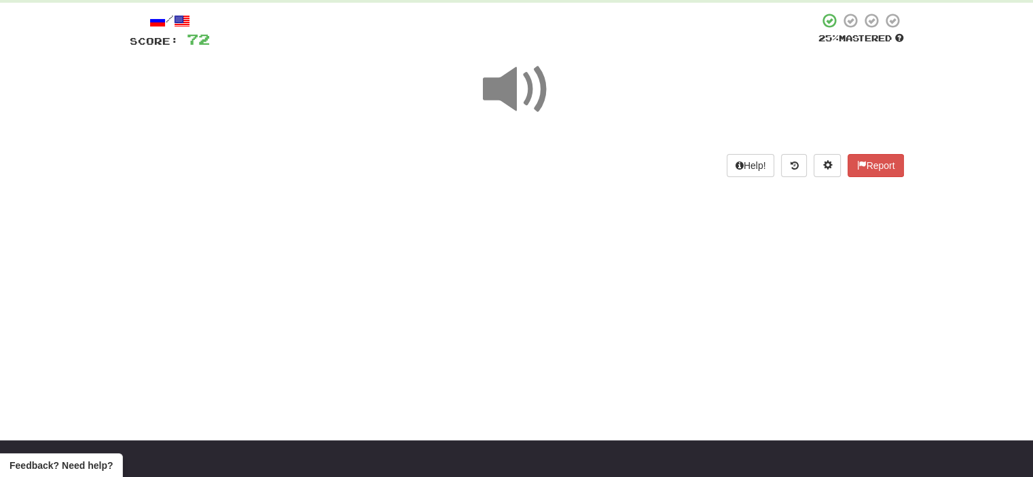
scroll to position [0, 0]
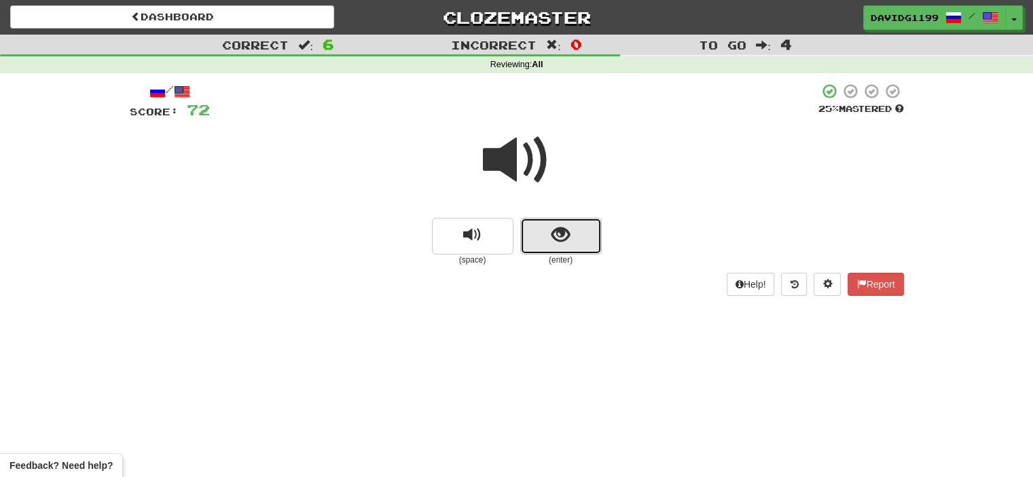
click at [545, 241] on button "show sentence" at bounding box center [560, 236] width 81 height 37
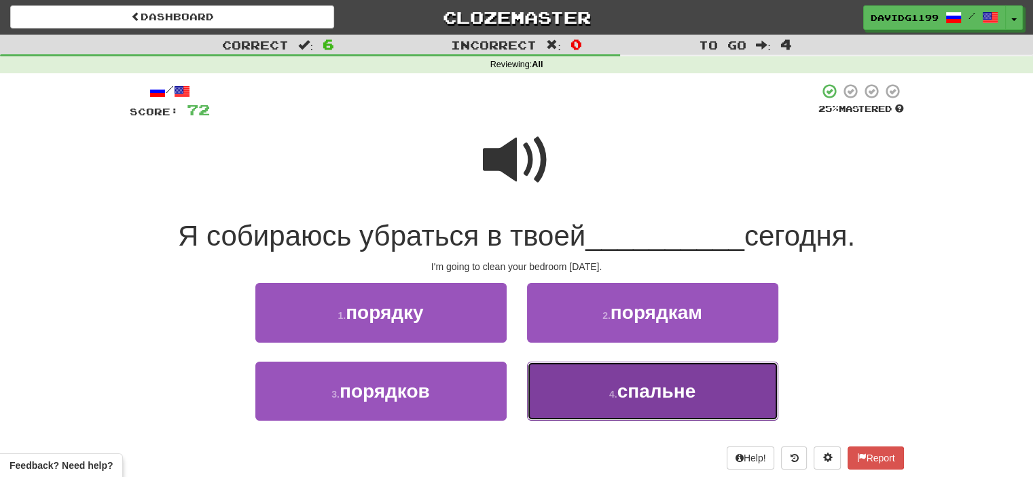
click at [614, 385] on button "4 . спальне" at bounding box center [652, 391] width 251 height 59
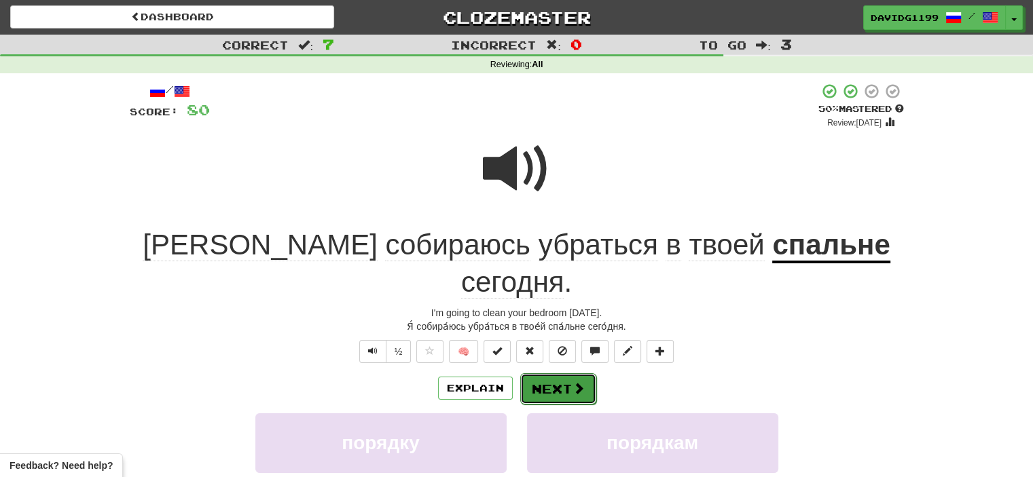
click at [557, 373] on button "Next" at bounding box center [558, 388] width 76 height 31
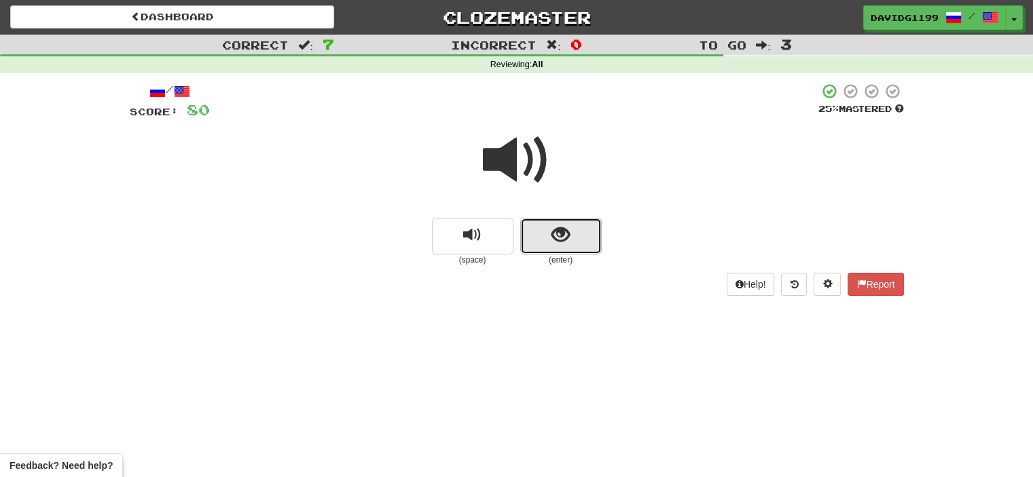
click at [549, 238] on button "show sentence" at bounding box center [560, 236] width 81 height 37
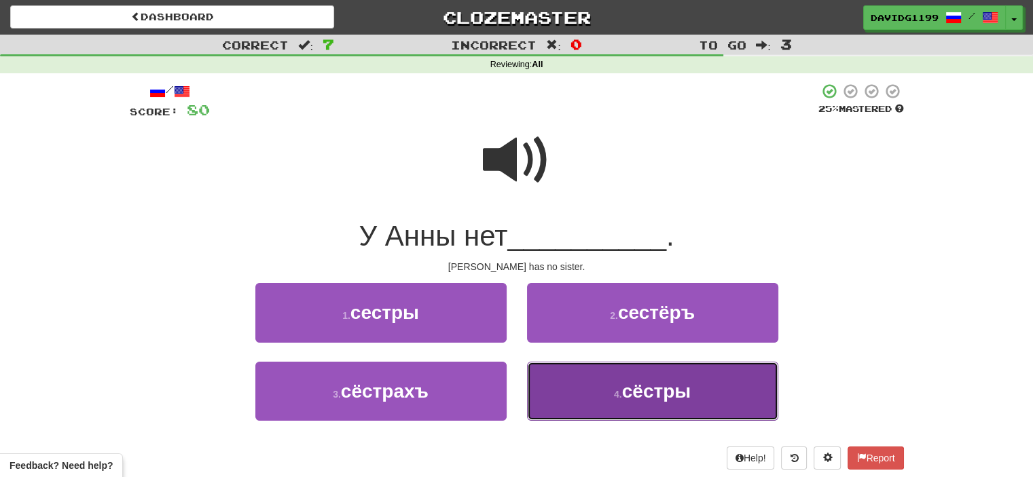
click at [619, 388] on button "4 . сёстры" at bounding box center [652, 391] width 251 height 59
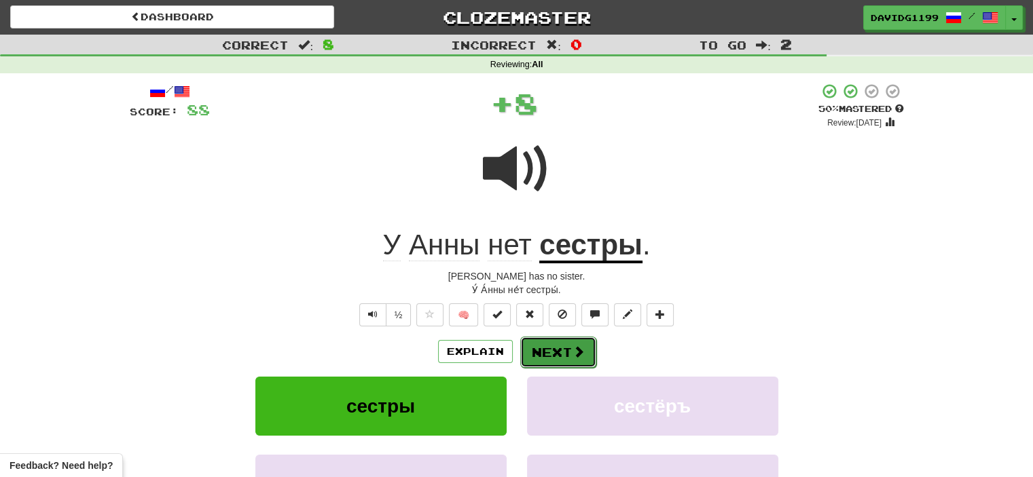
click at [563, 350] on button "Next" at bounding box center [558, 352] width 76 height 31
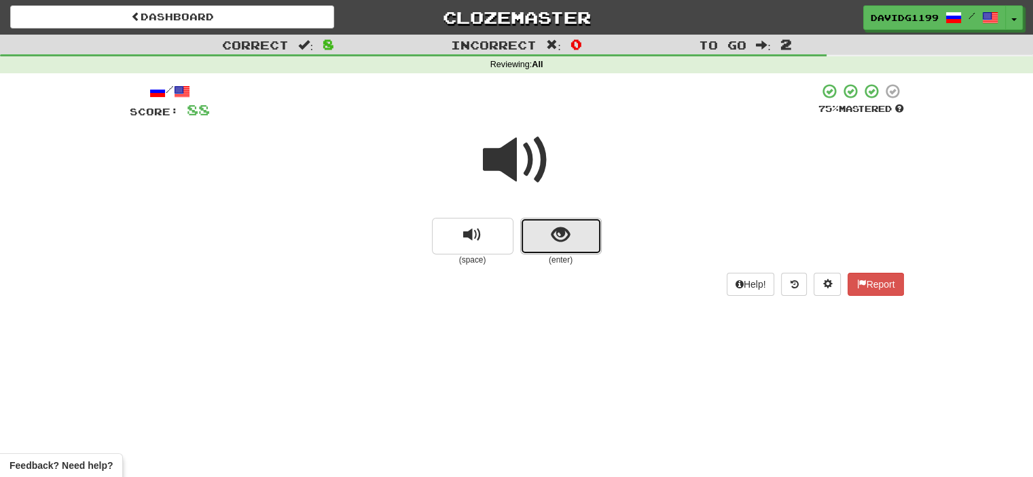
click at [538, 244] on button "show sentence" at bounding box center [560, 236] width 81 height 37
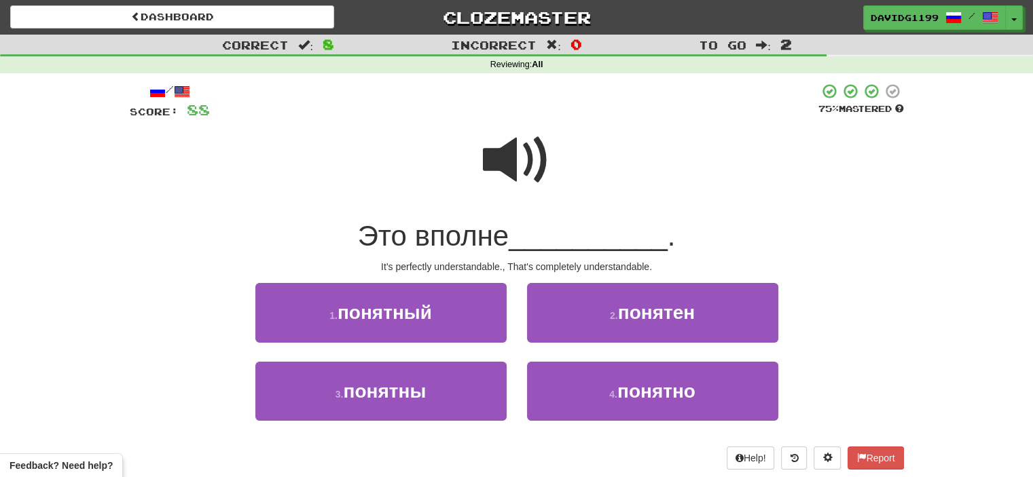
click at [516, 164] on span at bounding box center [517, 160] width 68 height 68
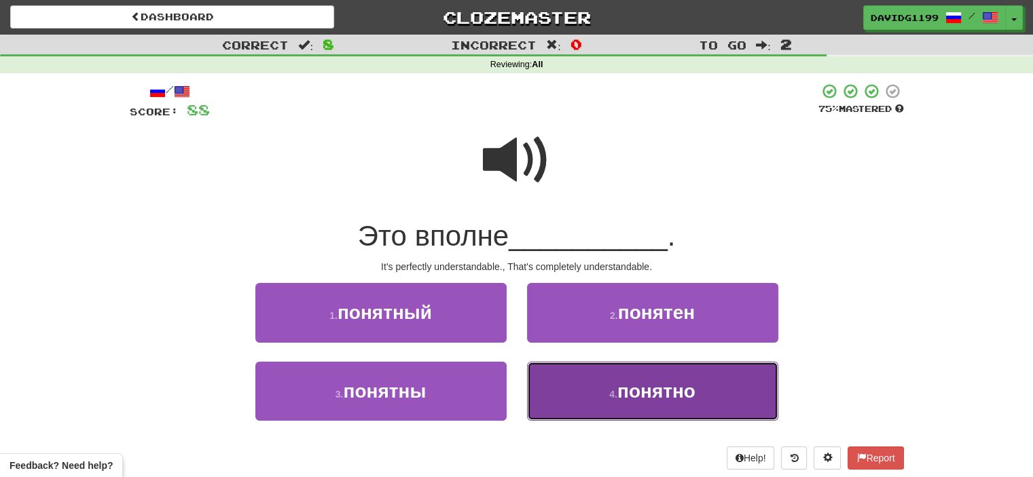
click at [598, 392] on button "4 . понятно" at bounding box center [652, 391] width 251 height 59
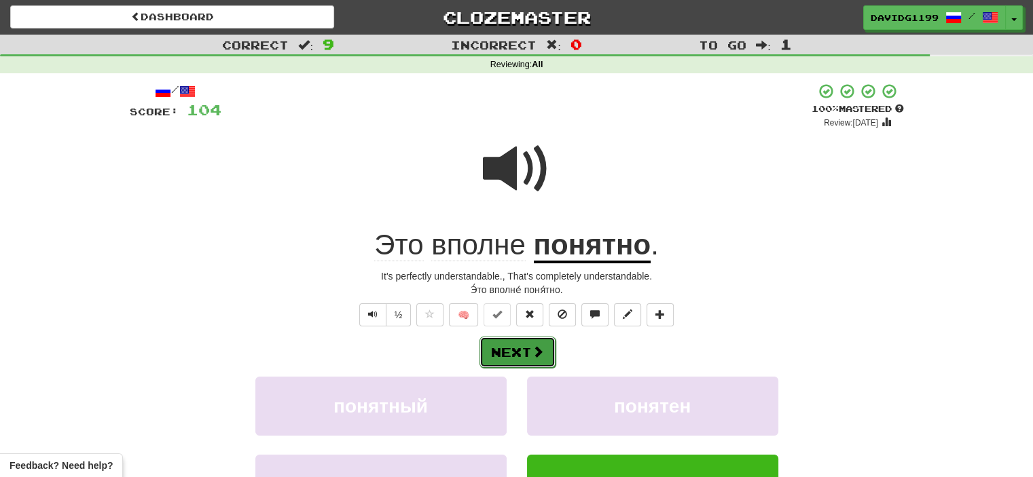
click at [521, 348] on button "Next" at bounding box center [517, 352] width 76 height 31
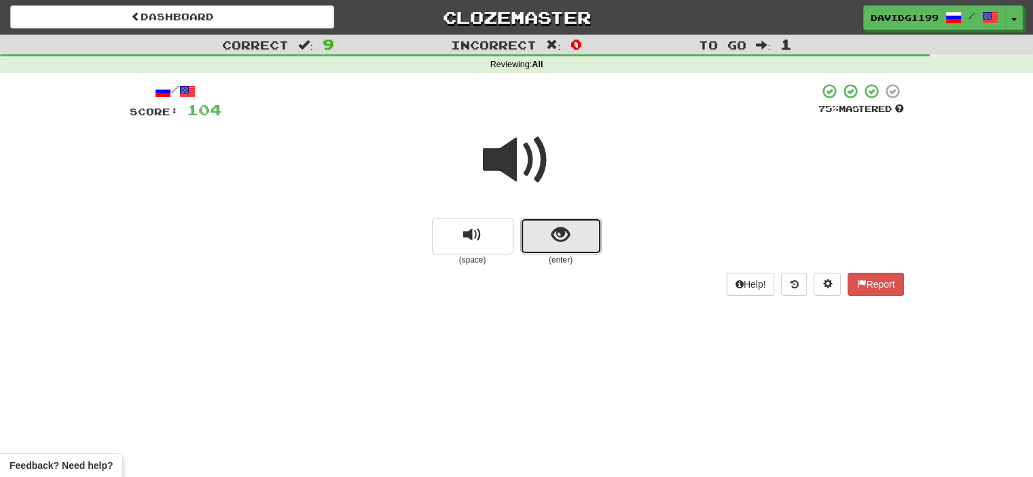
click at [535, 233] on button "show sentence" at bounding box center [560, 236] width 81 height 37
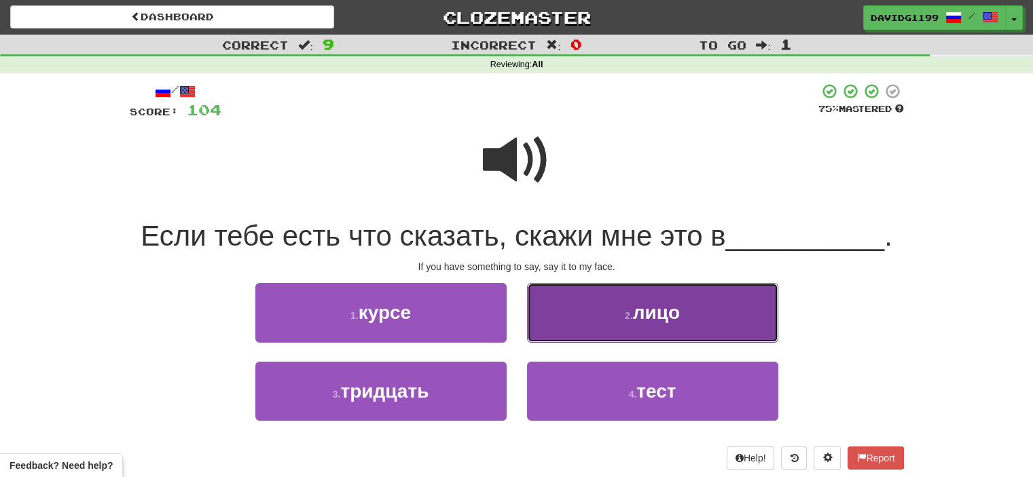
click at [626, 325] on button "2 . лицо" at bounding box center [652, 312] width 251 height 59
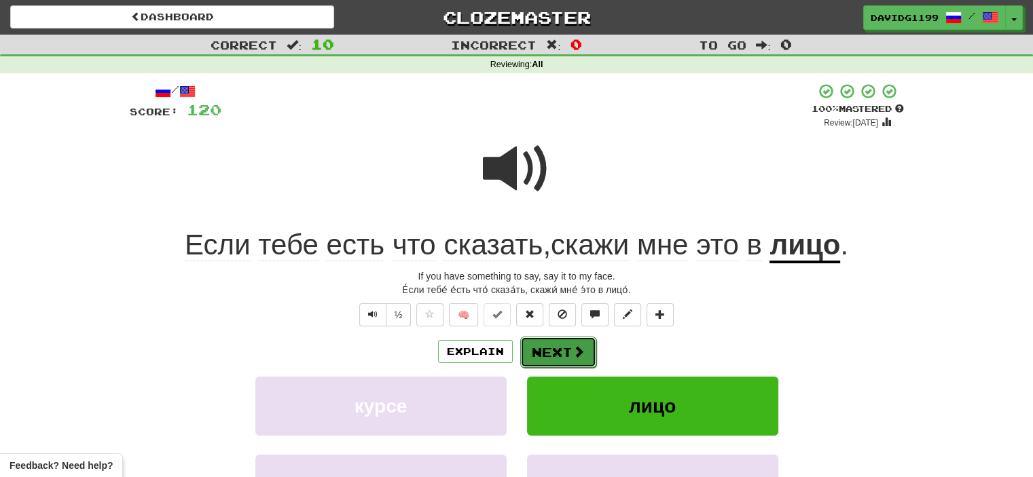
click at [572, 354] on span at bounding box center [578, 352] width 12 height 12
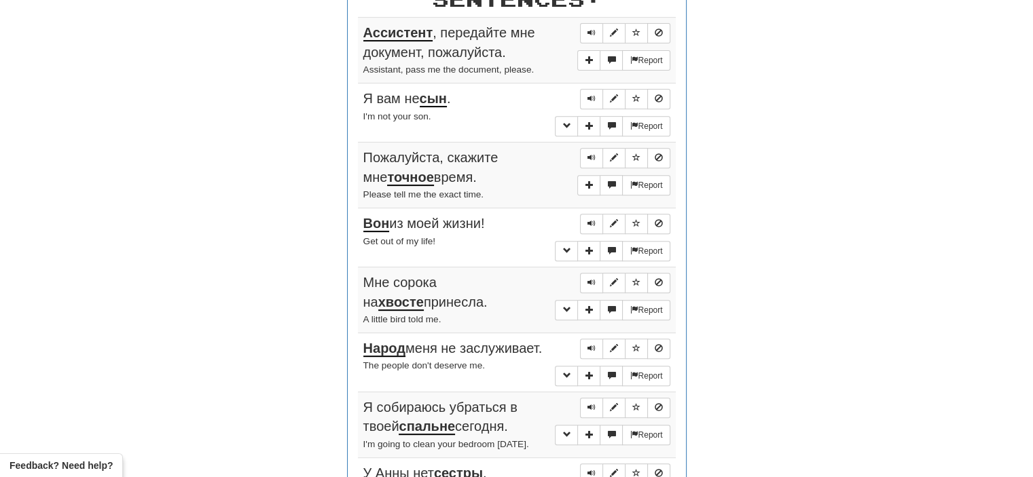
scroll to position [553, 0]
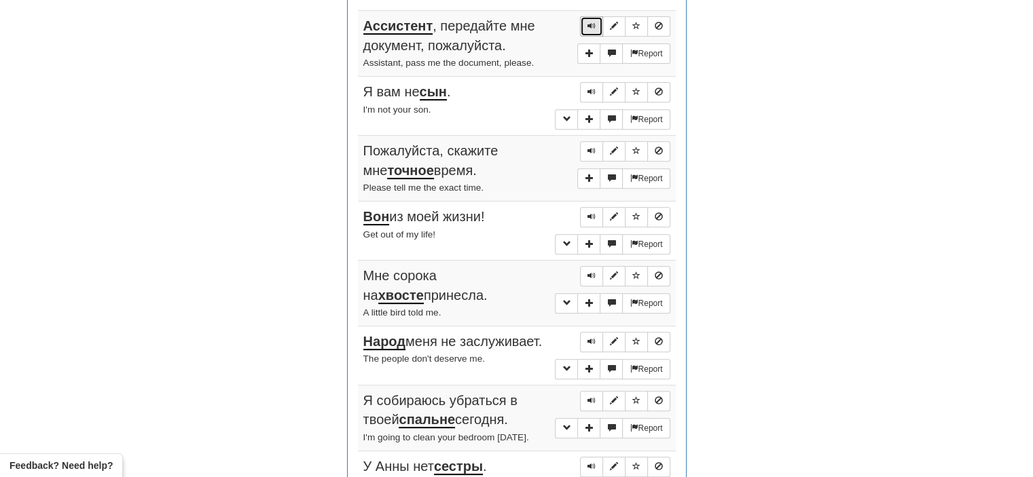
click at [592, 29] on button "Sentence controls" at bounding box center [591, 26] width 23 height 20
click at [589, 88] on span "Sentence controls" at bounding box center [591, 92] width 8 height 8
click at [589, 149] on span "Sentence controls" at bounding box center [591, 151] width 8 height 8
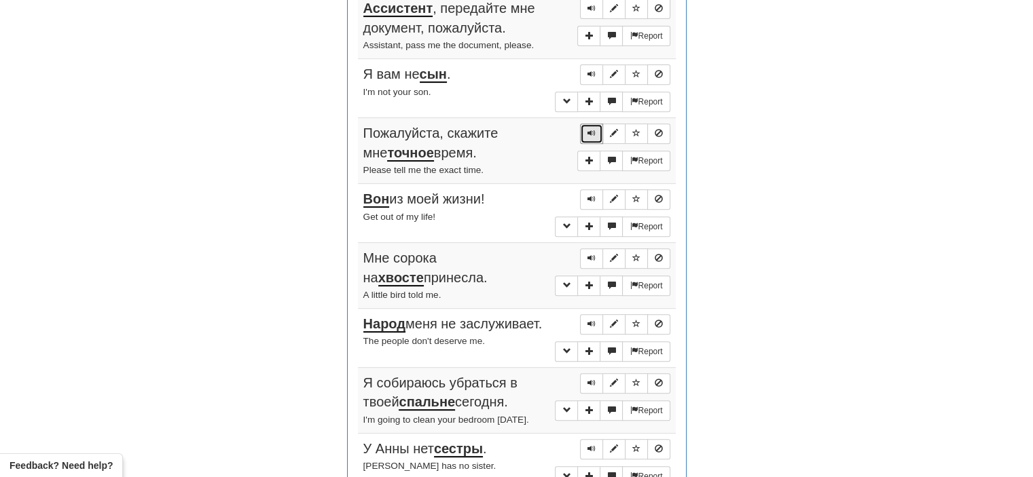
scroll to position [574, 0]
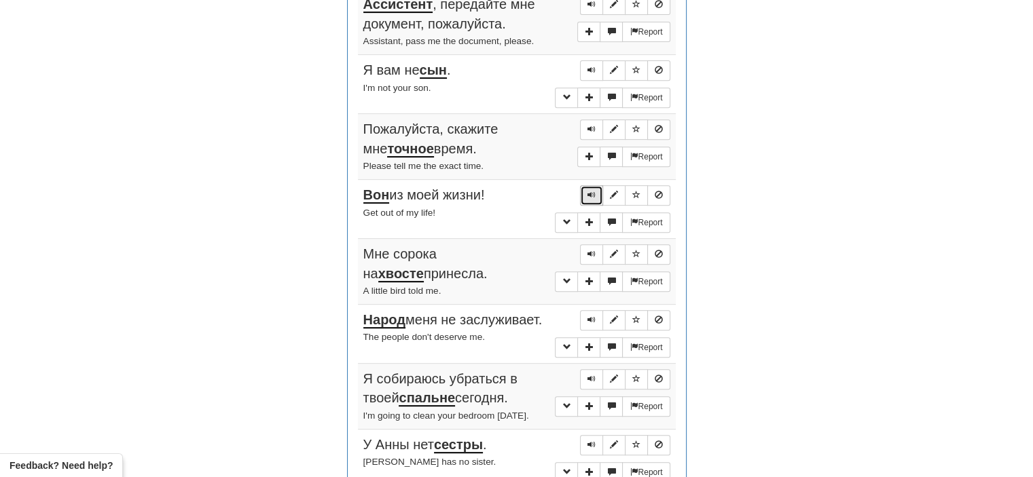
click at [590, 191] on span "Sentence controls" at bounding box center [591, 195] width 8 height 8
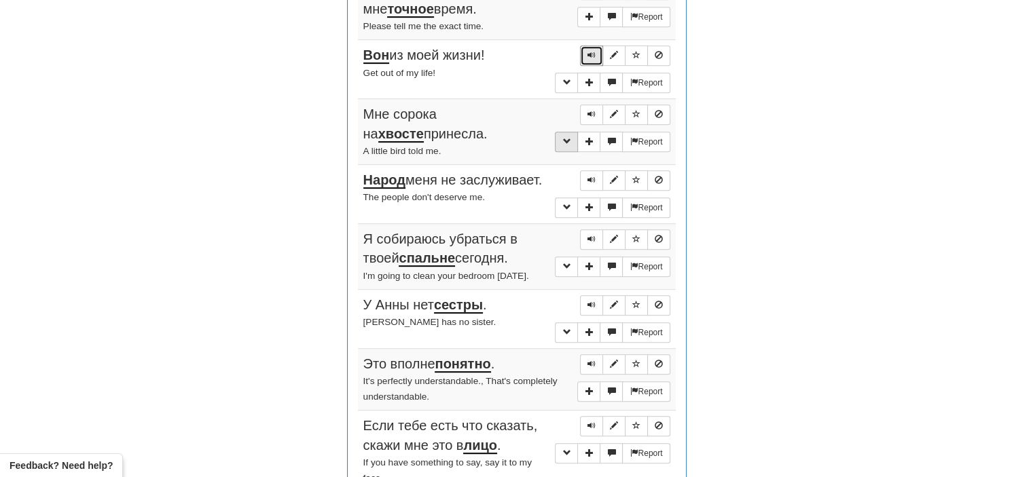
scroll to position [728, 0]
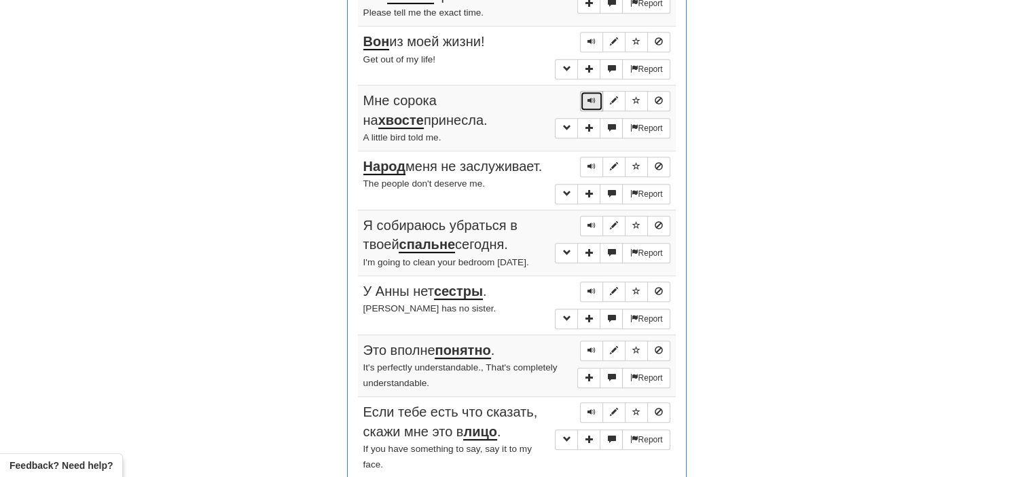
click at [592, 96] on span "Sentence controls" at bounding box center [591, 100] width 8 height 8
click at [594, 162] on span "Sentence controls" at bounding box center [591, 166] width 8 height 8
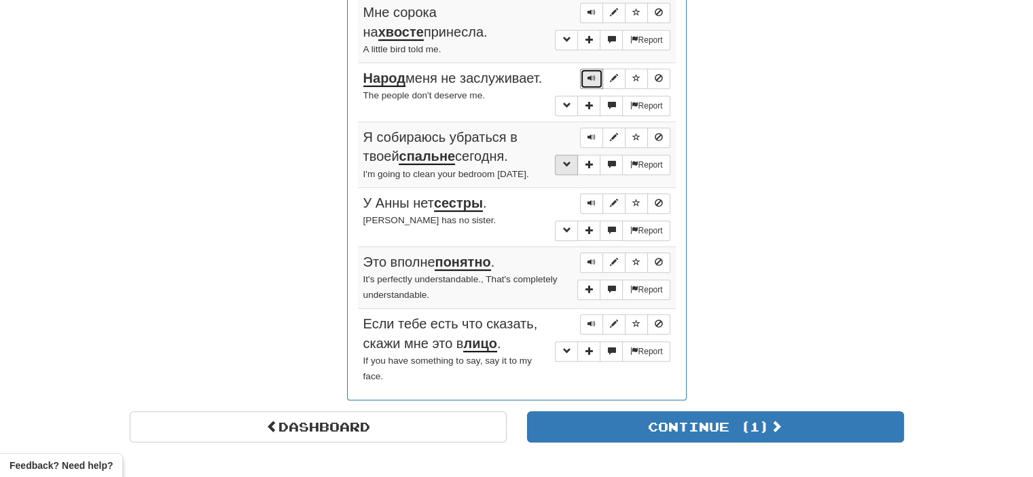
scroll to position [825, 0]
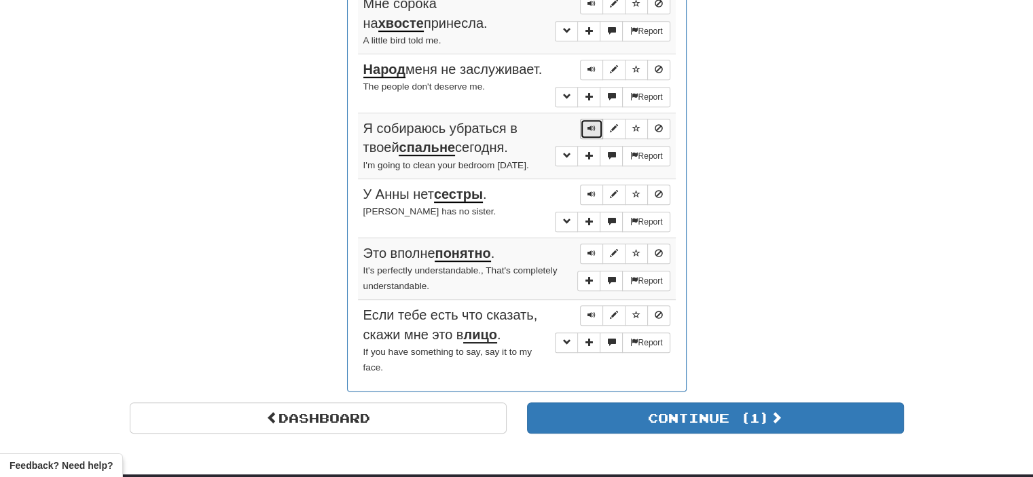
click at [593, 124] on span "Sentence controls" at bounding box center [591, 128] width 8 height 8
click at [587, 191] on button "Sentence controls" at bounding box center [591, 195] width 23 height 20
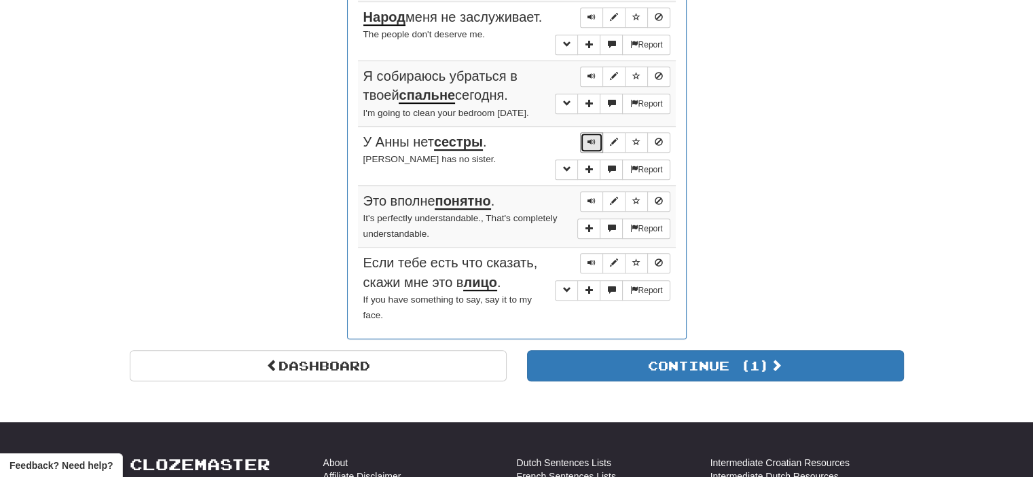
scroll to position [878, 0]
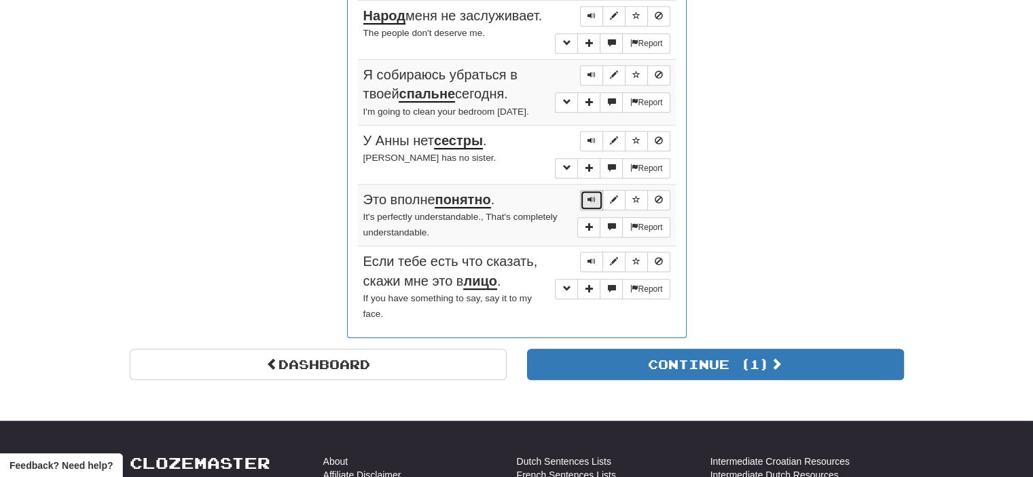
click at [593, 196] on span "Sentence controls" at bounding box center [591, 200] width 8 height 8
click at [589, 257] on span "Sentence controls" at bounding box center [591, 261] width 8 height 8
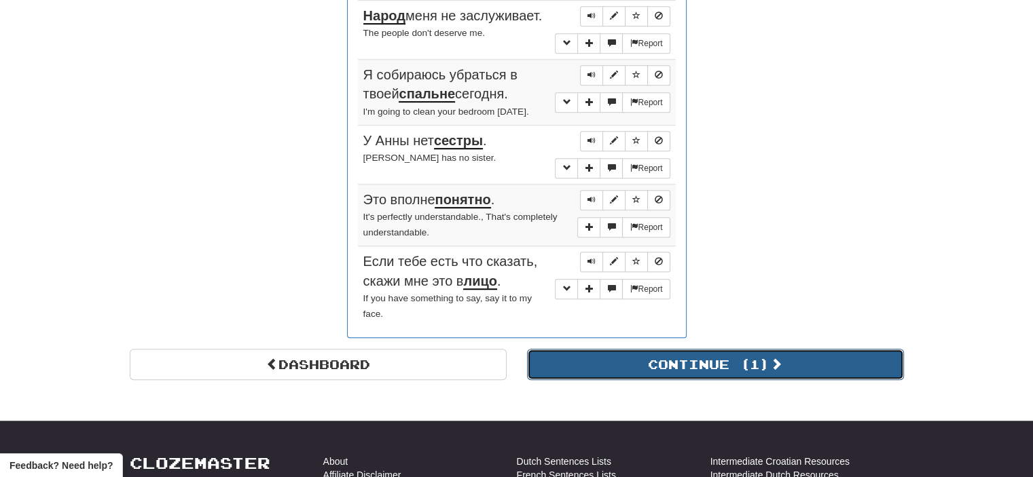
click at [642, 357] on button "Continue ( 1 )" at bounding box center [715, 364] width 377 height 31
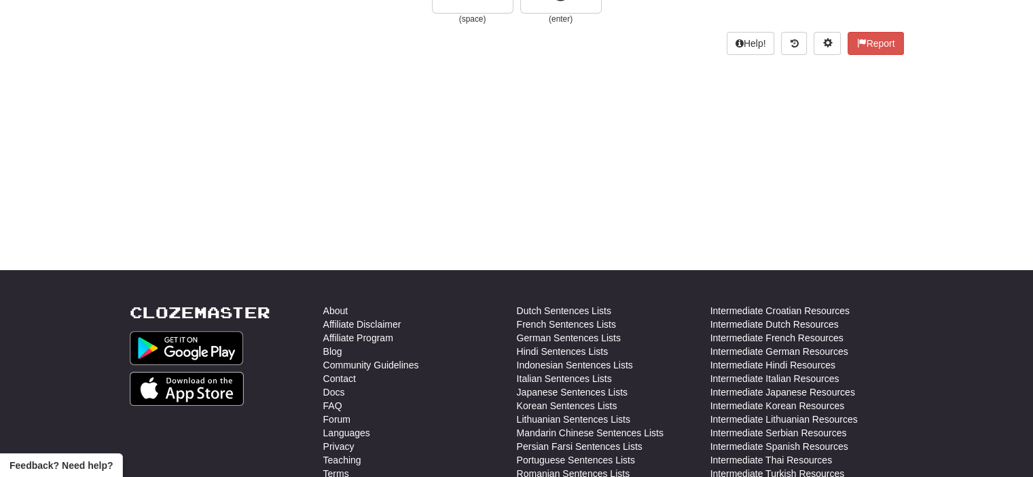
scroll to position [0, 0]
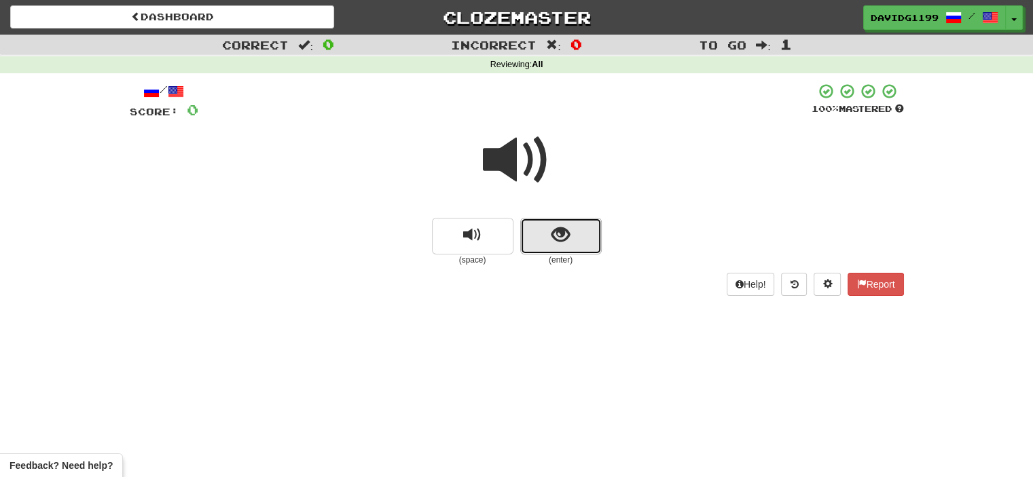
click at [534, 231] on button "show sentence" at bounding box center [560, 236] width 81 height 37
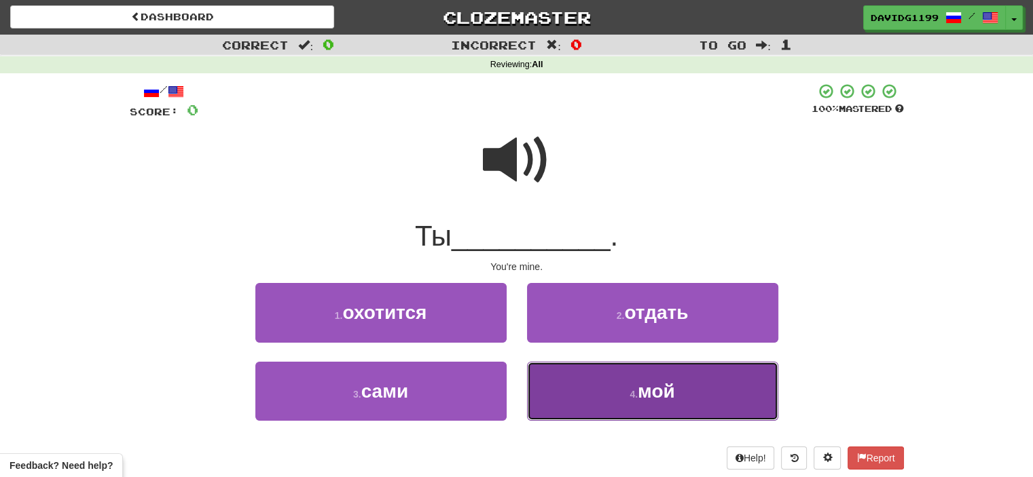
click at [620, 384] on button "4 . мой" at bounding box center [652, 391] width 251 height 59
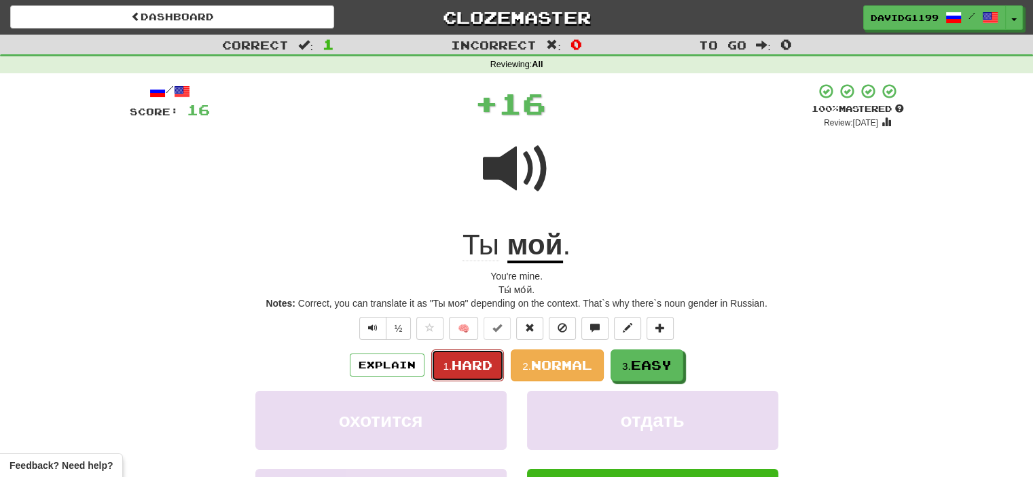
click at [477, 363] on span "Hard" at bounding box center [471, 365] width 41 height 15
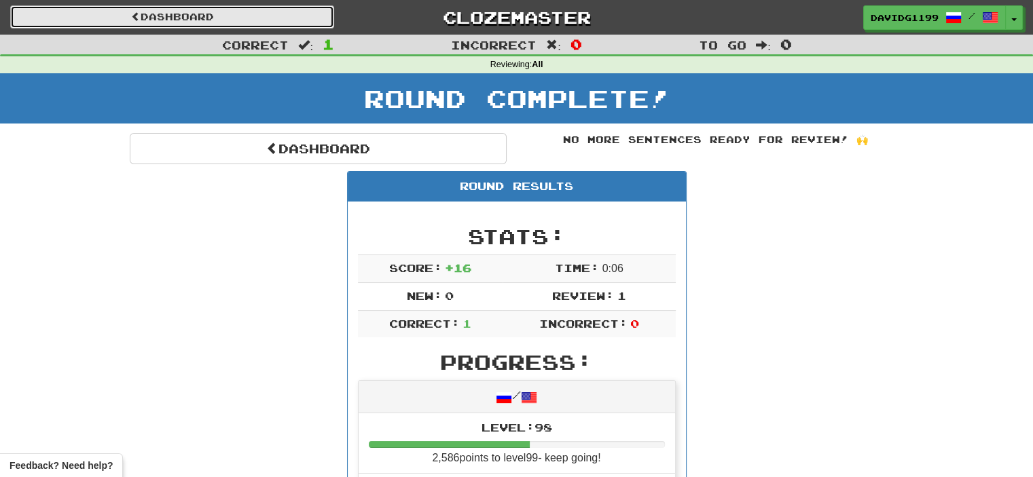
click at [213, 12] on link "Dashboard" at bounding box center [172, 16] width 324 height 23
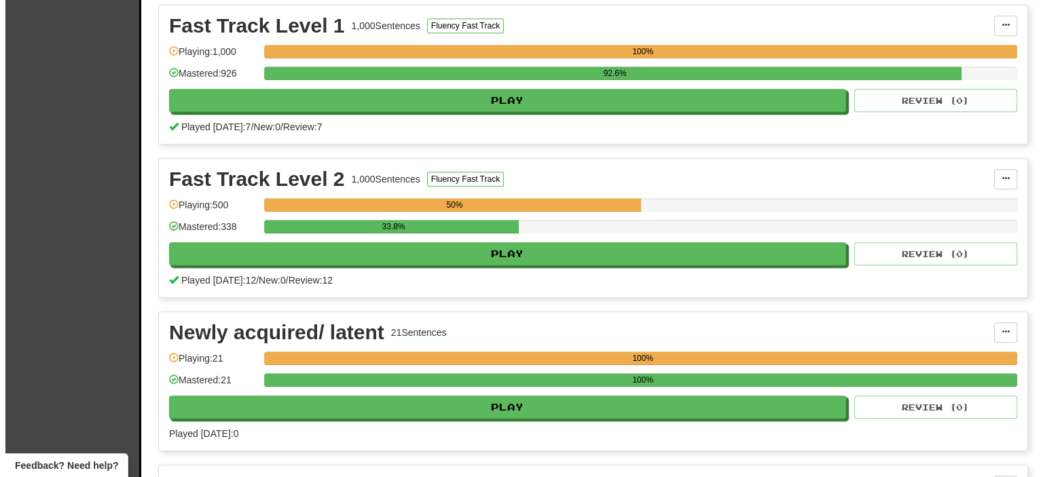
scroll to position [1230, 0]
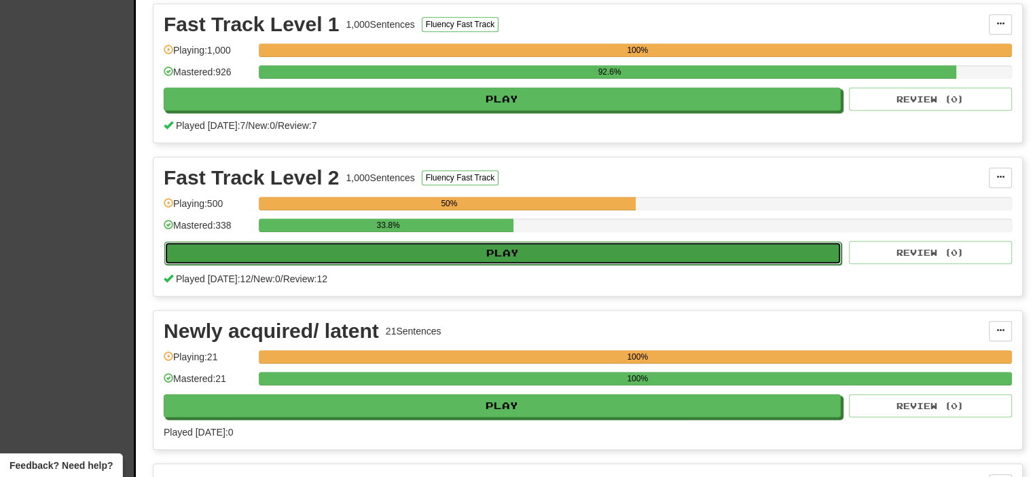
click at [511, 246] on button "Play" at bounding box center [502, 253] width 677 height 23
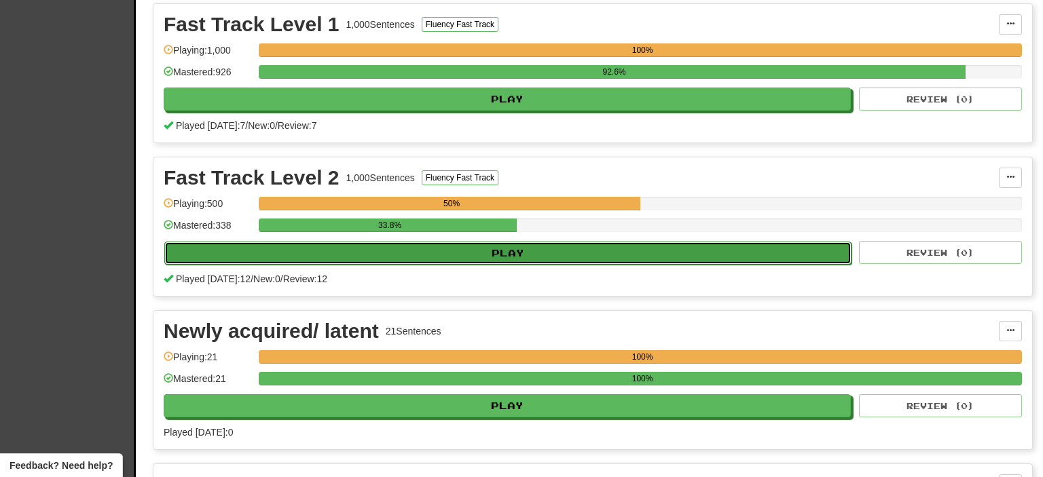
select select "**"
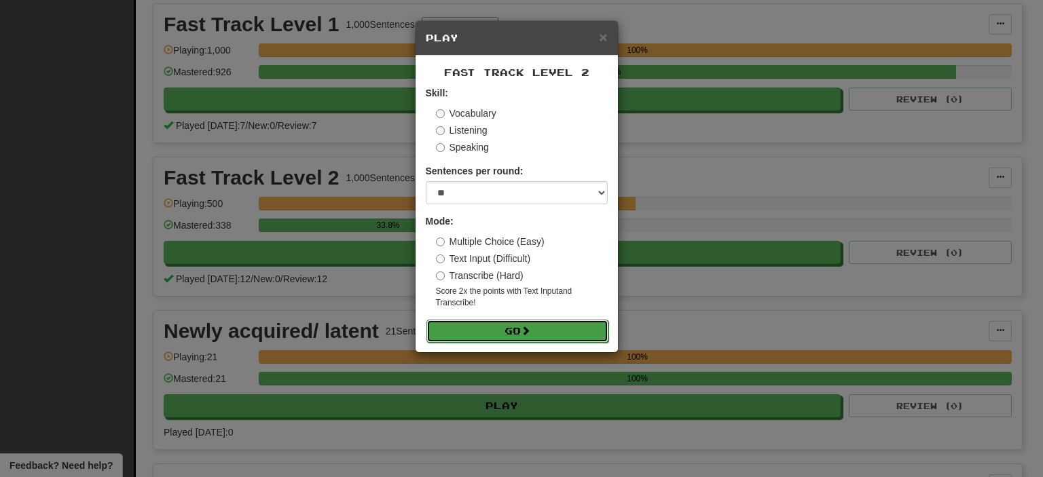
click at [537, 328] on button "Go" at bounding box center [517, 331] width 182 height 23
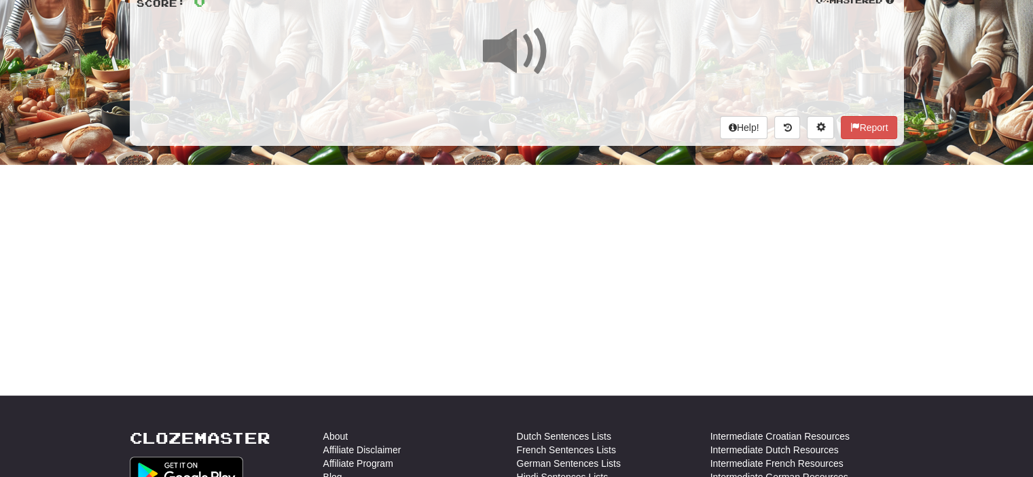
scroll to position [117, 0]
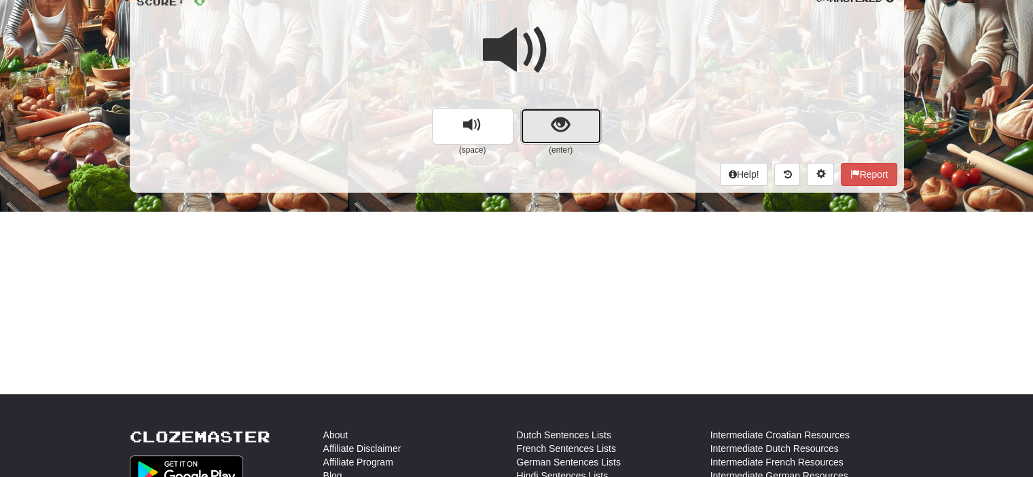
click at [545, 124] on button "show sentence" at bounding box center [560, 126] width 81 height 37
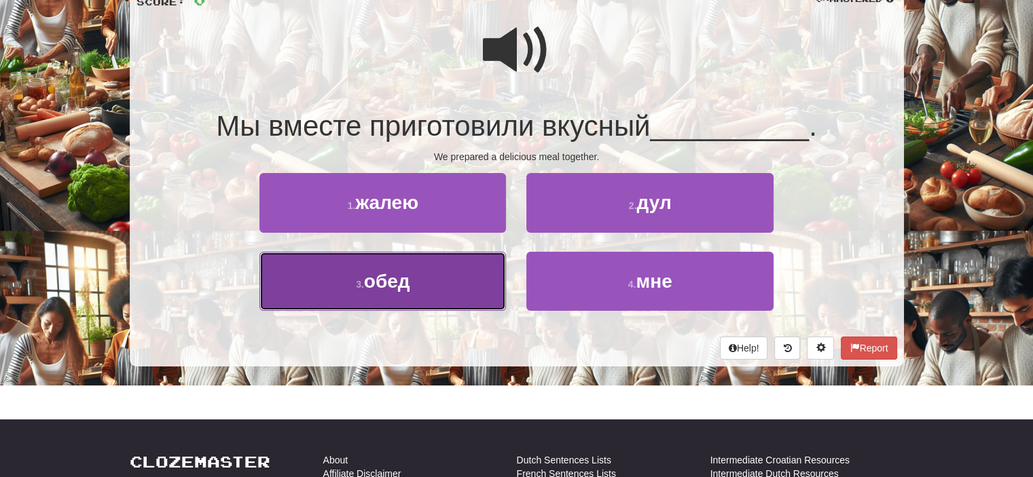
click at [478, 270] on button "3 . обед" at bounding box center [382, 281] width 246 height 59
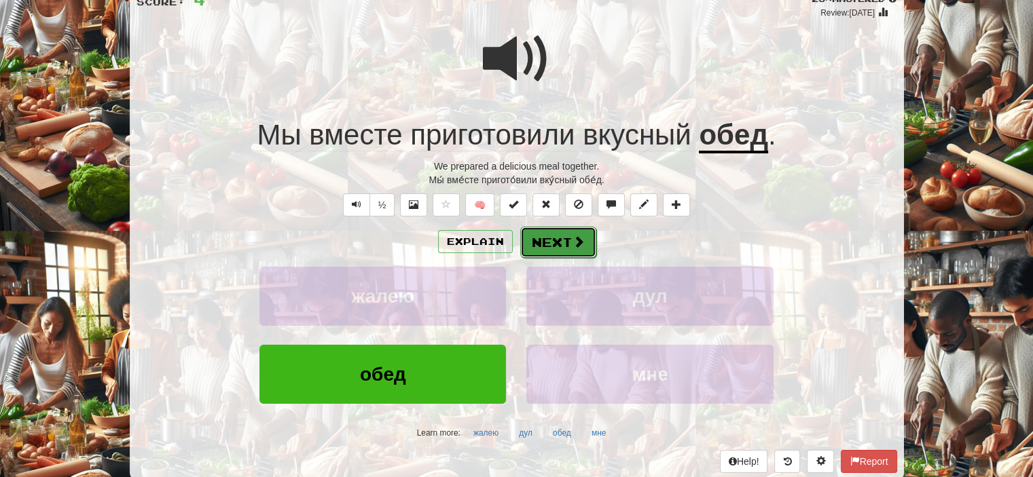
click at [552, 240] on button "Next" at bounding box center [558, 242] width 76 height 31
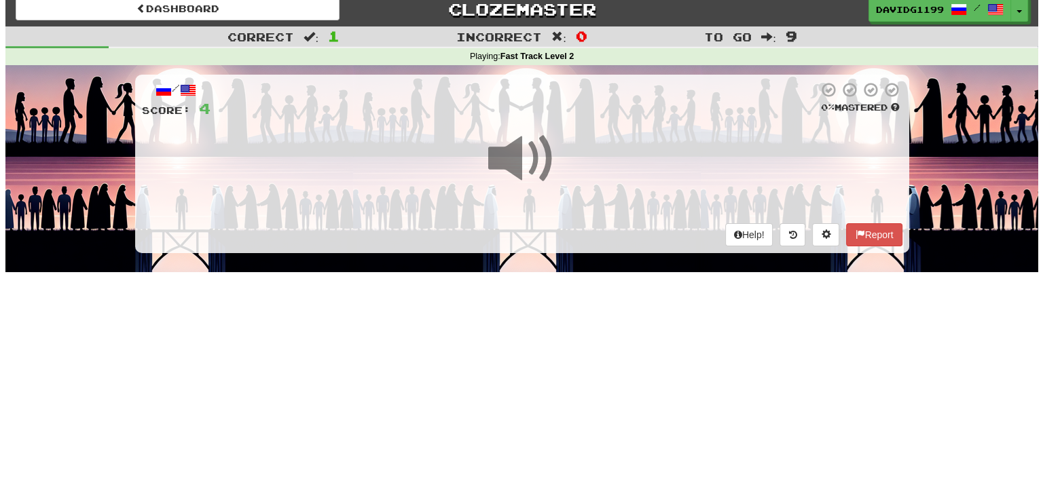
scroll to position [3, 0]
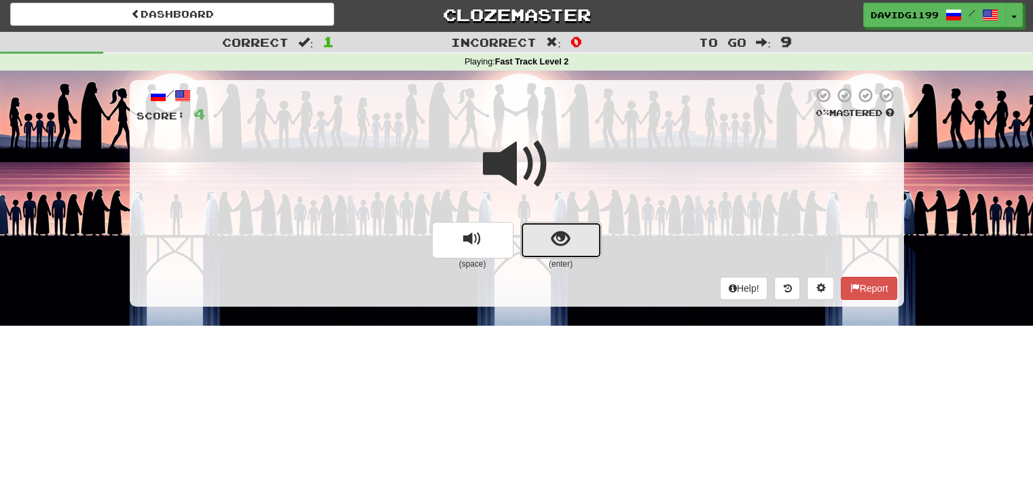
click at [565, 241] on span "show sentence" at bounding box center [560, 239] width 18 height 18
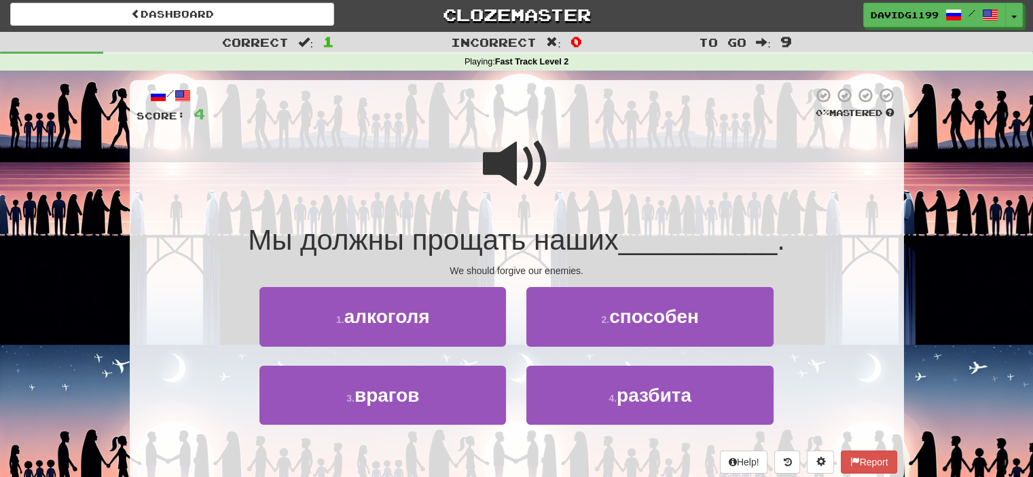
click at [511, 157] on span at bounding box center [517, 164] width 68 height 68
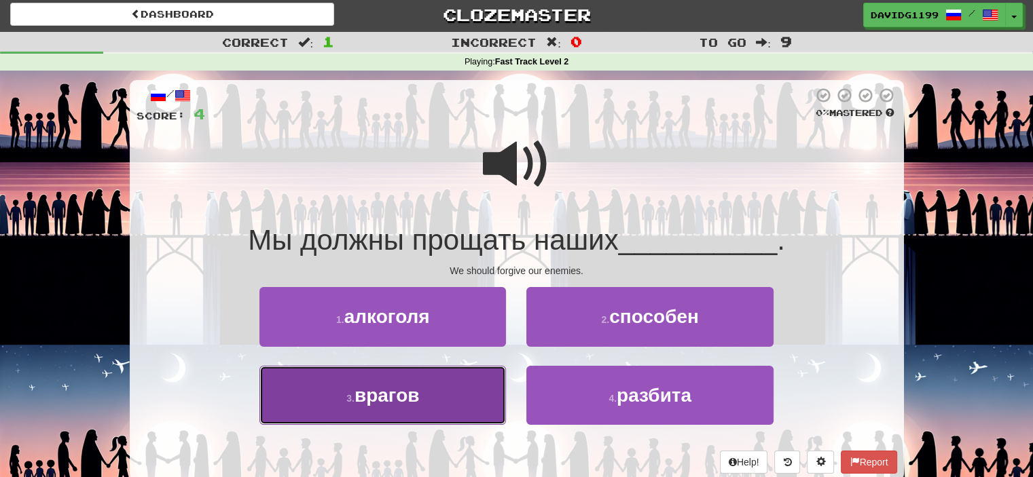
click at [456, 390] on button "3 . врагов" at bounding box center [382, 395] width 246 height 59
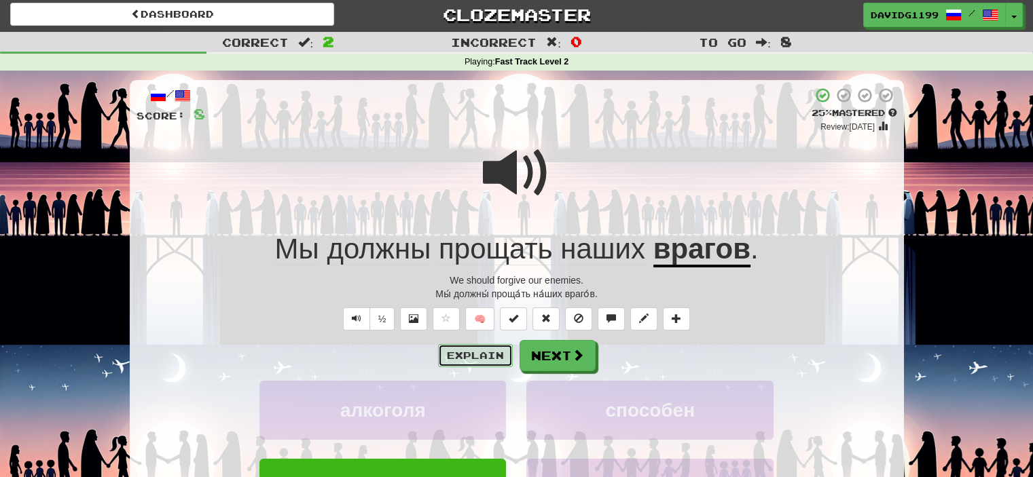
click at [478, 351] on button "Explain" at bounding box center [475, 355] width 75 height 23
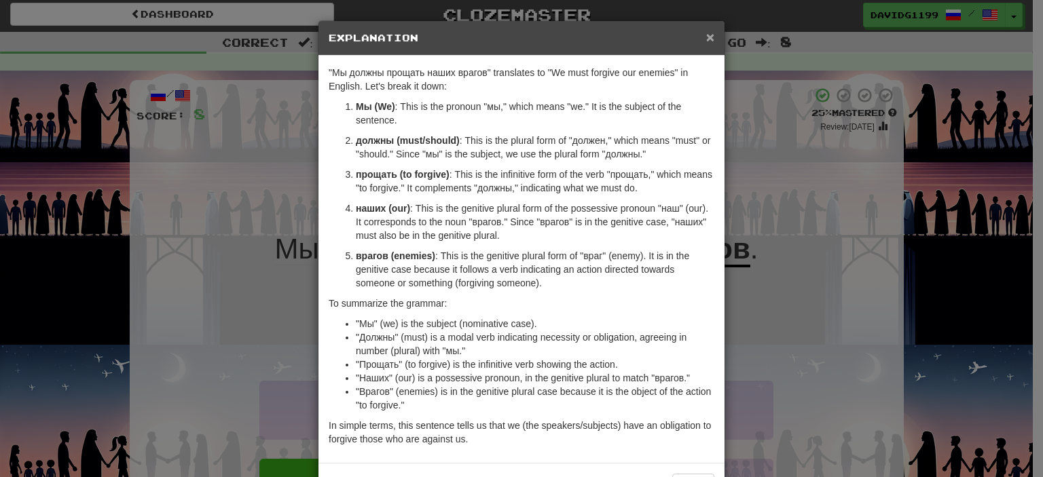
click at [706, 35] on span "×" at bounding box center [710, 37] width 8 height 16
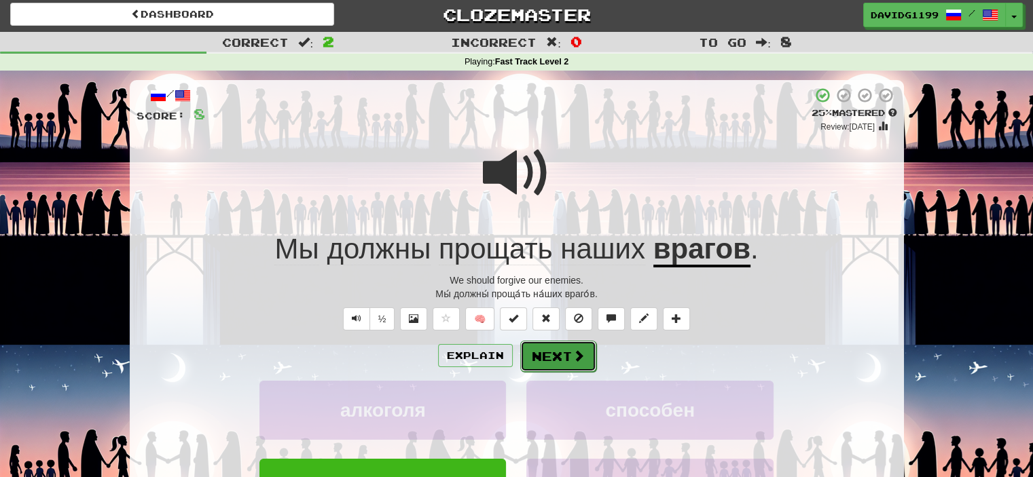
click at [555, 354] on button "Next" at bounding box center [558, 356] width 76 height 31
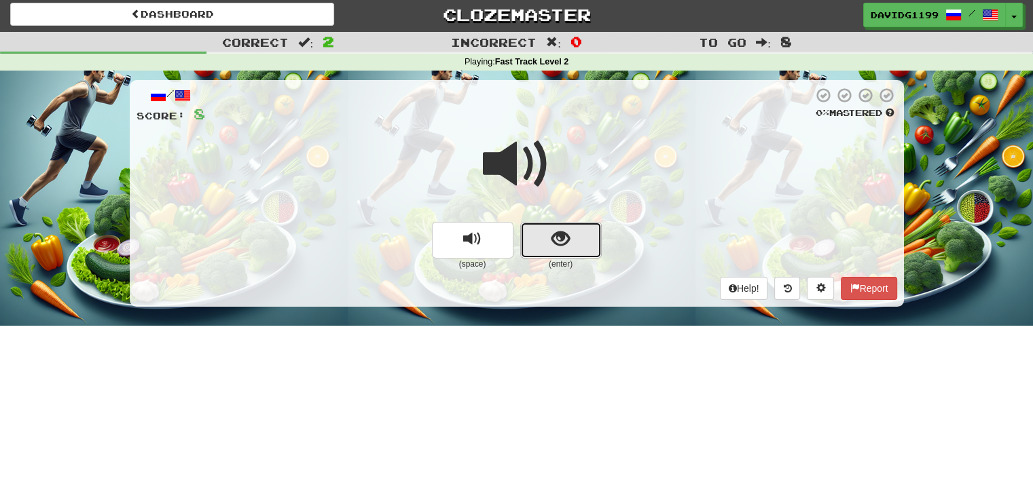
click at [543, 239] on button "show sentence" at bounding box center [560, 240] width 81 height 37
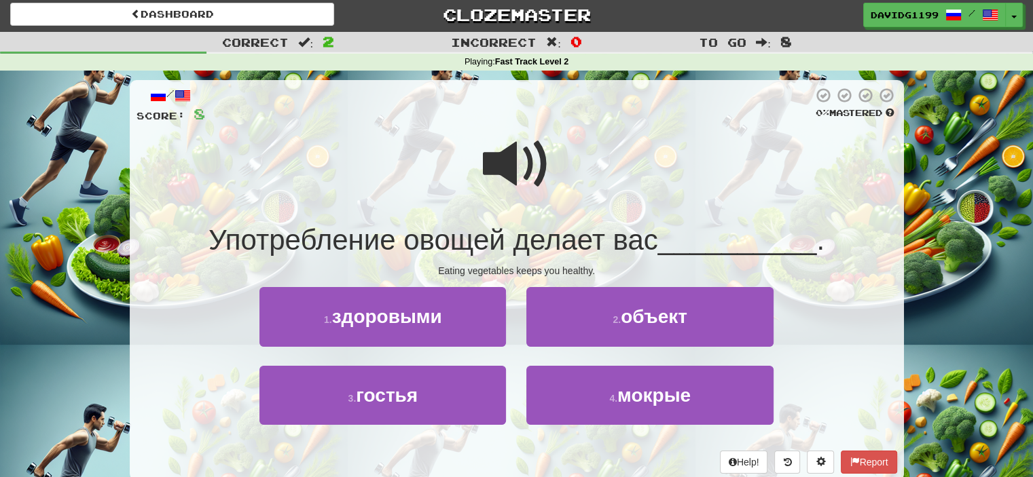
click at [516, 162] on span at bounding box center [517, 164] width 68 height 68
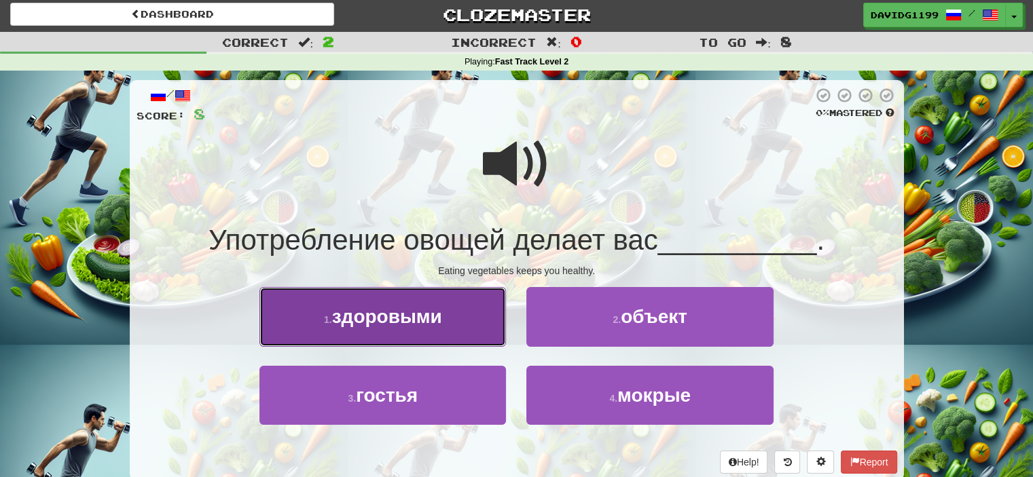
click at [457, 314] on button "1 . здоровыми" at bounding box center [382, 316] width 246 height 59
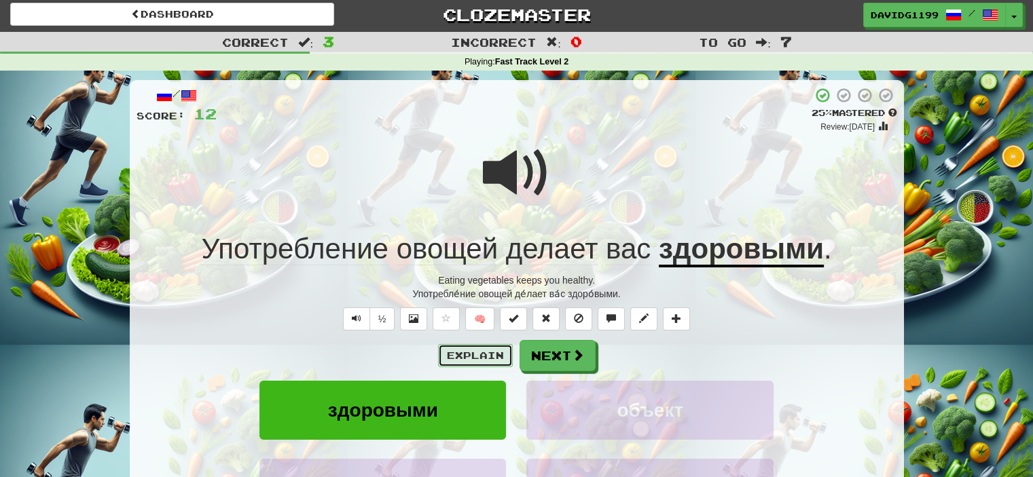
click at [479, 356] on button "Explain" at bounding box center [475, 355] width 75 height 23
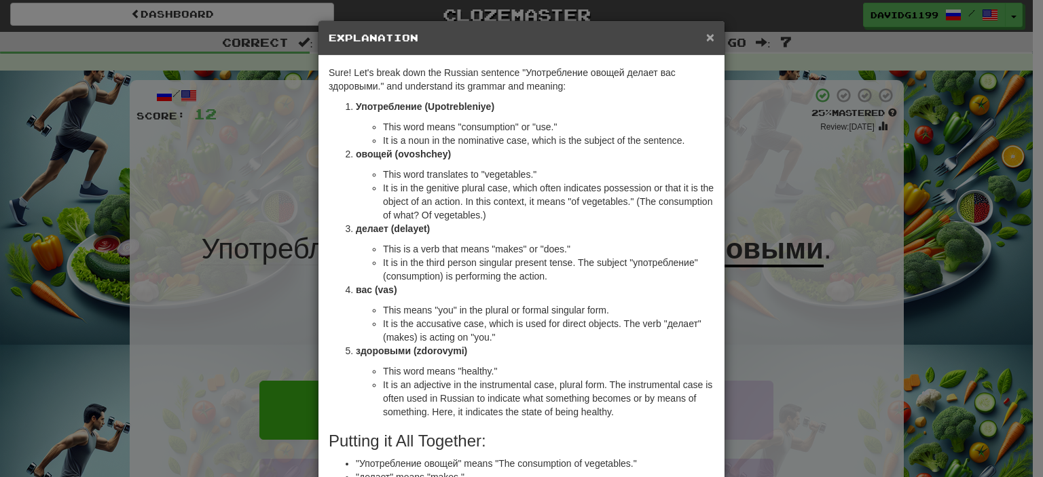
click at [706, 35] on span "×" at bounding box center [710, 37] width 8 height 16
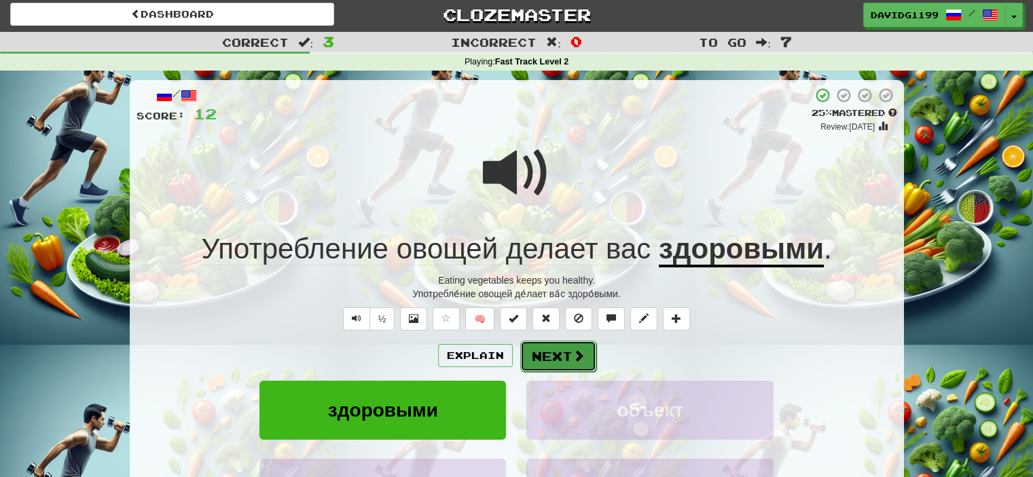
click at [557, 358] on button "Next" at bounding box center [558, 356] width 76 height 31
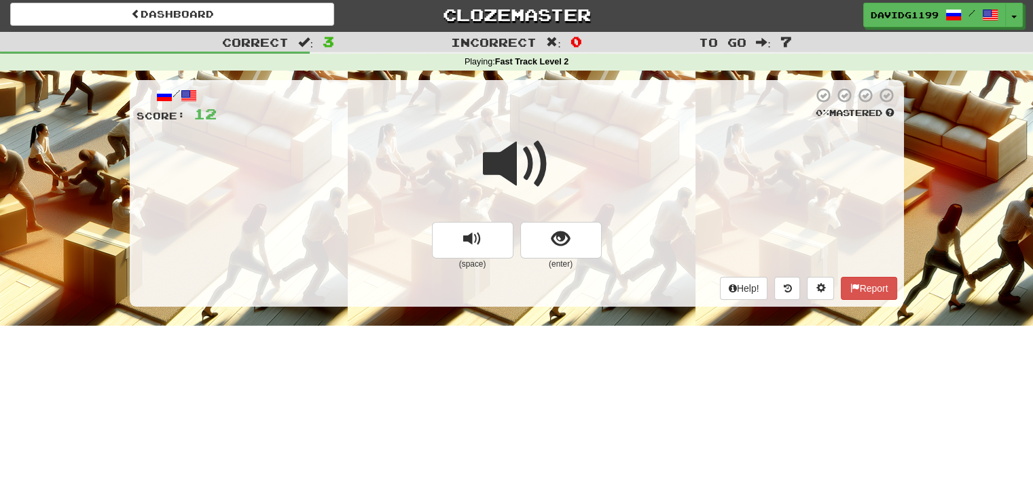
click at [521, 167] on span at bounding box center [517, 164] width 68 height 68
click at [544, 244] on button "show sentence" at bounding box center [560, 240] width 81 height 37
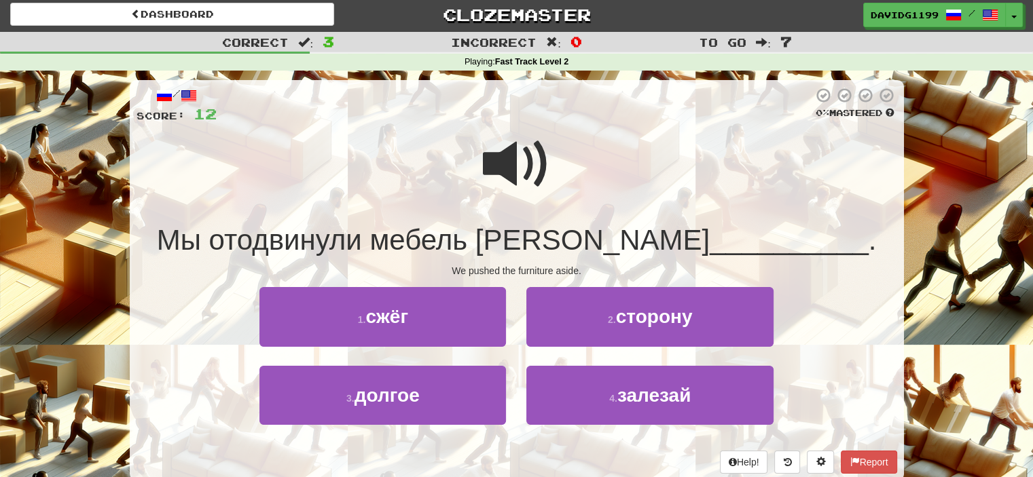
click at [532, 167] on span at bounding box center [517, 164] width 68 height 68
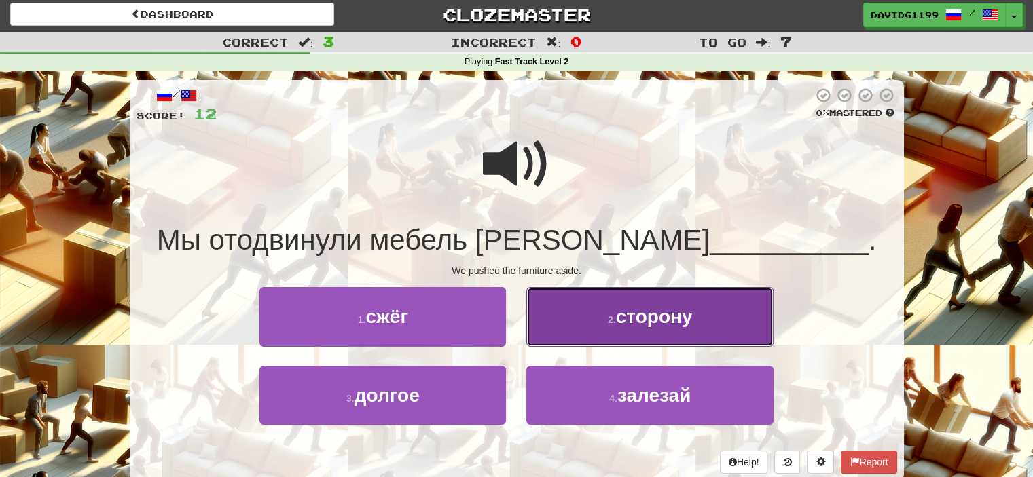
click at [625, 316] on span "сторону" at bounding box center [654, 316] width 77 height 21
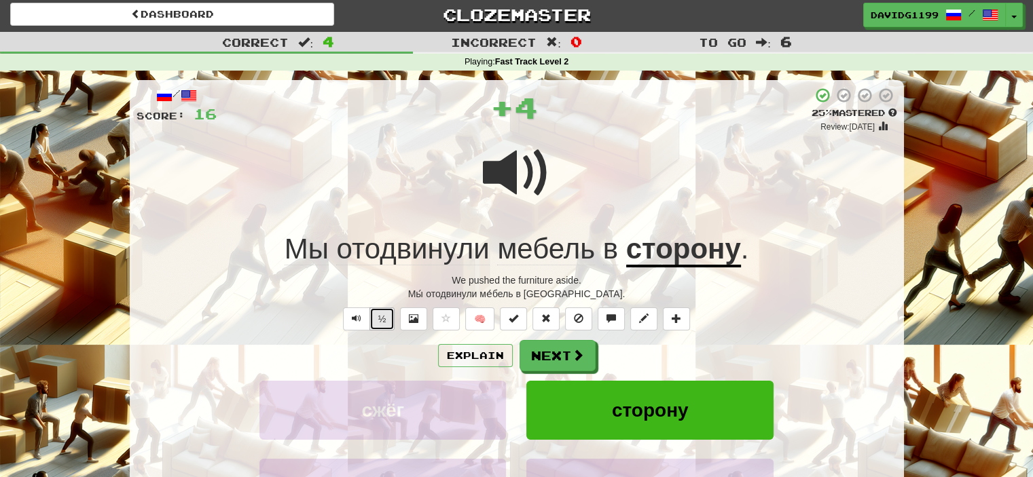
click at [381, 320] on button "½" at bounding box center [382, 319] width 26 height 23
click at [381, 321] on button "½" at bounding box center [382, 319] width 26 height 23
click at [572, 360] on span at bounding box center [578, 356] width 12 height 12
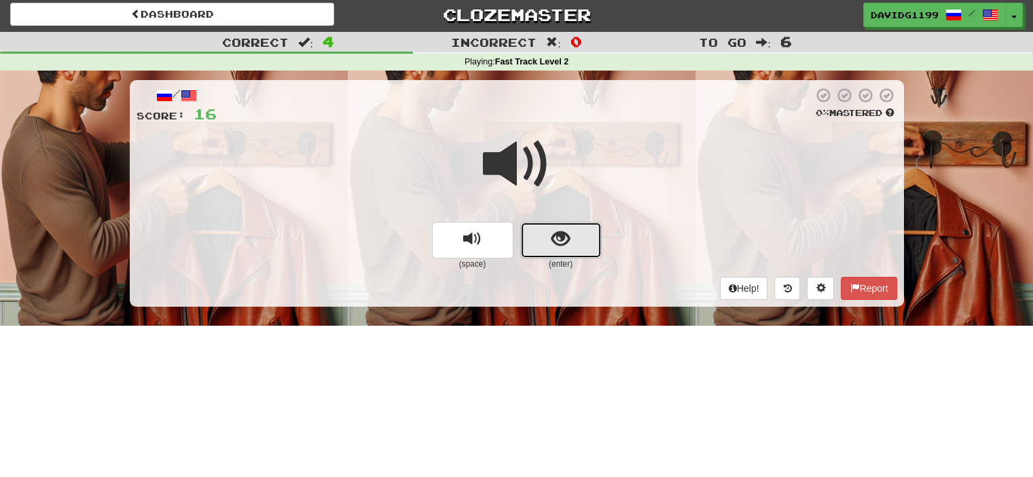
click at [539, 248] on button "show sentence" at bounding box center [560, 240] width 81 height 37
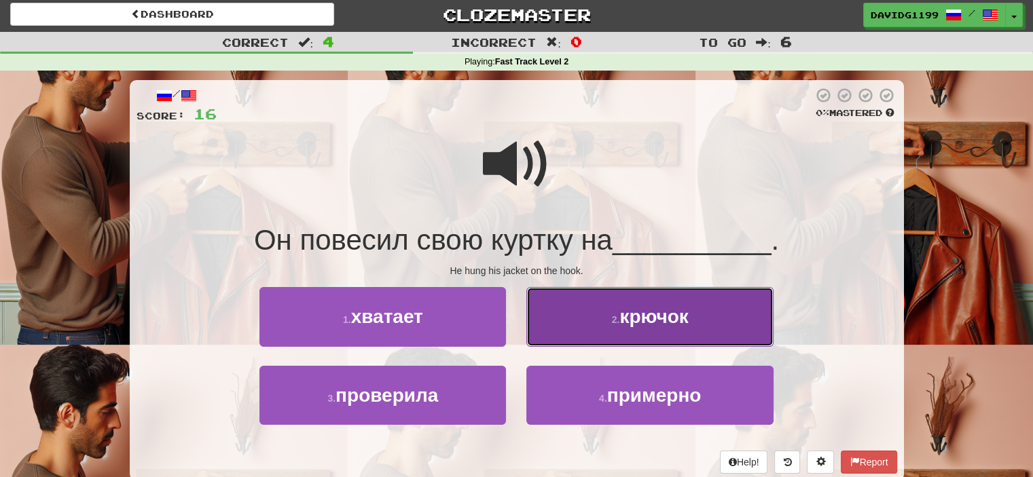
click at [599, 315] on button "2 . крючок" at bounding box center [649, 316] width 246 height 59
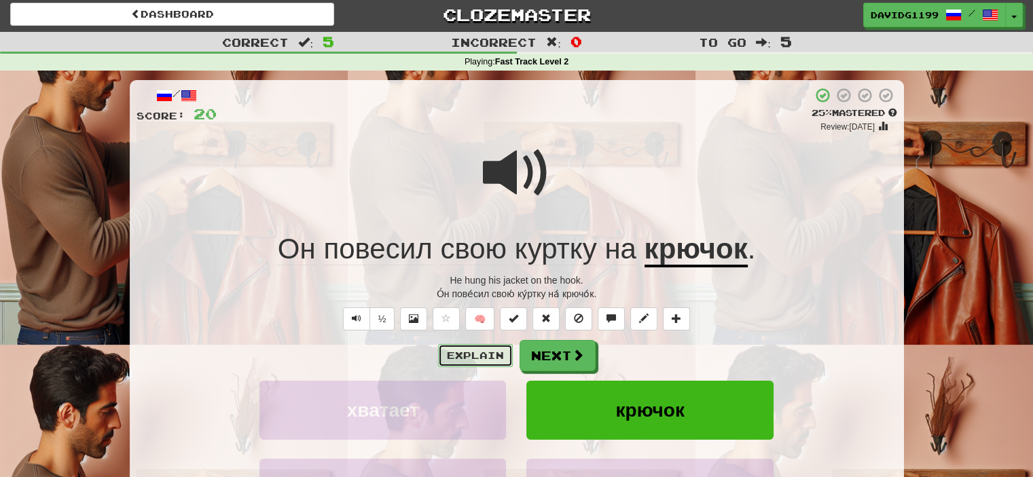
click at [467, 352] on button "Explain" at bounding box center [475, 355] width 75 height 23
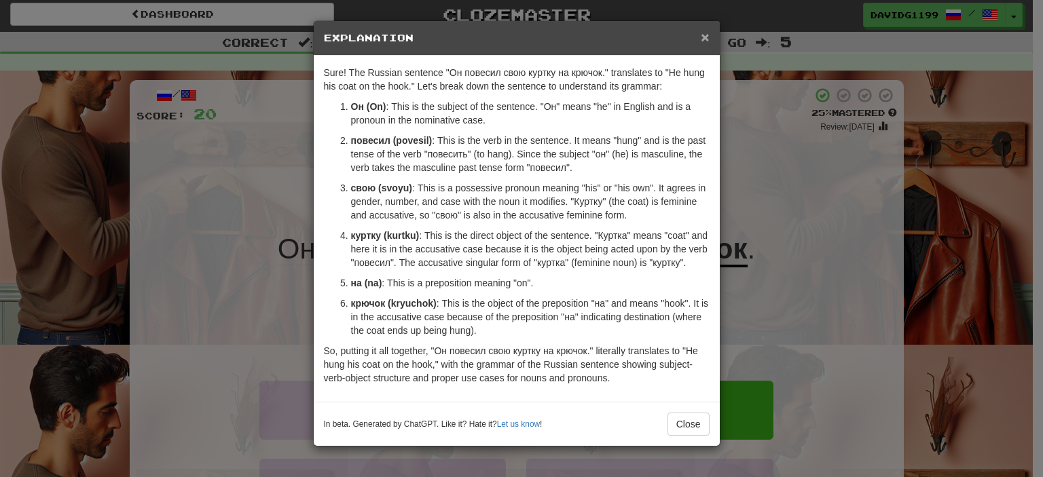
click at [703, 38] on span "×" at bounding box center [705, 37] width 8 height 16
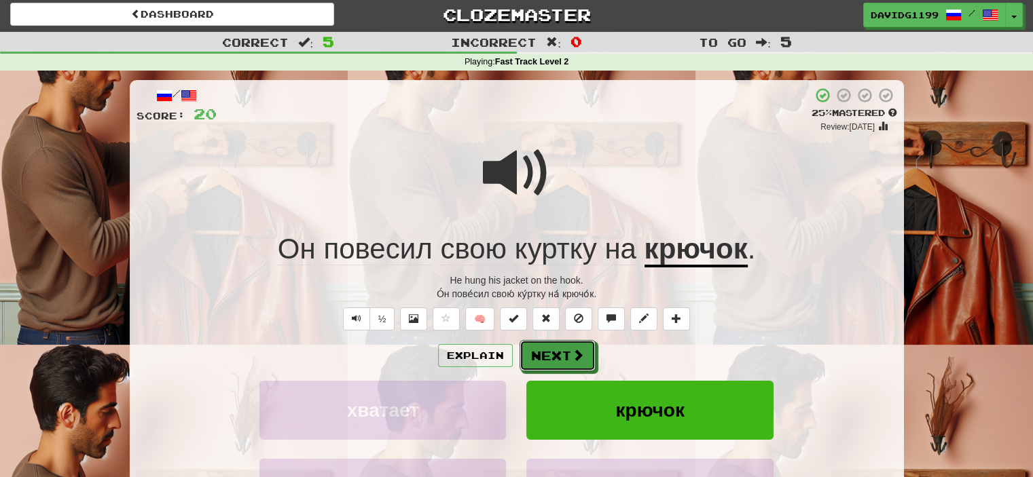
drag, startPoint x: 559, startPoint y: 352, endPoint x: 546, endPoint y: 352, distance: 13.6
click at [546, 352] on button "Next" at bounding box center [557, 355] width 76 height 31
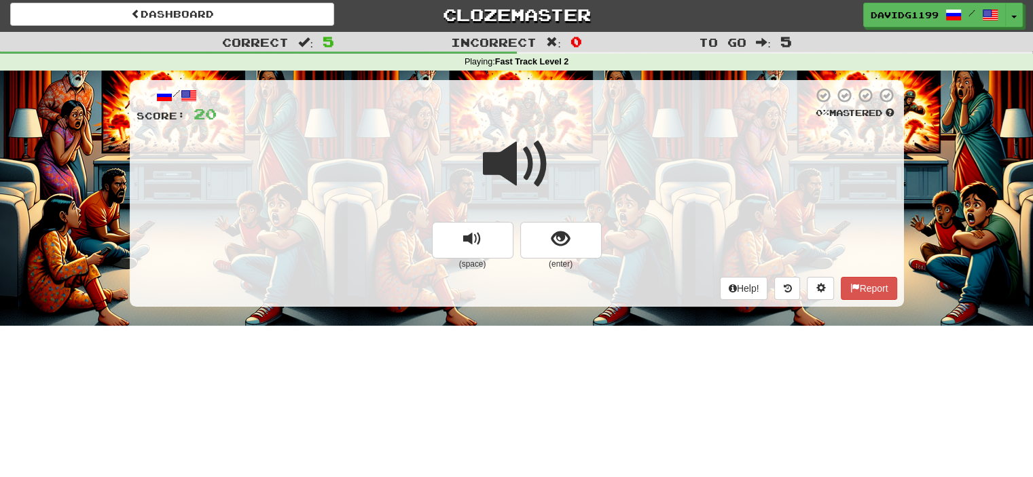
click at [604, 300] on div "Dashboard Clozemaster davidg1199 / Toggle Dropdown Dashboard Leaderboard Activi…" at bounding box center [516, 235] width 1033 height 477
drag, startPoint x: 540, startPoint y: 236, endPoint x: 531, endPoint y: 239, distance: 10.1
click at [531, 239] on button "show sentence" at bounding box center [560, 240] width 81 height 37
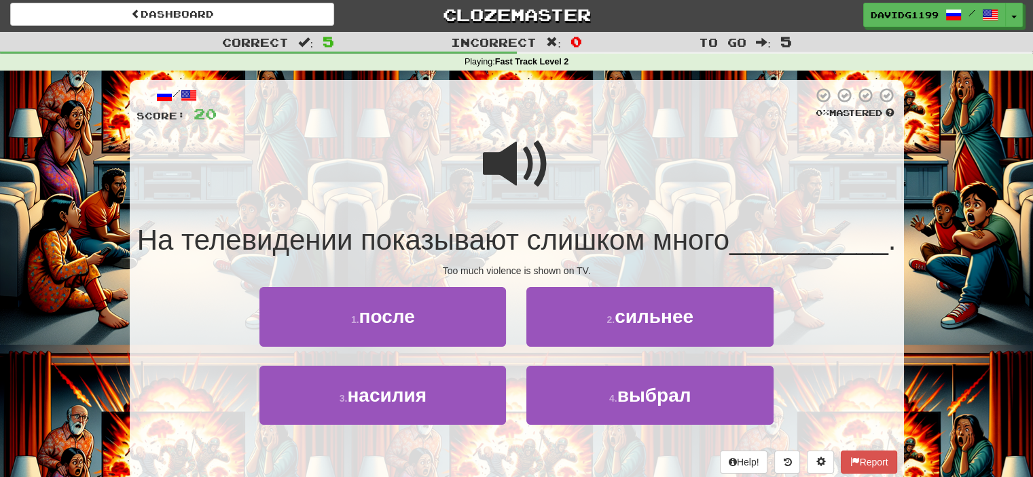
drag, startPoint x: 523, startPoint y: 168, endPoint x: 510, endPoint y: 167, distance: 13.6
click at [510, 167] on span at bounding box center [517, 164] width 68 height 68
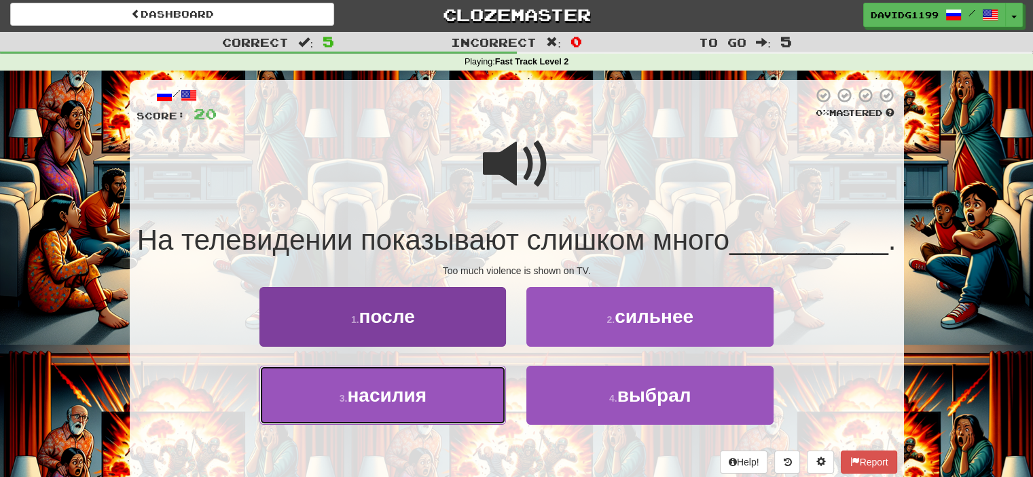
drag, startPoint x: 472, startPoint y: 428, endPoint x: 458, endPoint y: 428, distance: 14.3
click at [458, 425] on button "3 . насилия" at bounding box center [382, 395] width 246 height 59
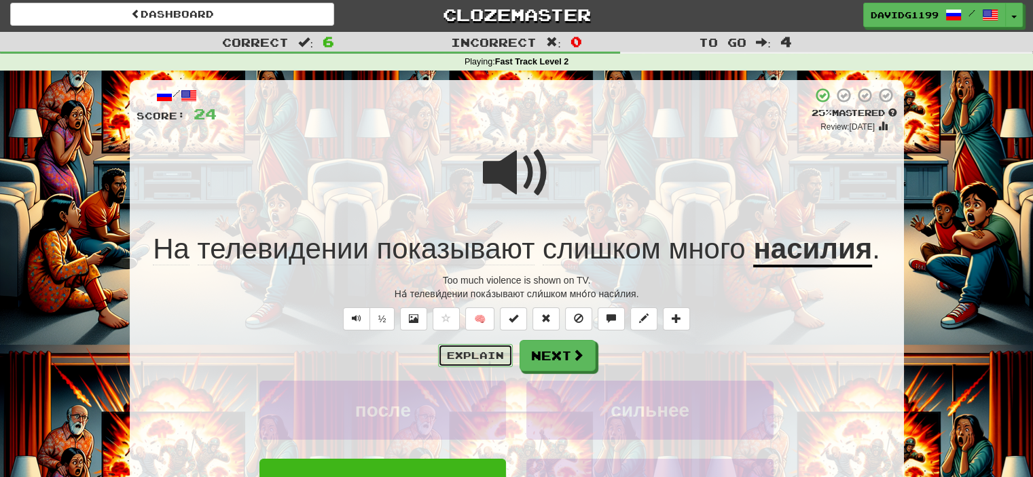
click at [491, 353] on button "Explain" at bounding box center [475, 355] width 75 height 23
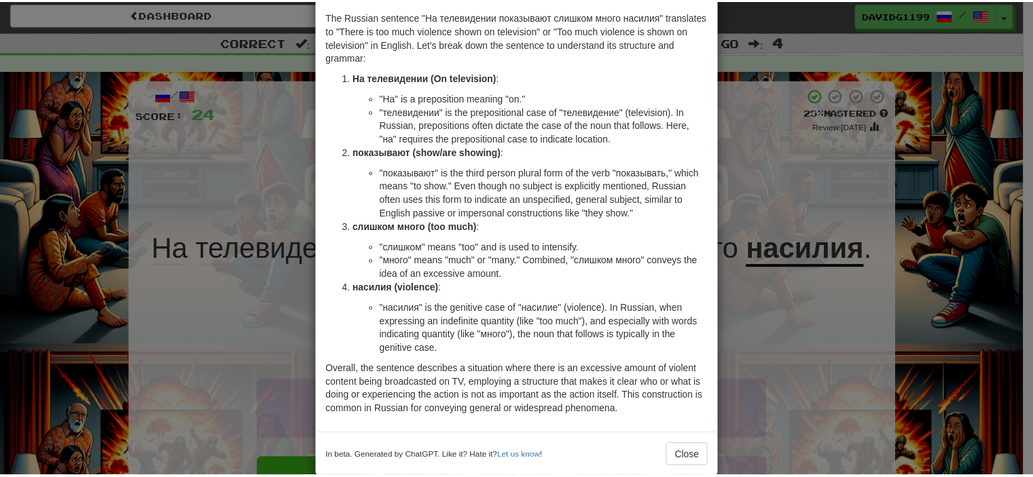
scroll to position [0, 0]
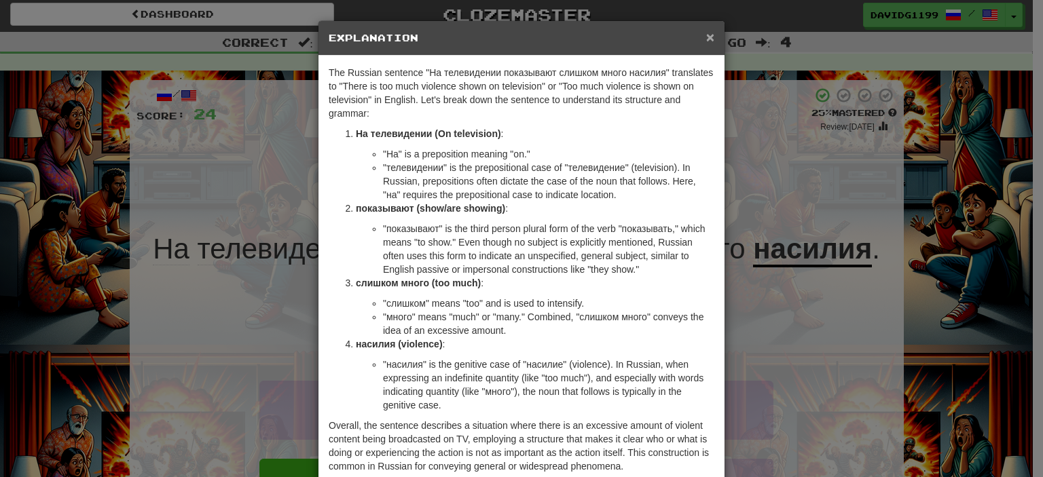
click at [706, 34] on span "×" at bounding box center [710, 37] width 8 height 16
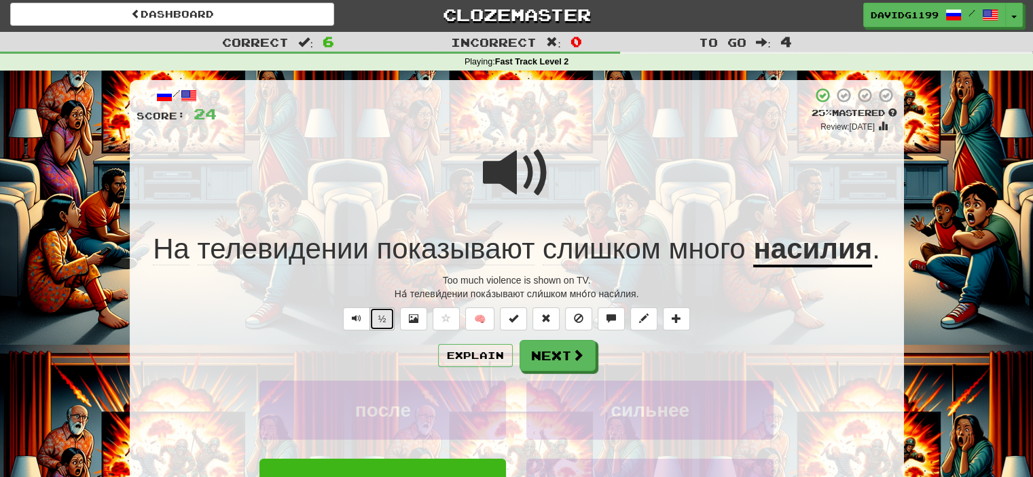
click at [385, 317] on button "½" at bounding box center [382, 319] width 26 height 23
click at [568, 356] on button "Next" at bounding box center [558, 356] width 76 height 31
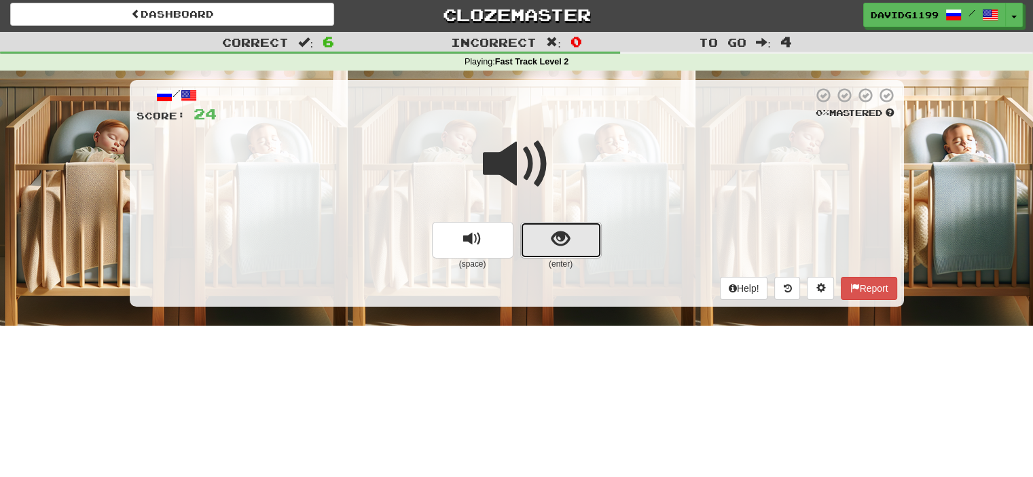
drag, startPoint x: 543, startPoint y: 244, endPoint x: 535, endPoint y: 247, distance: 8.6
drag, startPoint x: 535, startPoint y: 247, endPoint x: 528, endPoint y: 249, distance: 7.1
click at [528, 249] on button "show sentence" at bounding box center [560, 240] width 81 height 37
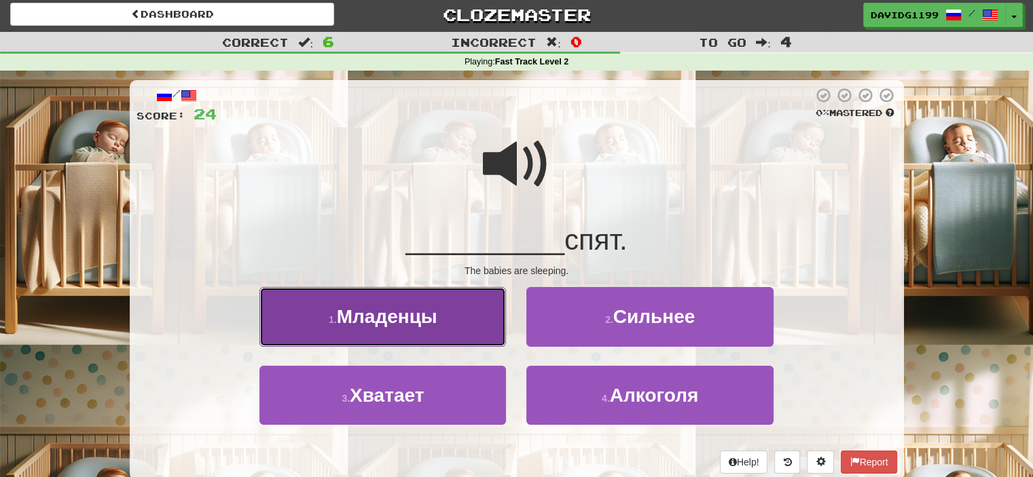
click at [477, 325] on button "1 . Младенцы" at bounding box center [382, 316] width 246 height 59
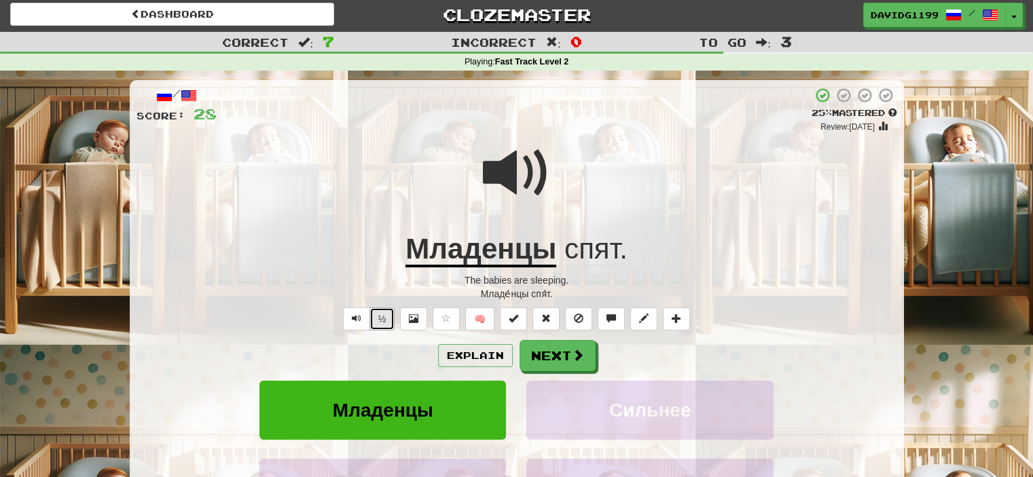
click at [383, 315] on button "½" at bounding box center [382, 319] width 26 height 23
click at [563, 355] on button "Next" at bounding box center [558, 356] width 76 height 31
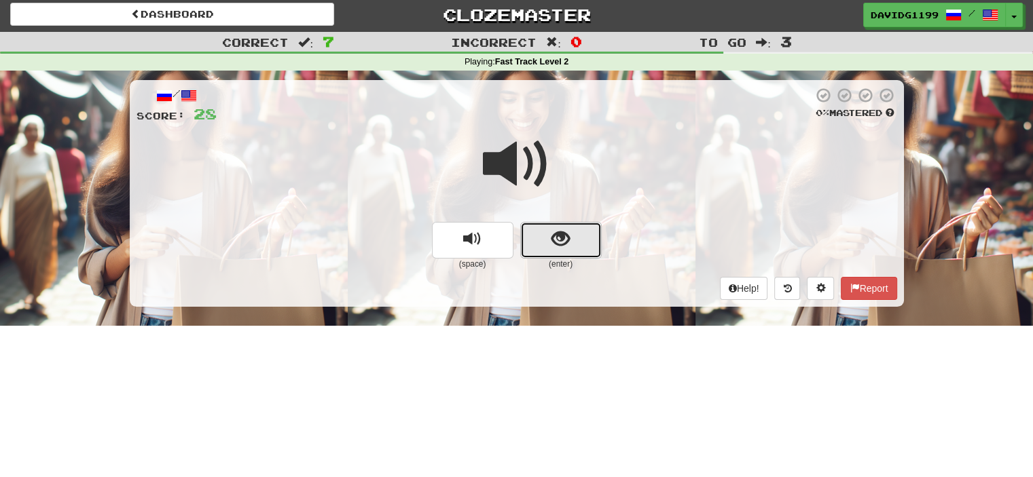
click at [542, 238] on button "show sentence" at bounding box center [560, 240] width 81 height 37
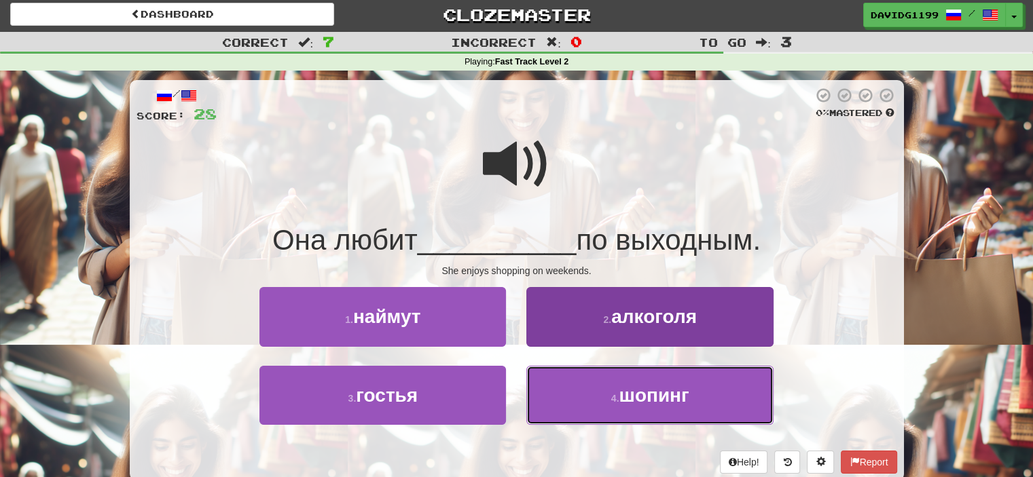
click at [576, 388] on button "4 . шопинг" at bounding box center [649, 395] width 246 height 59
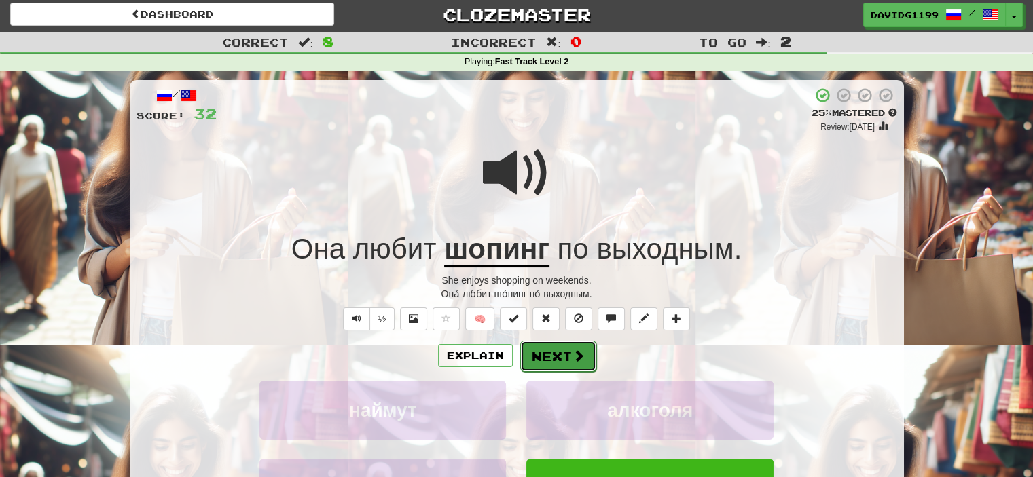
click at [556, 356] on button "Next" at bounding box center [558, 356] width 76 height 31
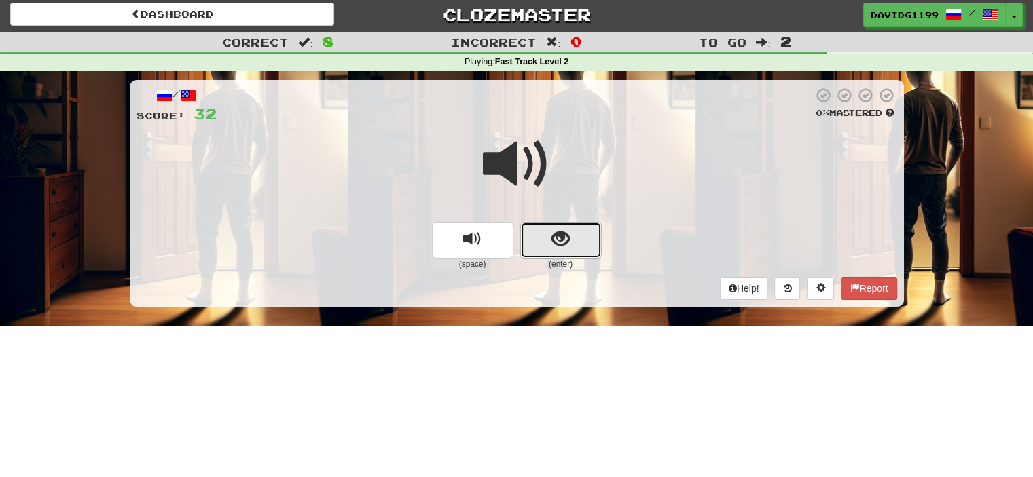
click at [569, 236] on span "show sentence" at bounding box center [560, 239] width 18 height 18
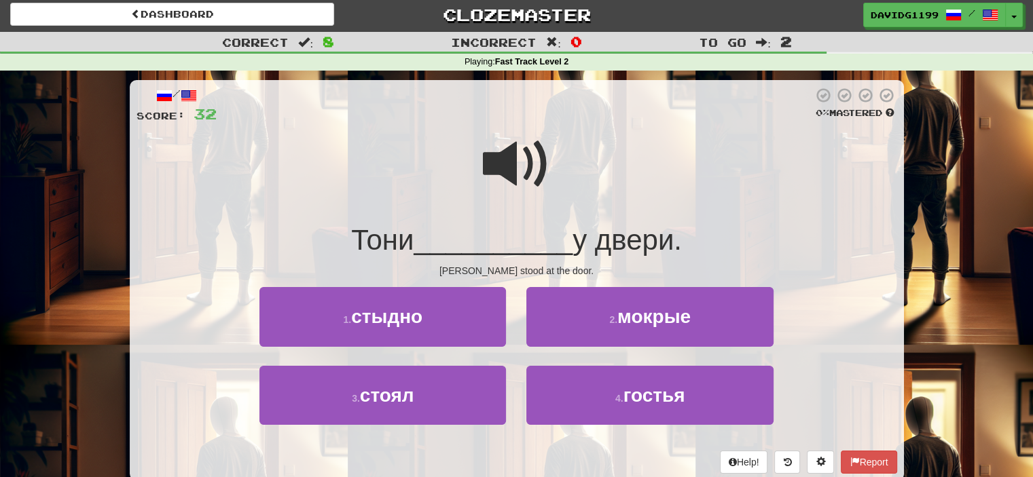
click at [515, 168] on span at bounding box center [517, 164] width 68 height 68
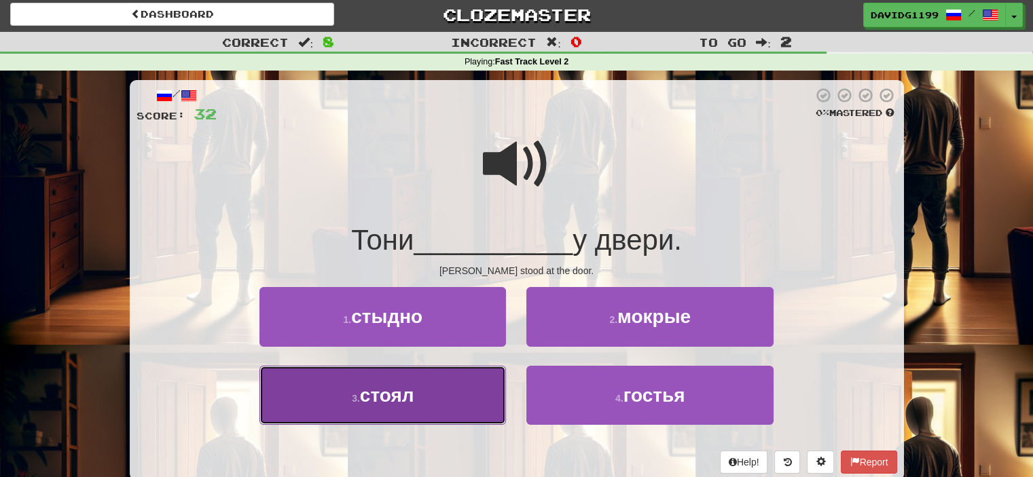
click at [436, 407] on button "3 . стоял" at bounding box center [382, 395] width 246 height 59
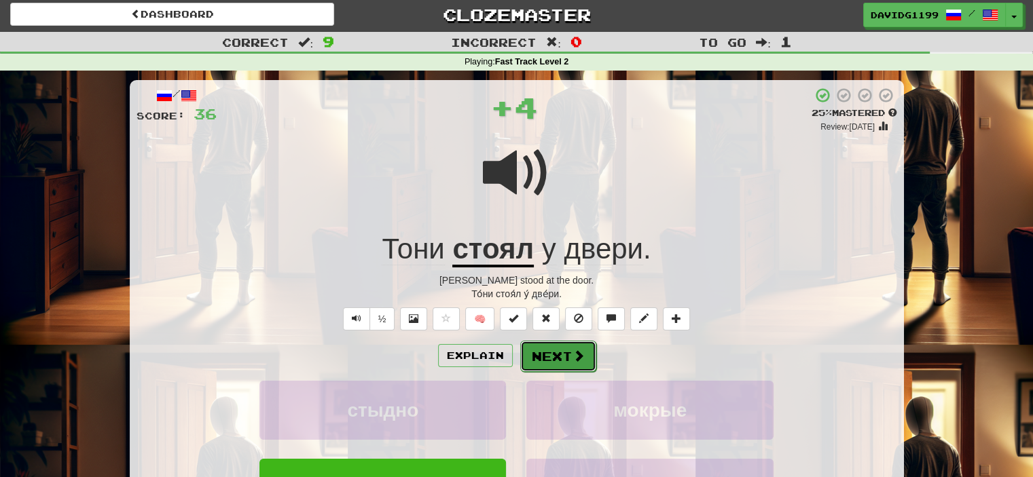
click at [574, 356] on span at bounding box center [578, 356] width 12 height 12
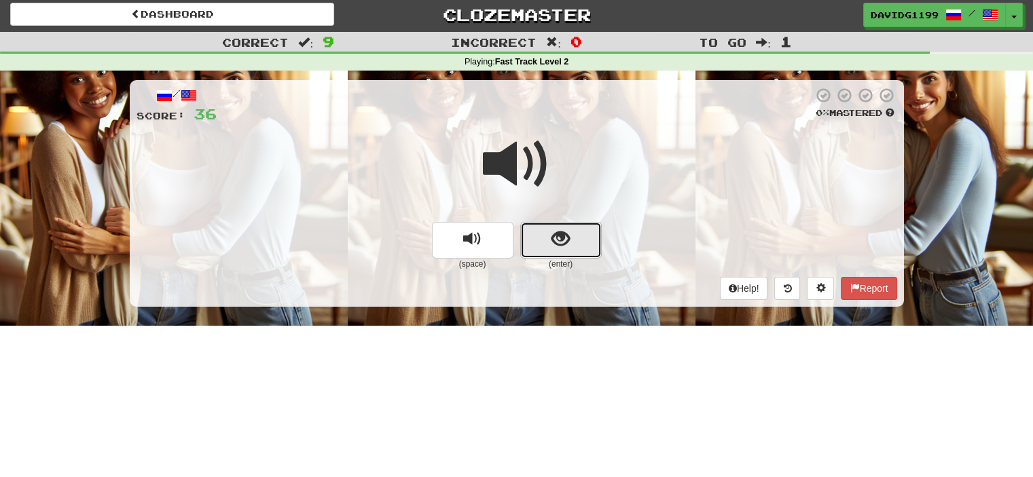
click at [548, 240] on button "show sentence" at bounding box center [560, 240] width 81 height 37
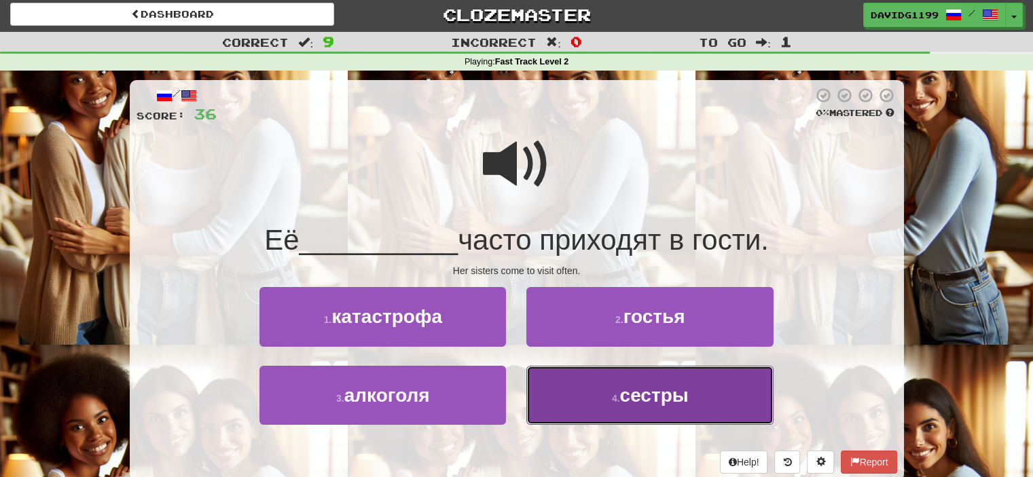
click at [597, 403] on button "4 . сестры" at bounding box center [649, 395] width 246 height 59
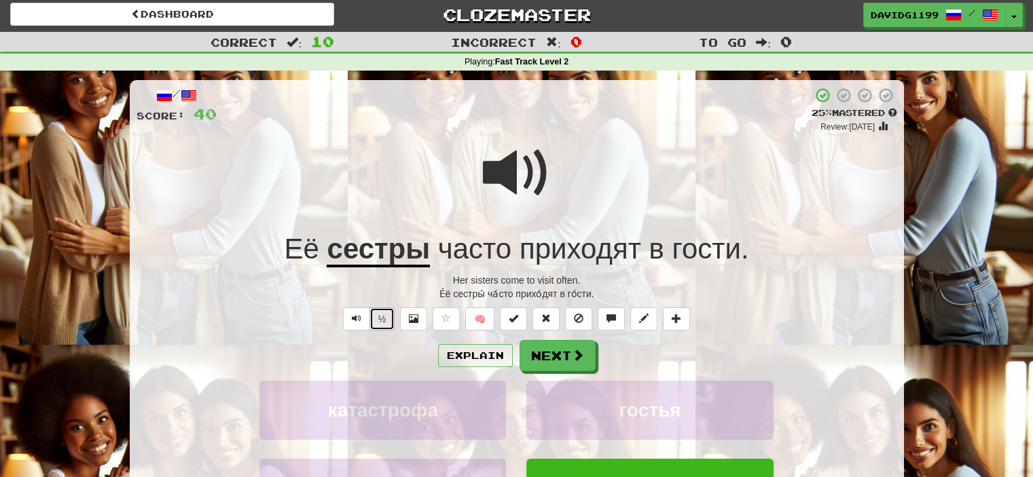
click at [380, 316] on button "½" at bounding box center [382, 319] width 26 height 23
click at [375, 322] on button "½" at bounding box center [382, 319] width 26 height 23
click at [577, 357] on span at bounding box center [578, 356] width 12 height 12
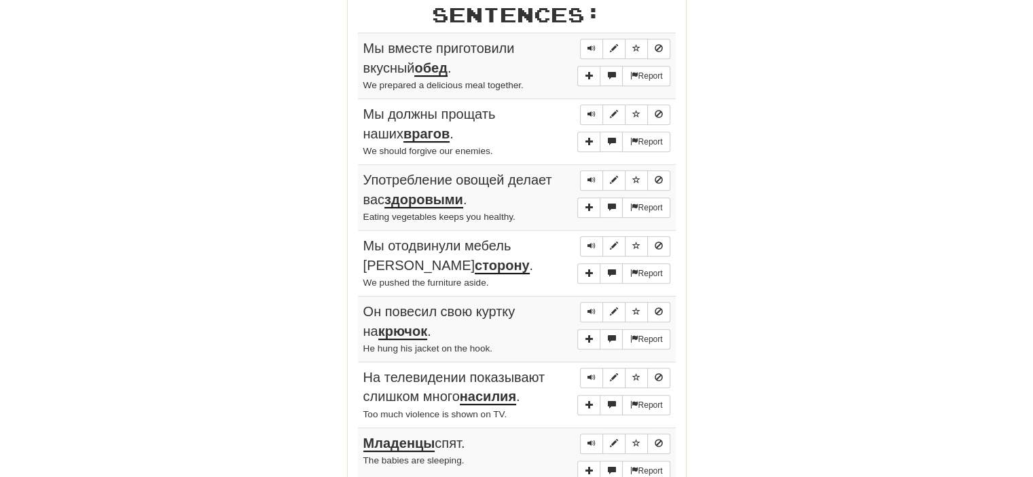
scroll to position [695, 0]
click at [589, 45] on span "Sentence controls" at bounding box center [591, 49] width 8 height 8
click at [595, 113] on span "Sentence controls" at bounding box center [591, 115] width 8 height 8
click at [588, 179] on span "Sentence controls" at bounding box center [591, 181] width 8 height 8
click at [590, 243] on span "Sentence controls" at bounding box center [591, 247] width 8 height 8
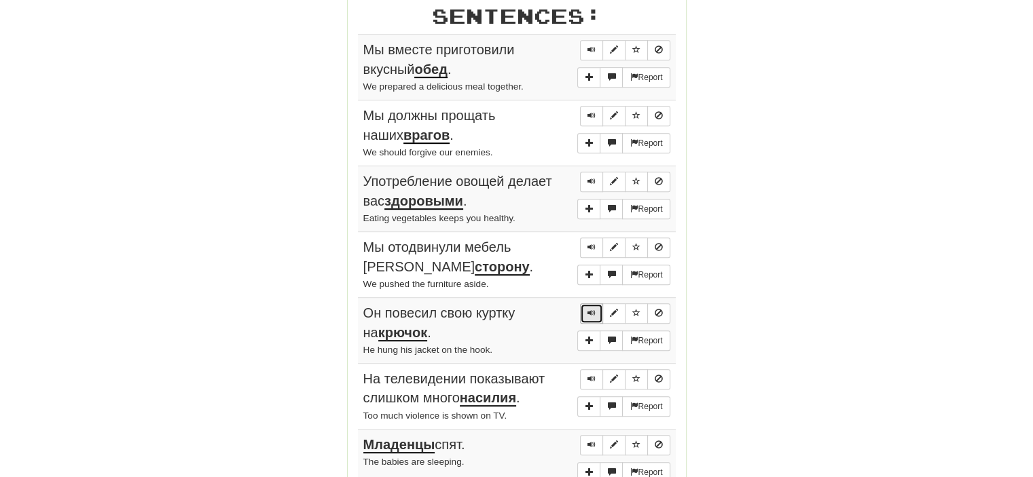
click at [589, 311] on span "Sentence controls" at bounding box center [591, 313] width 8 height 8
click at [588, 375] on span "Sentence controls" at bounding box center [591, 379] width 8 height 8
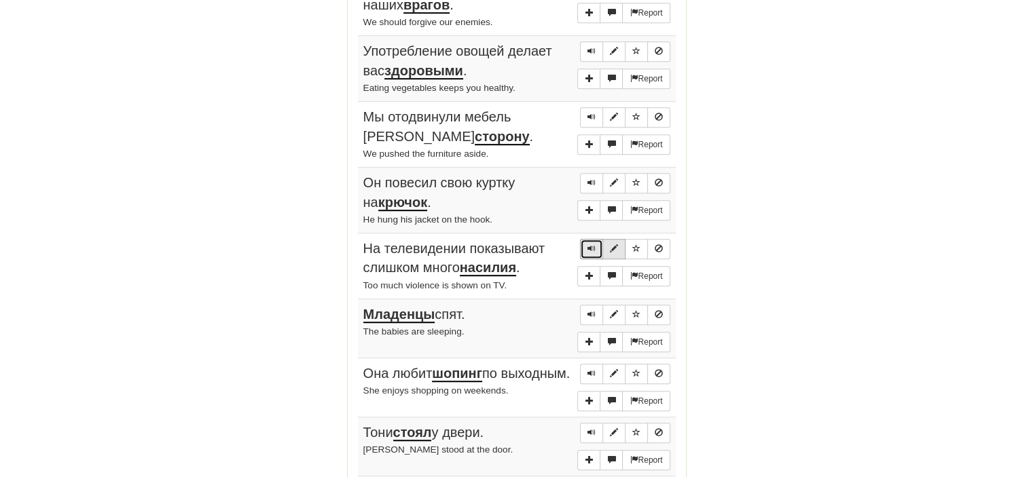
scroll to position [828, 0]
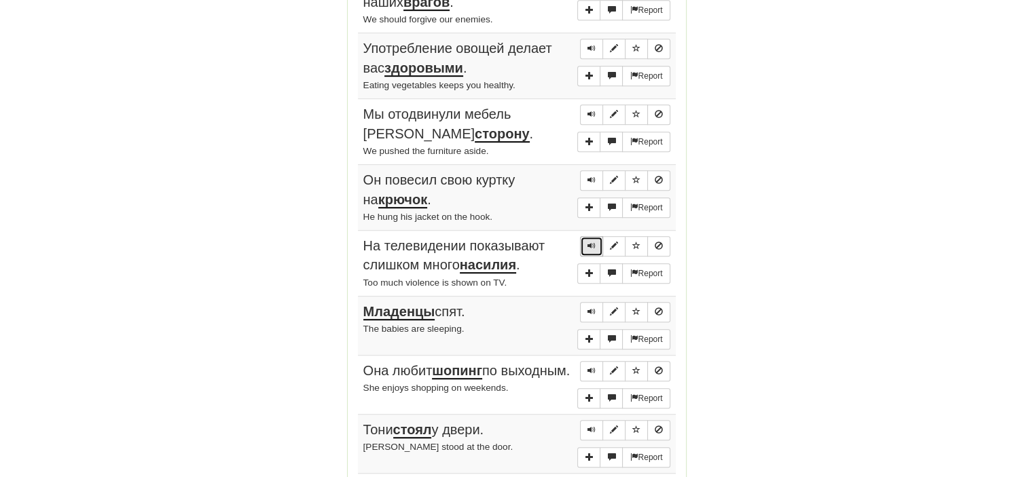
click at [589, 242] on span "Sentence controls" at bounding box center [591, 246] width 8 height 8
click at [591, 309] on span "Sentence controls" at bounding box center [591, 312] width 8 height 8
click at [587, 369] on button "Sentence controls" at bounding box center [591, 371] width 23 height 20
click at [592, 430] on span "Sentence controls" at bounding box center [591, 430] width 8 height 8
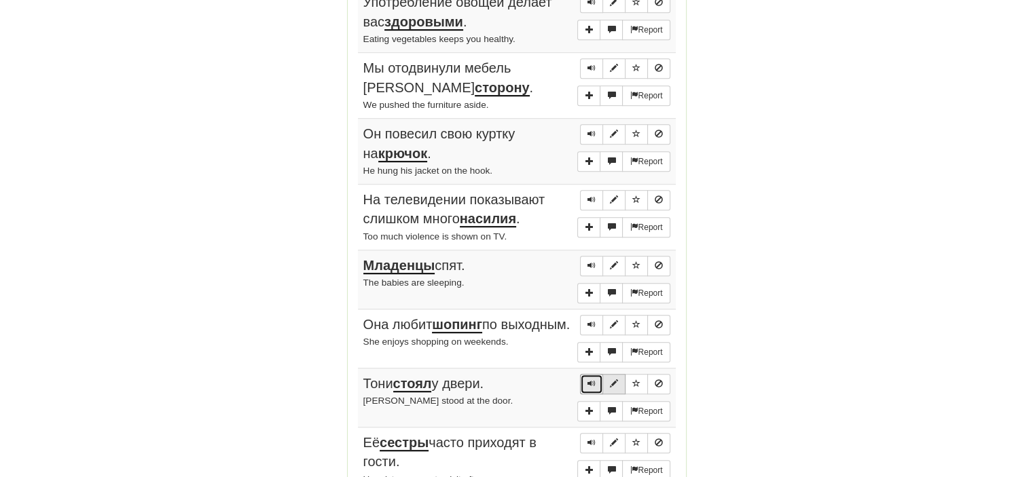
scroll to position [974, 0]
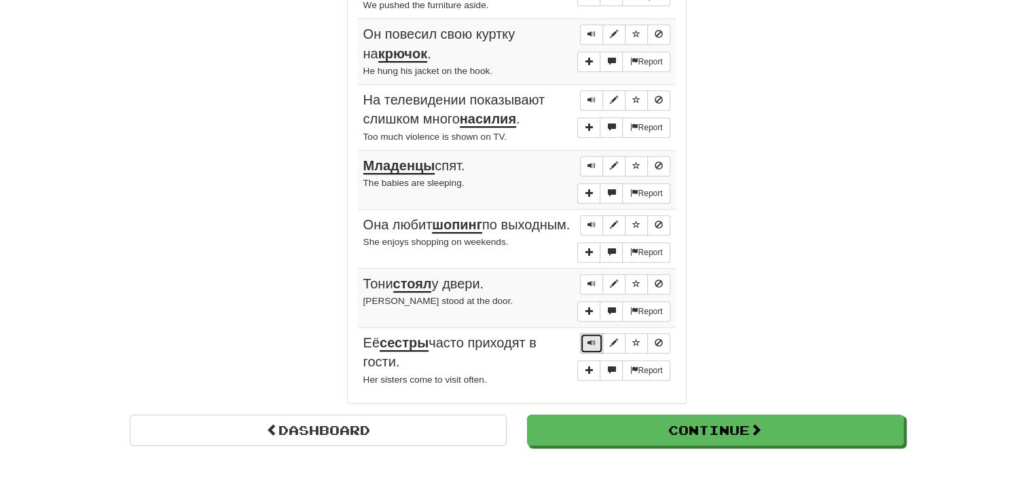
click at [592, 343] on span "Sentence controls" at bounding box center [591, 343] width 8 height 8
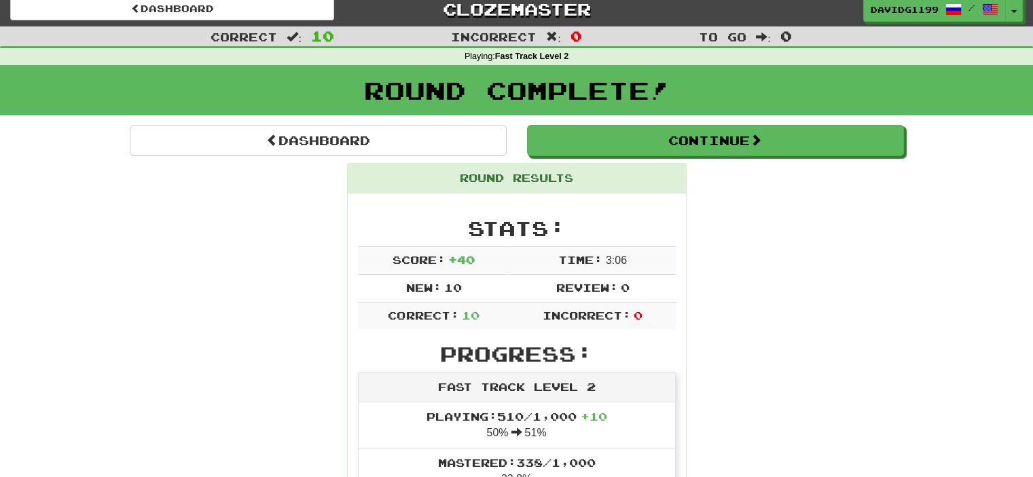
scroll to position [8, 0]
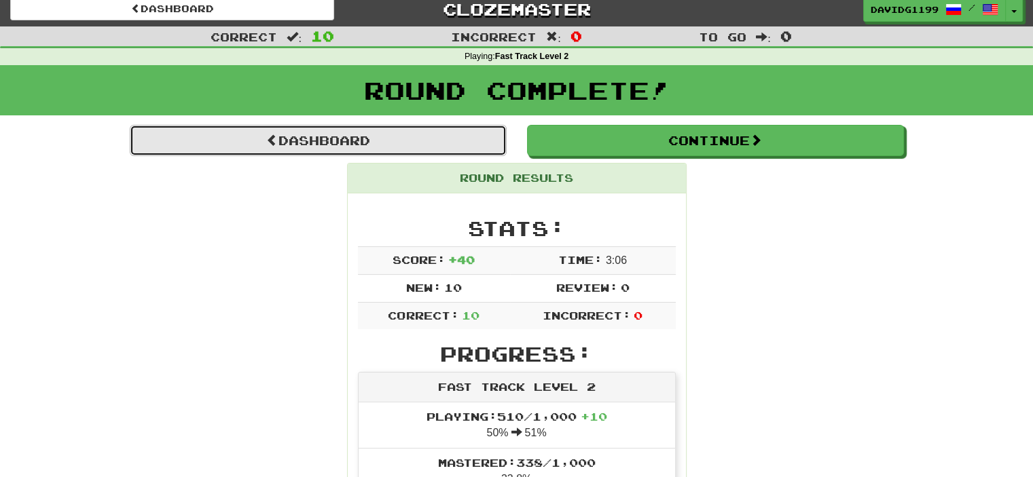
click at [301, 143] on link "Dashboard" at bounding box center [318, 140] width 377 height 31
